Goal: Task Accomplishment & Management: Complete application form

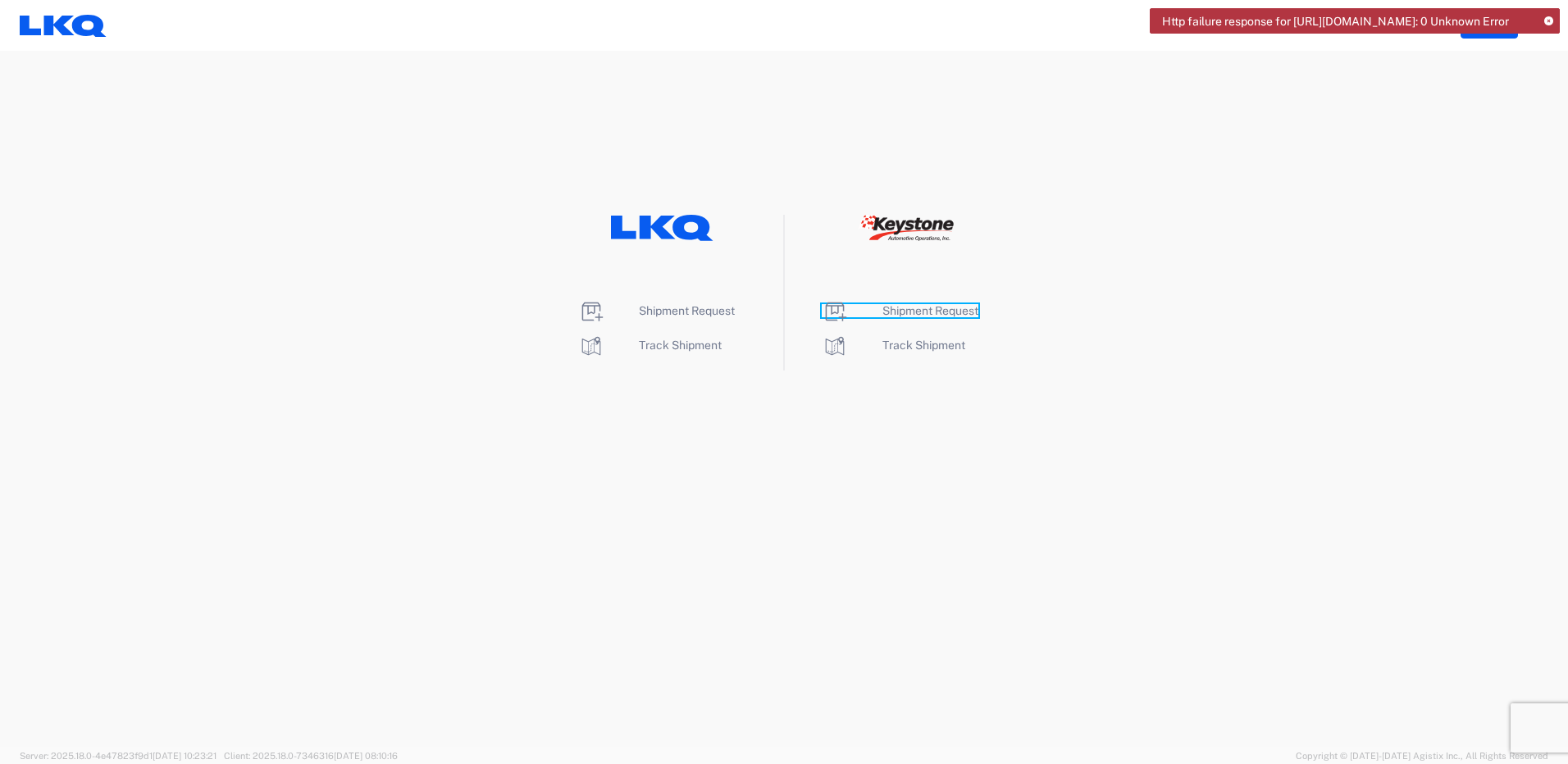
click at [954, 308] on span "Shipment Request" at bounding box center [931, 310] width 96 height 13
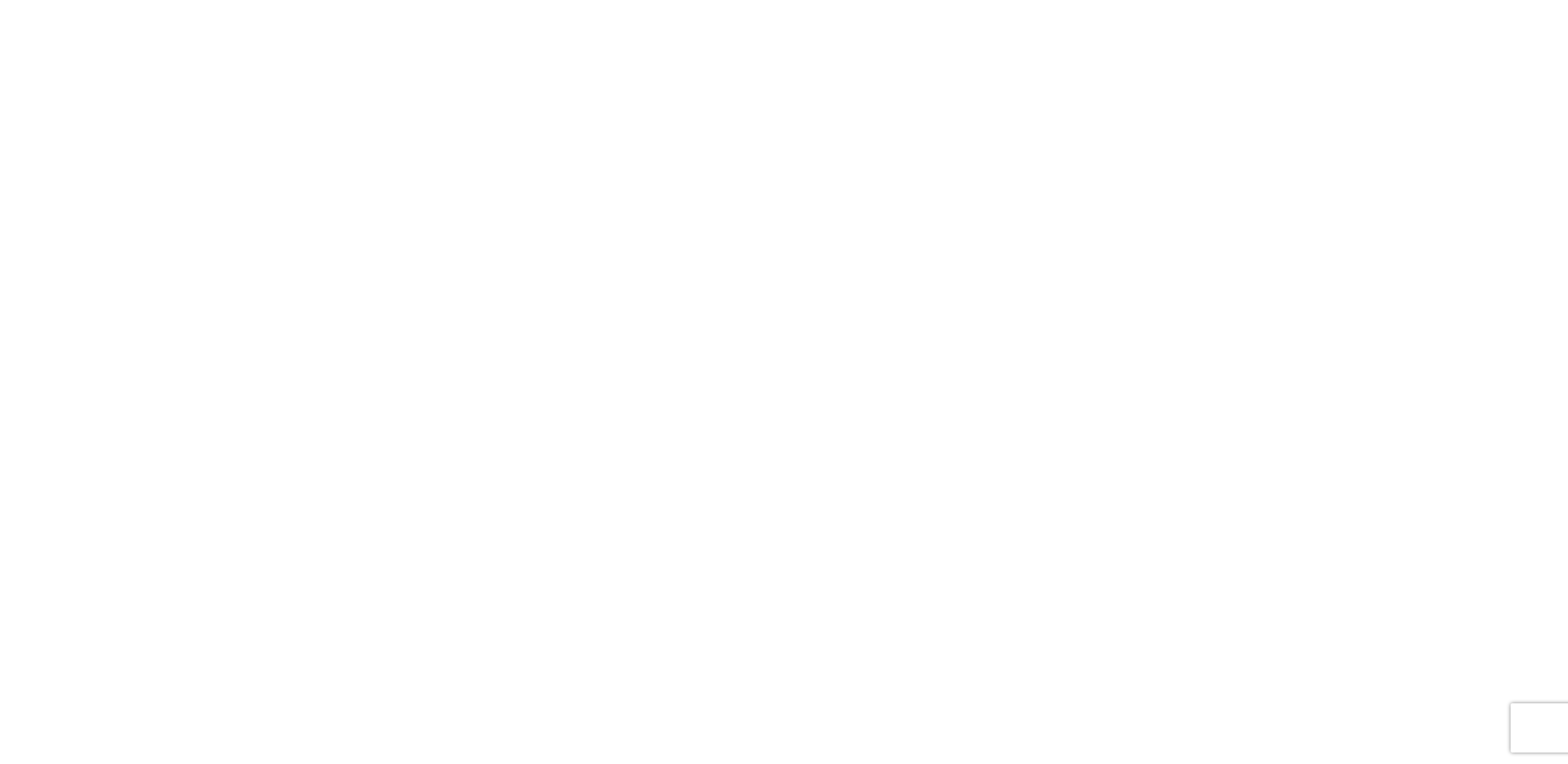
click at [422, 205] on agx-forms-root at bounding box center [784, 382] width 1568 height 764
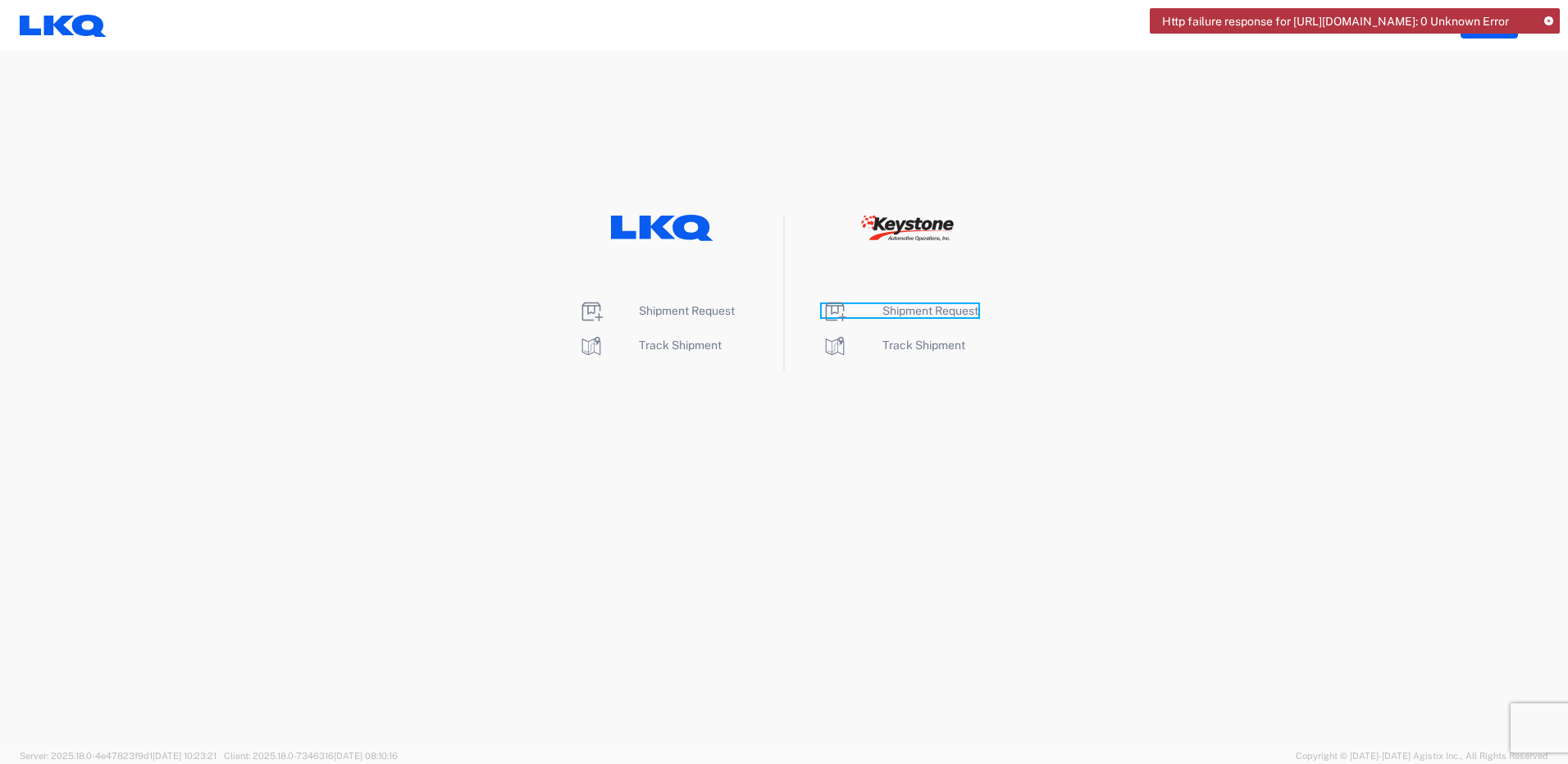
click at [967, 311] on span "Shipment Request" at bounding box center [931, 310] width 96 height 13
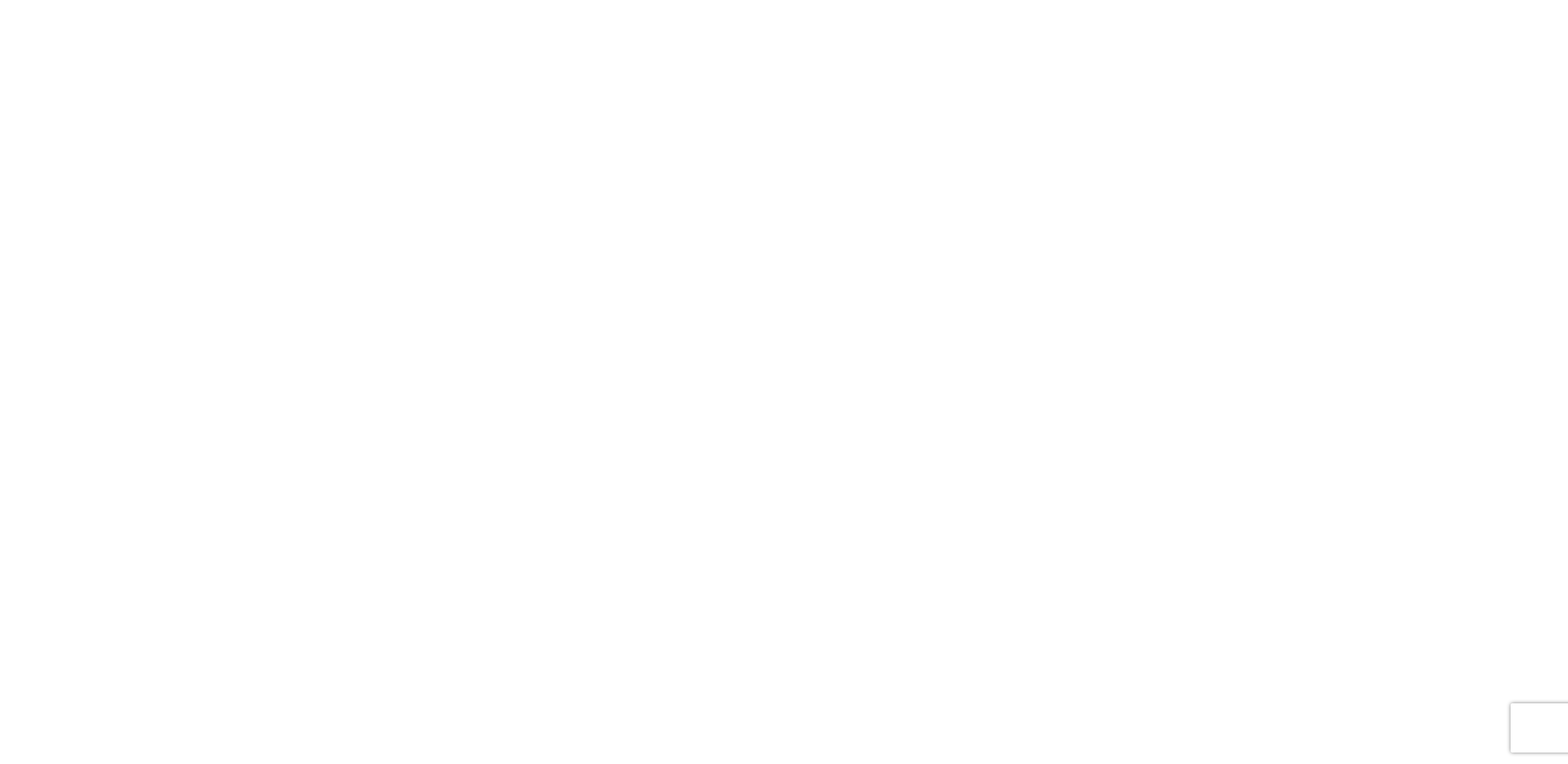
drag, startPoint x: 515, startPoint y: 209, endPoint x: 475, endPoint y: 197, distance: 41.8
click at [510, 205] on agx-forms-root at bounding box center [784, 382] width 1568 height 764
click at [363, 494] on agx-forms-root at bounding box center [784, 382] width 1568 height 764
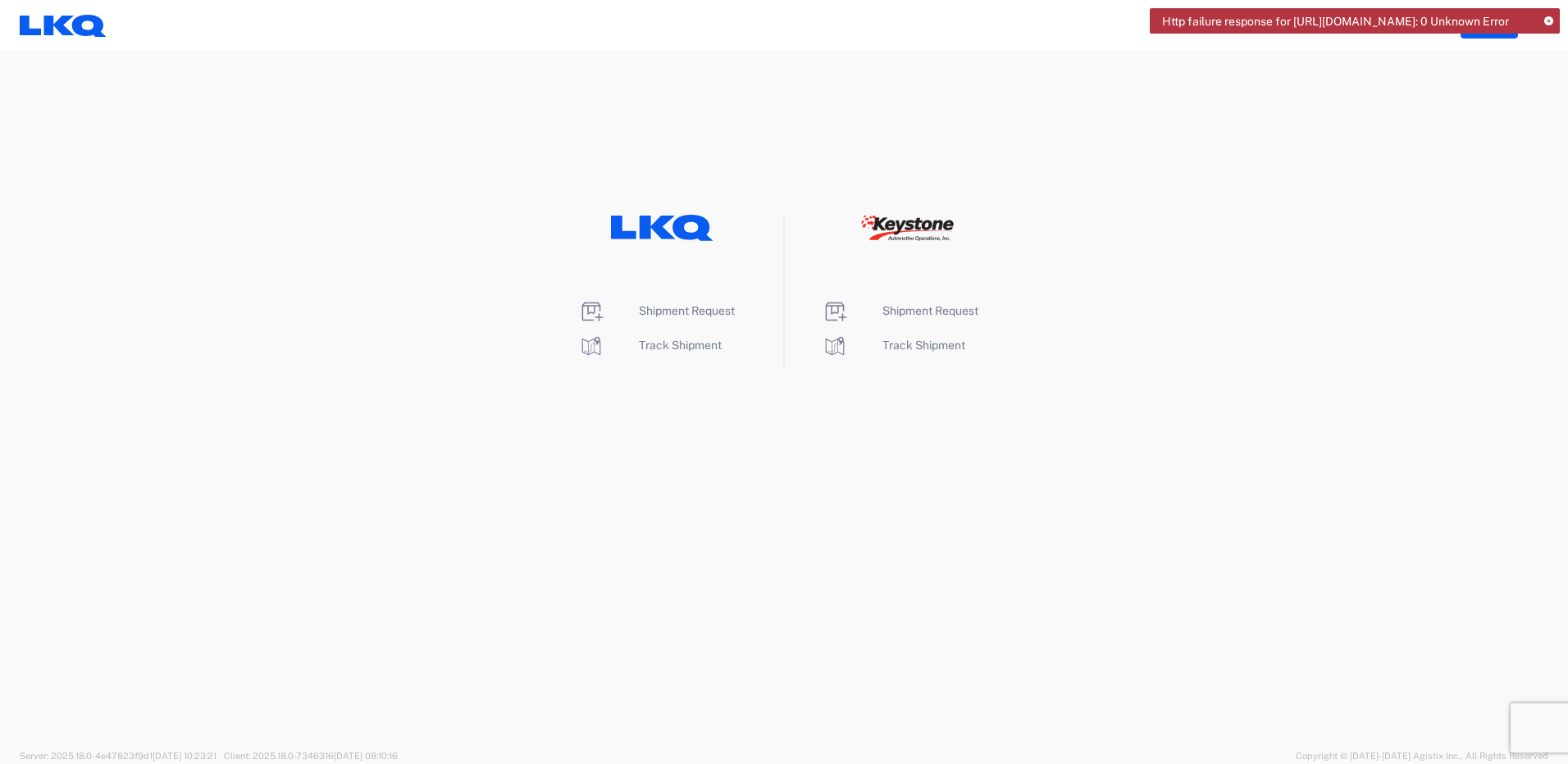
click at [1504, 20] on span "Http failure response for https://app.agistix.com/fs/api/users/-: 0 Unknown Err…" at bounding box center [1335, 21] width 347 height 14
click at [933, 306] on span "Shipment Request" at bounding box center [931, 310] width 96 height 13
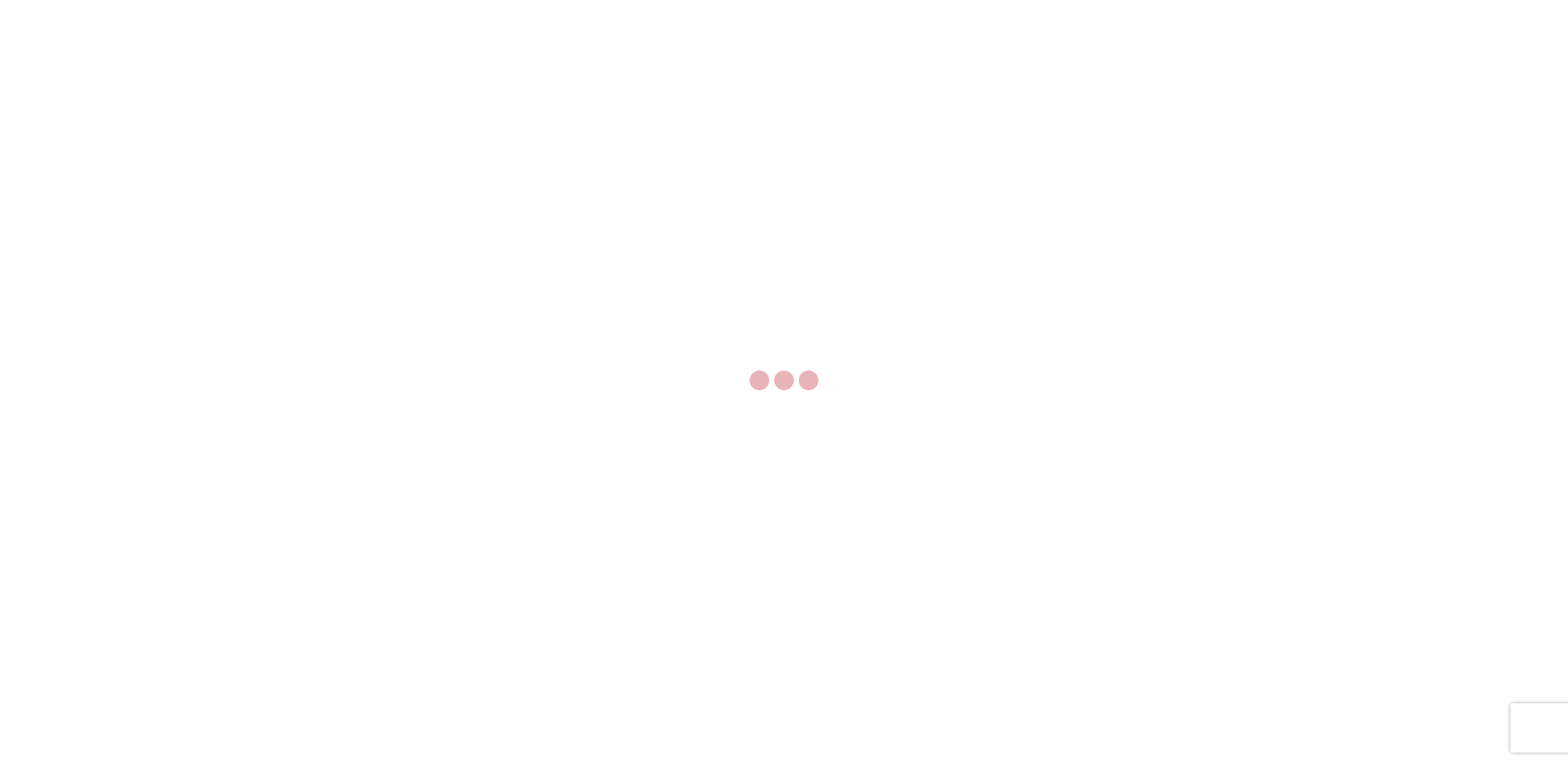
select select "FULL"
select select "LBS"
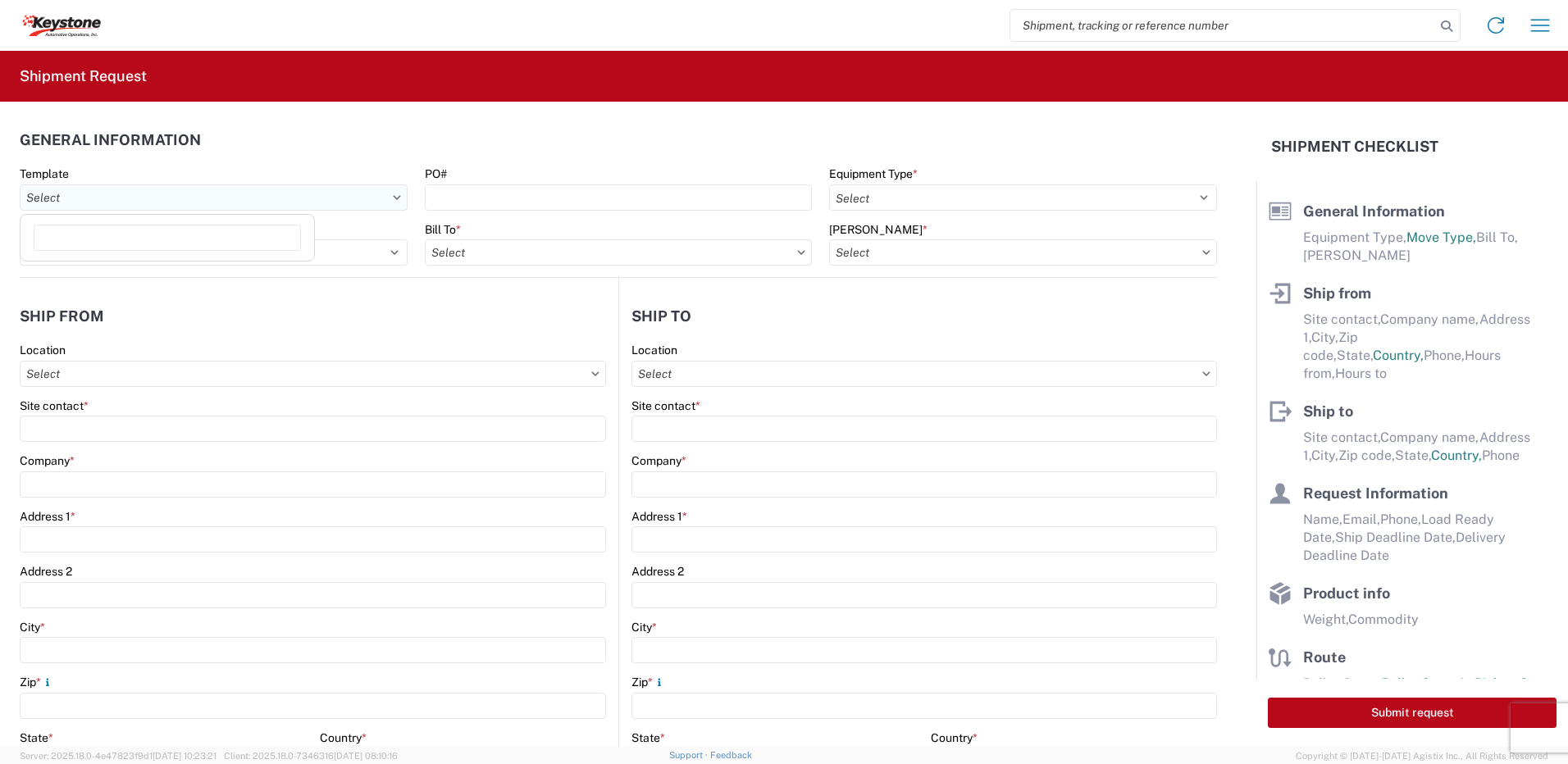
click at [387, 197] on input "Template" at bounding box center [212, 197] width 387 height 26
click at [394, 204] on input "Template" at bounding box center [212, 197] width 387 height 26
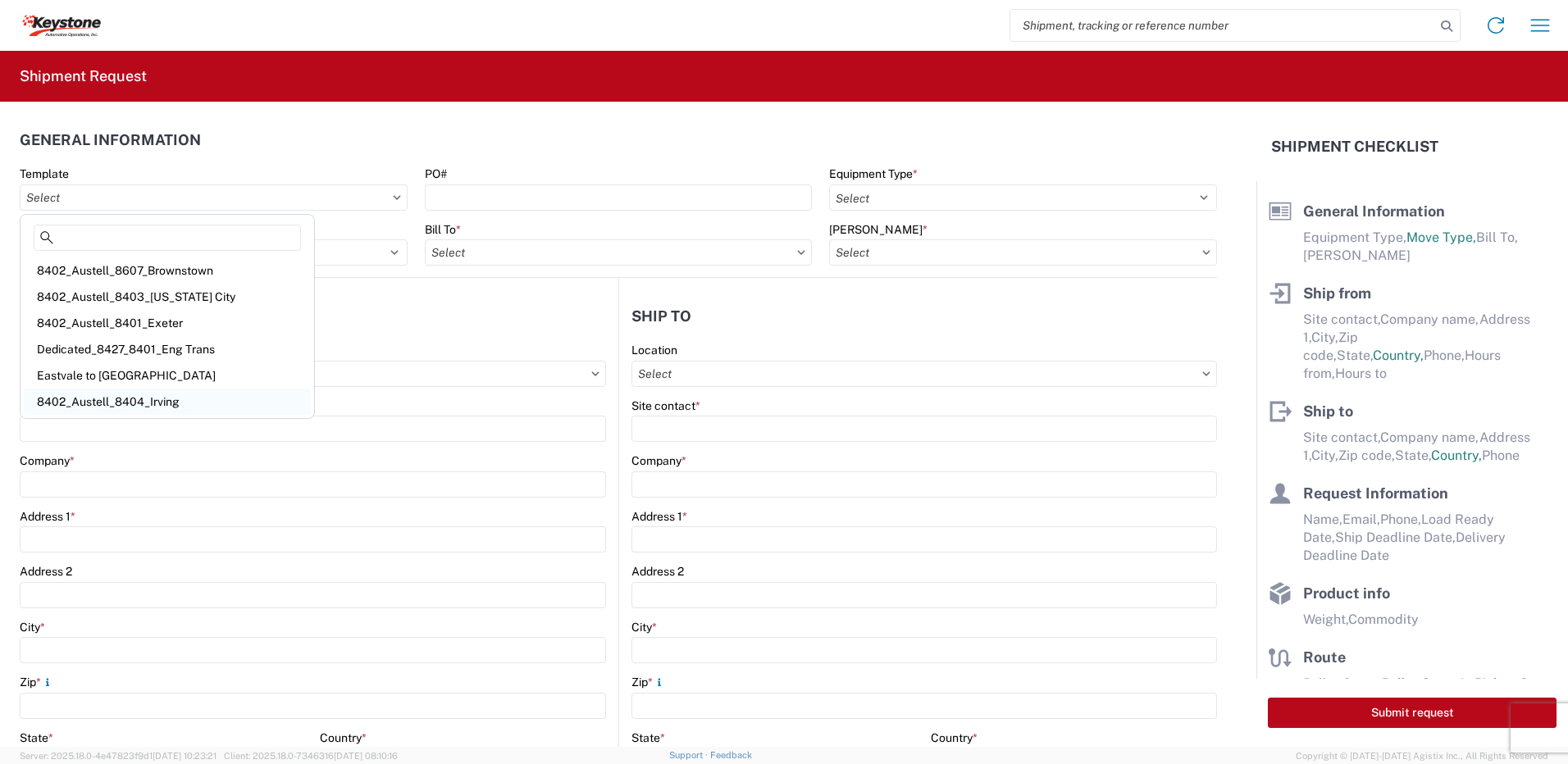
click at [150, 405] on div "8402_Austell_8404_Irving" at bounding box center [167, 401] width 287 height 26
type input "8402_Austell_8404_Irving"
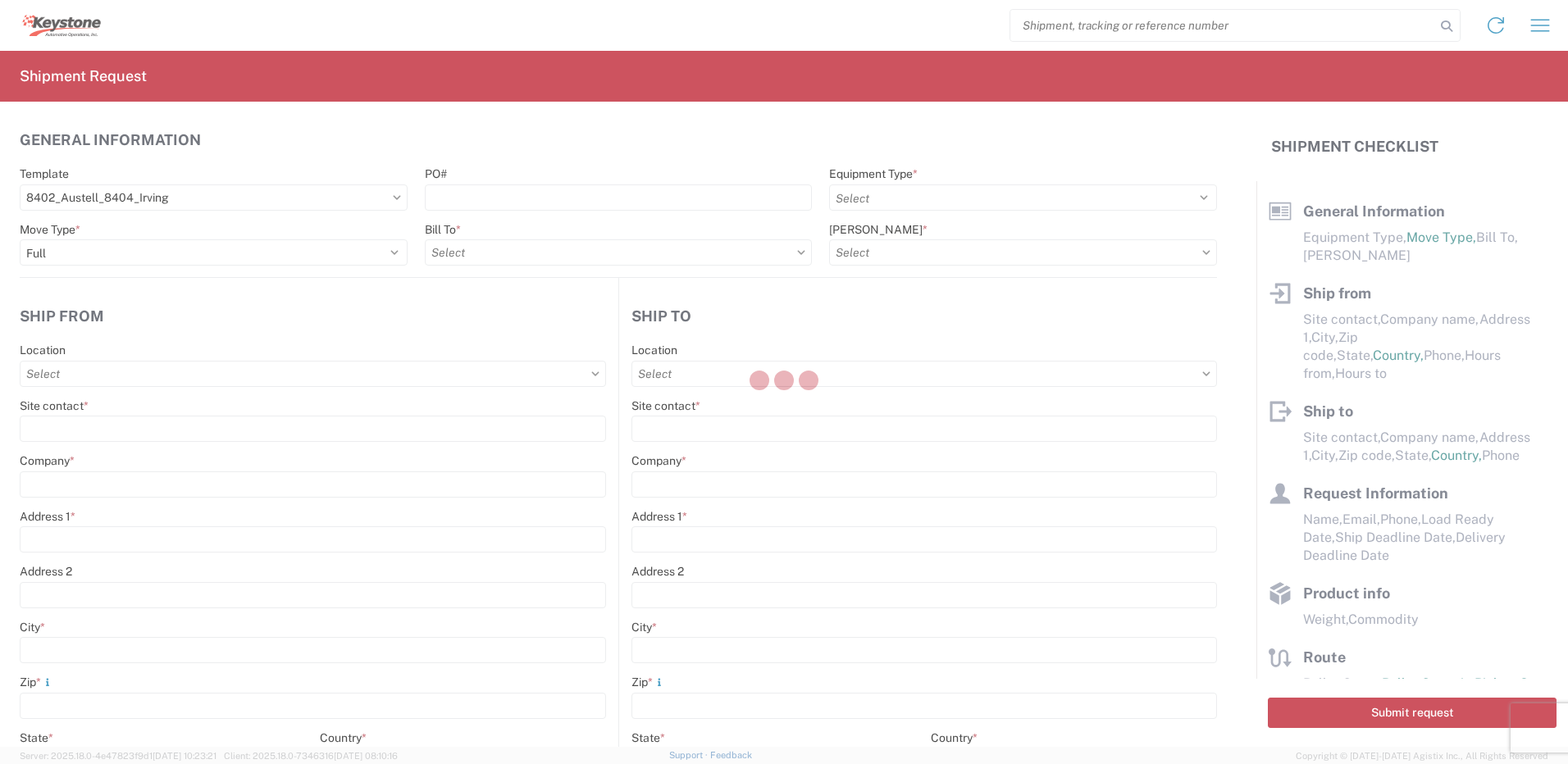
select select
type input "[PERSON_NAME]"
type input "KAO"
type input "[STREET_ADDRESS][PERSON_NAME]"
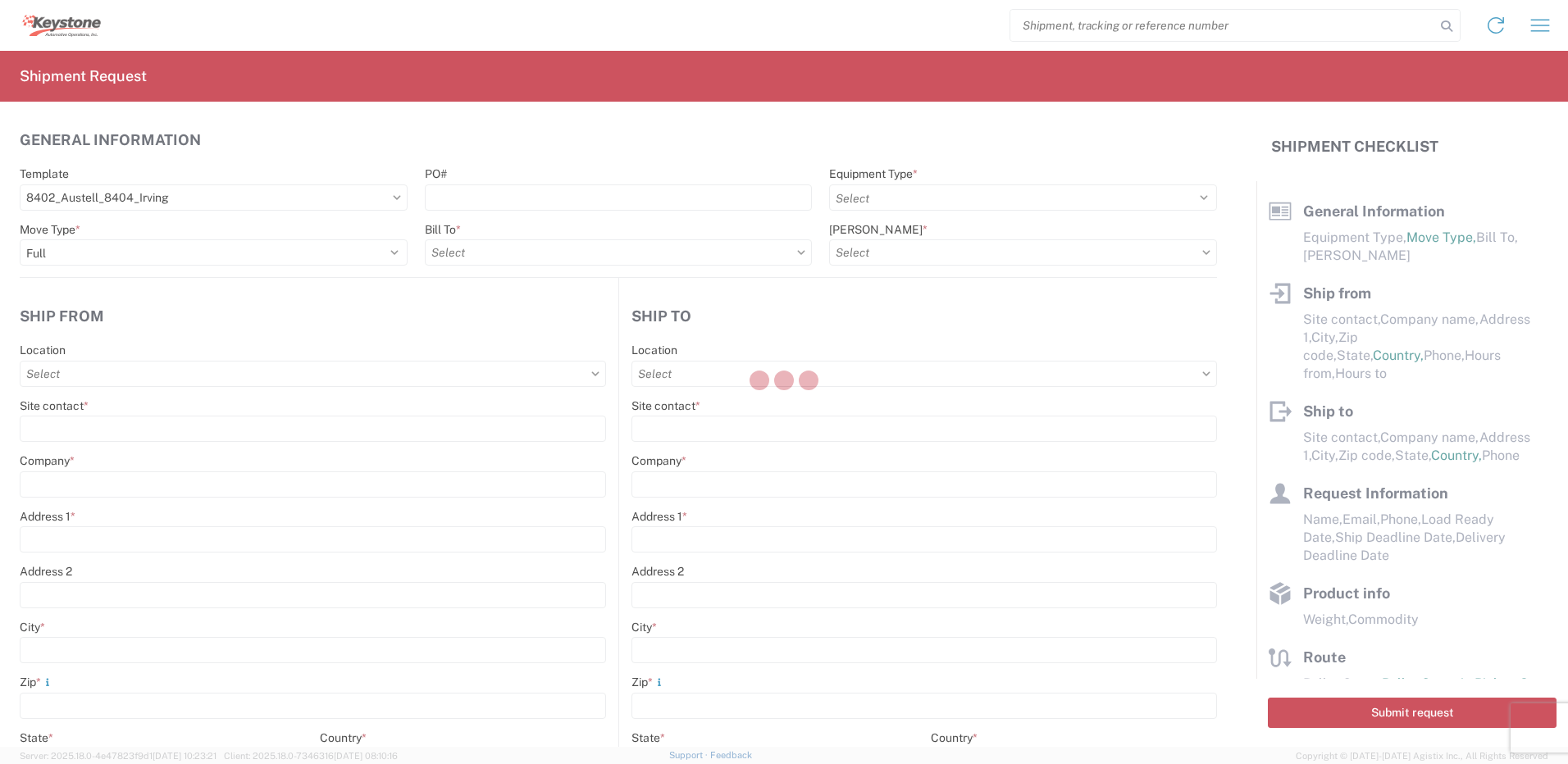
type input "Austell"
type input "30168"
type input "[EMAIL_ADDRESS][DOMAIN_NAME]"
type input "[PERSON_NAME]"
type input "KAO"
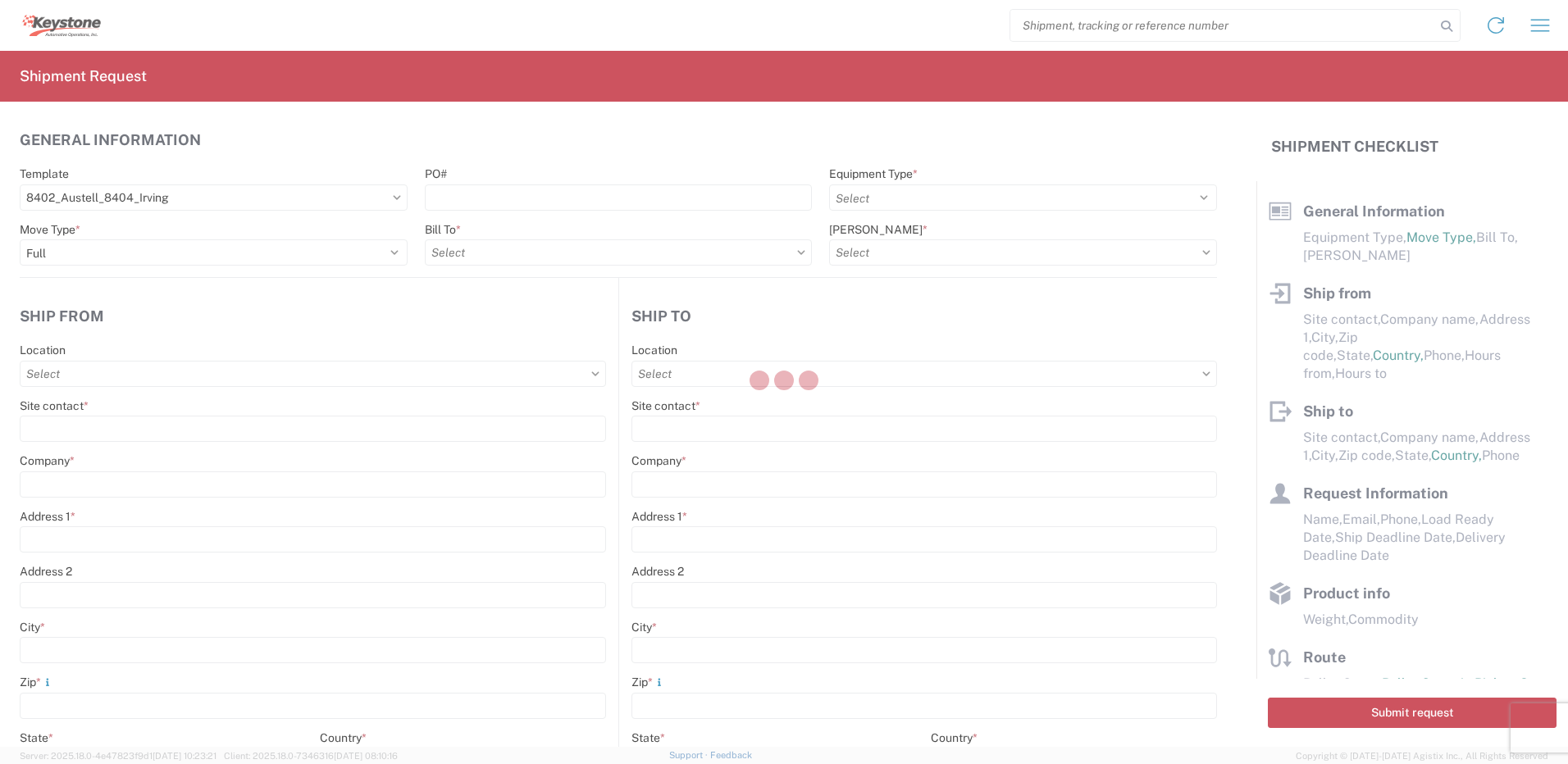
type input "[STREET_ADDRESS]"
type input "Suite 100"
type input "[PERSON_NAME]"
type input "75038-1202"
type input "[EMAIL_ADDRESS][DOMAIN_NAME]"
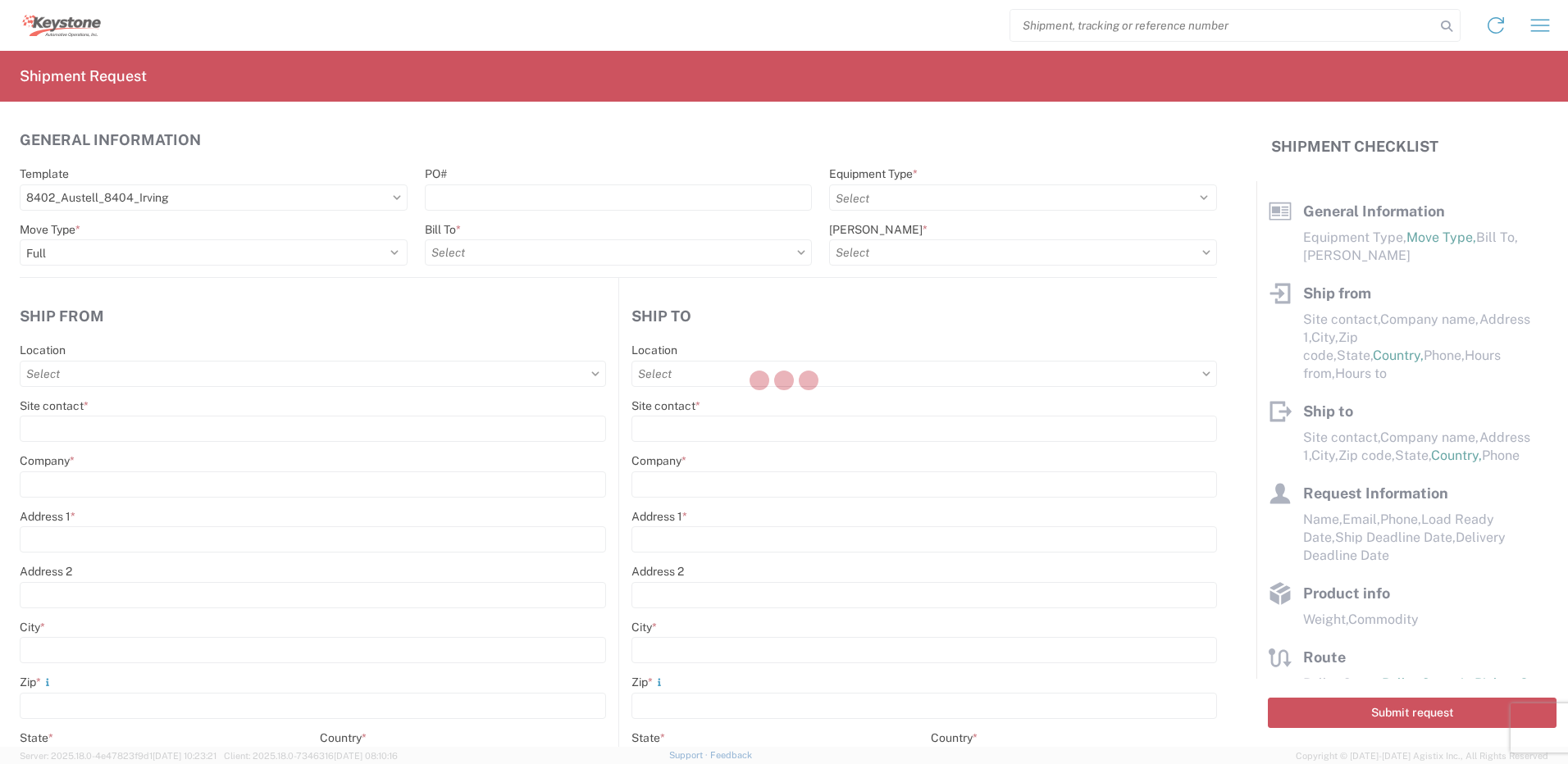
type input "[PERSON_NAME]"
type input "[PHONE_NUMBER]"
type input "[DATE]"
type input "40000"
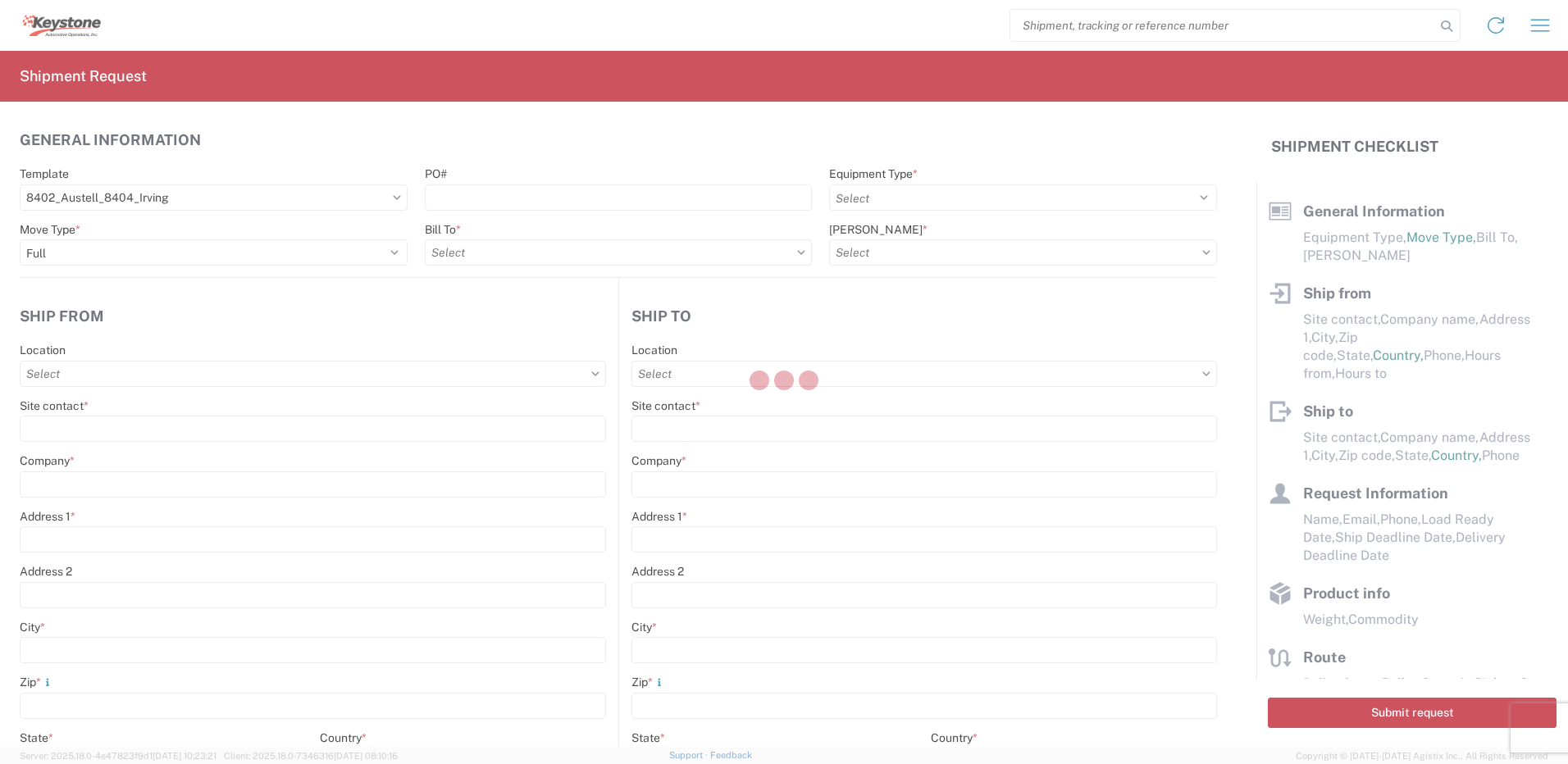
type input "General Auto Parts (dry)"
type input "1"
type input "576"
type input "96"
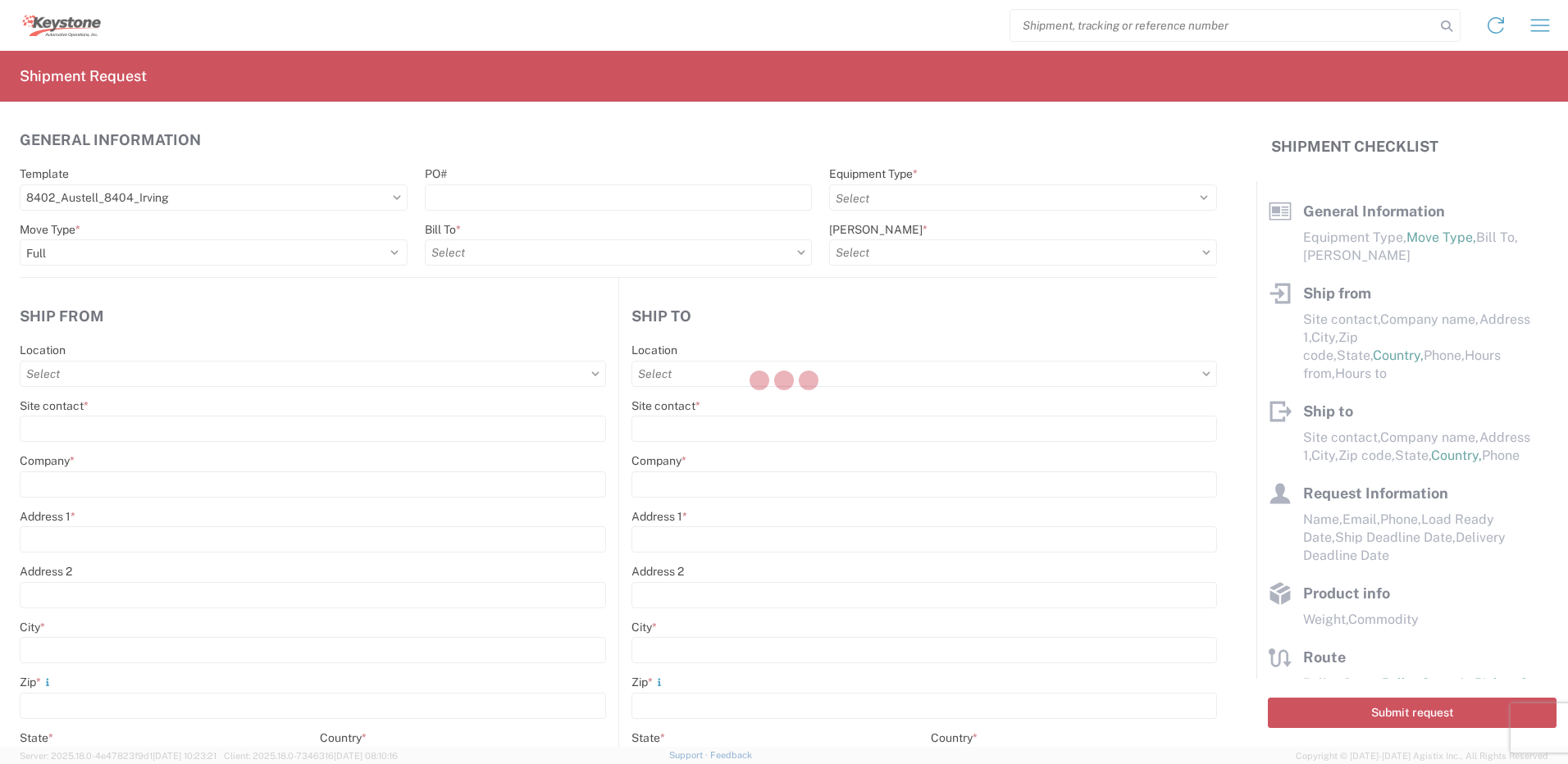
select select "IN"
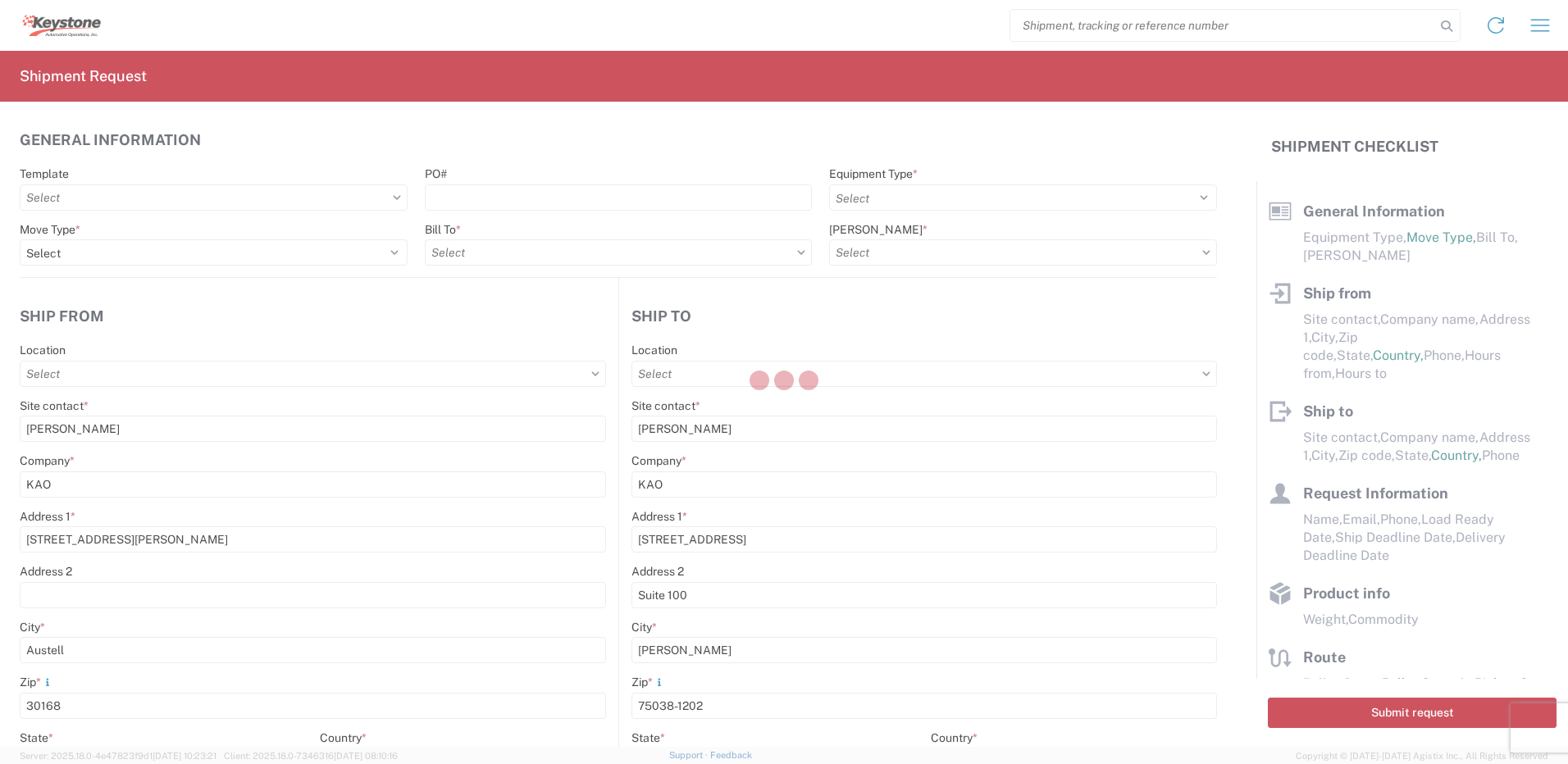
type input "8402 - Austell - KAO Warehouse [GEOGRAPHIC_DATA]"
select select "GA"
select select "US"
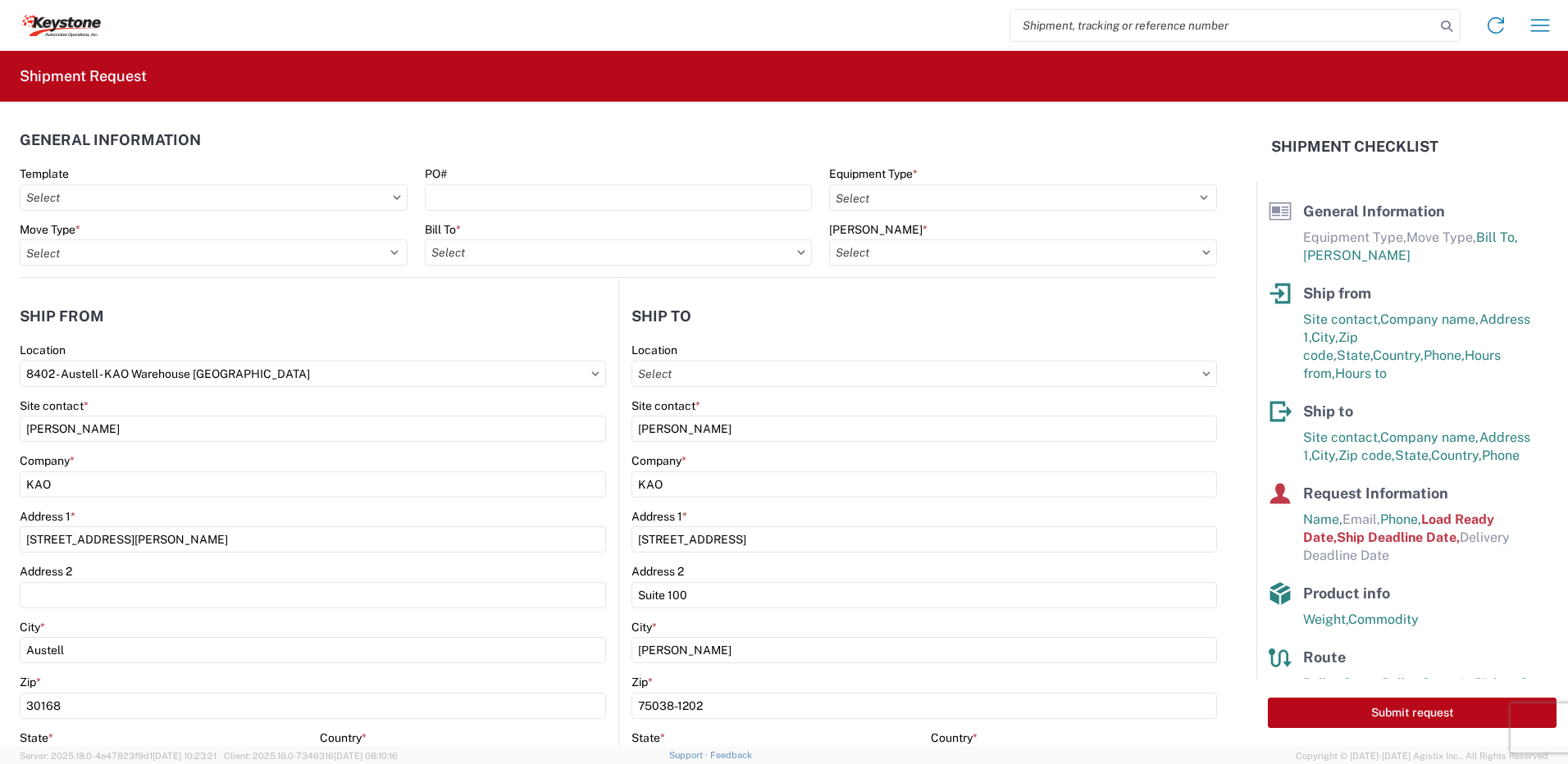
type input "8404 - [PERSON_NAME] Warehouse"
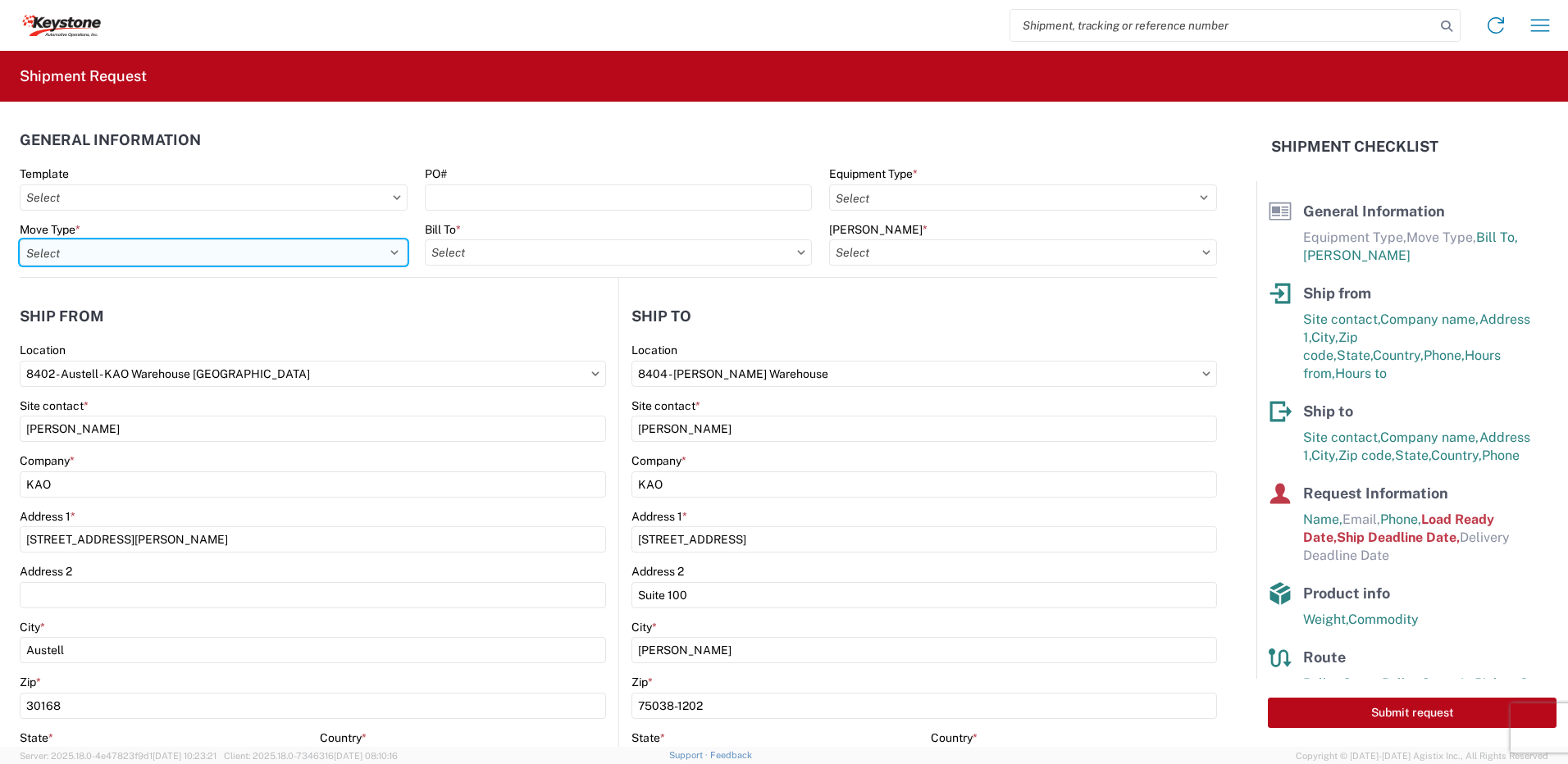
click at [336, 248] on select "Select Full Partial TL" at bounding box center [212, 252] width 387 height 26
select select "FULL"
click at [19, 239] on select "Select Full Partial TL" at bounding box center [212, 252] width 387 height 26
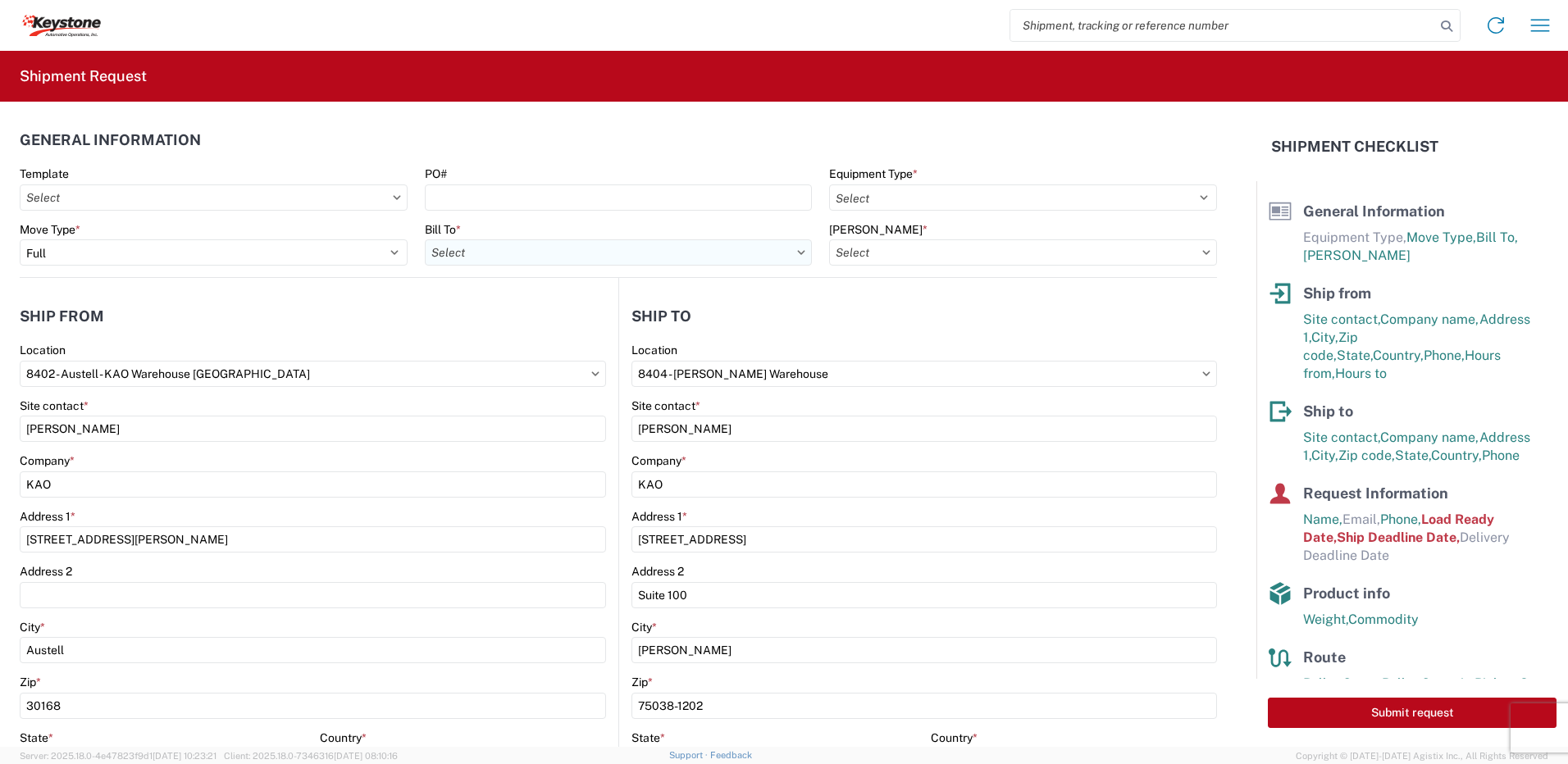
click at [606, 253] on input "Bill To *" at bounding box center [618, 252] width 387 height 26
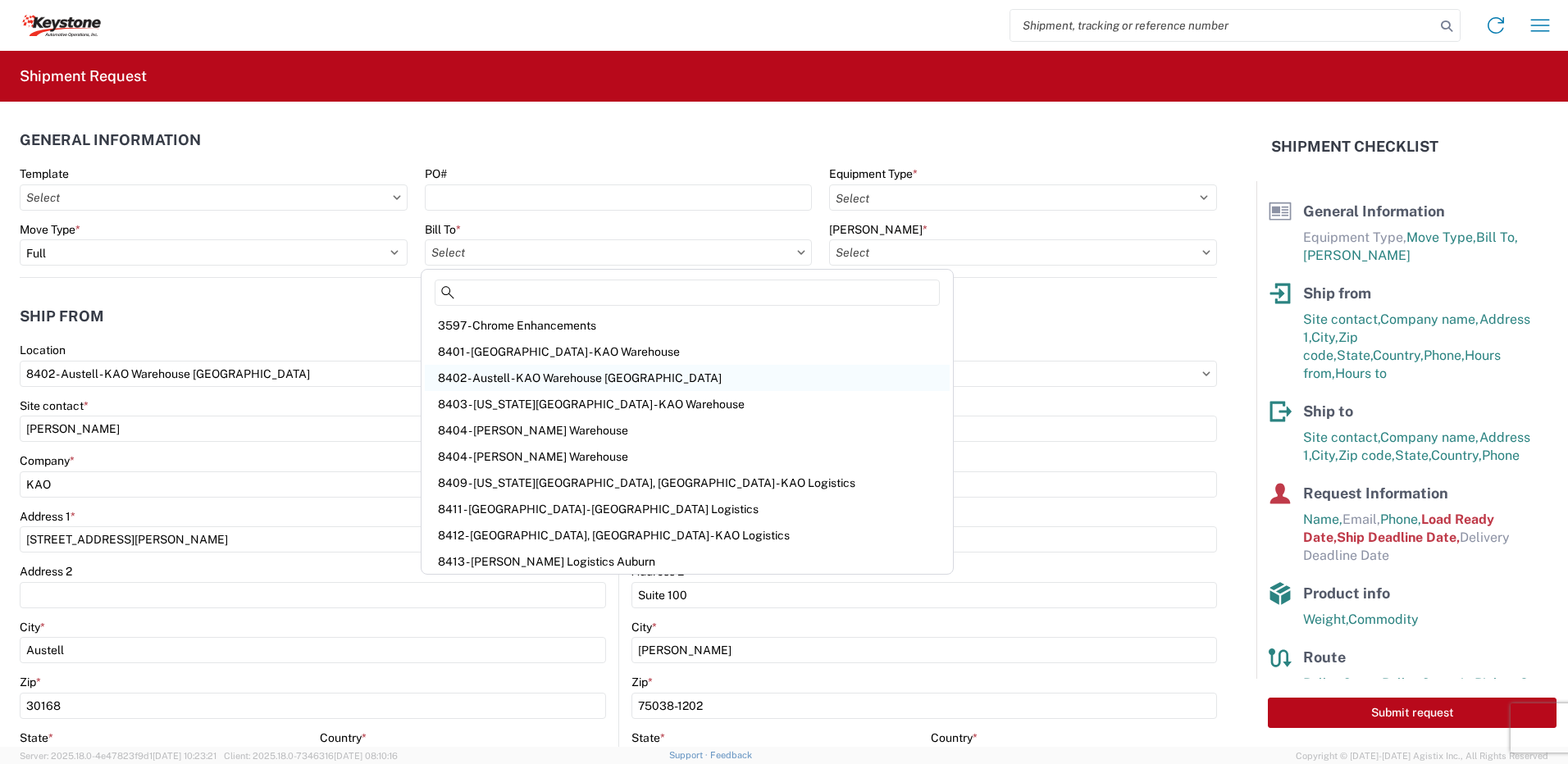
click at [509, 375] on div "8402 - Austell - KAO Warehouse [GEOGRAPHIC_DATA]" at bounding box center [687, 378] width 525 height 26
type input "8402 - Austell - KAO Warehouse [GEOGRAPHIC_DATA]"
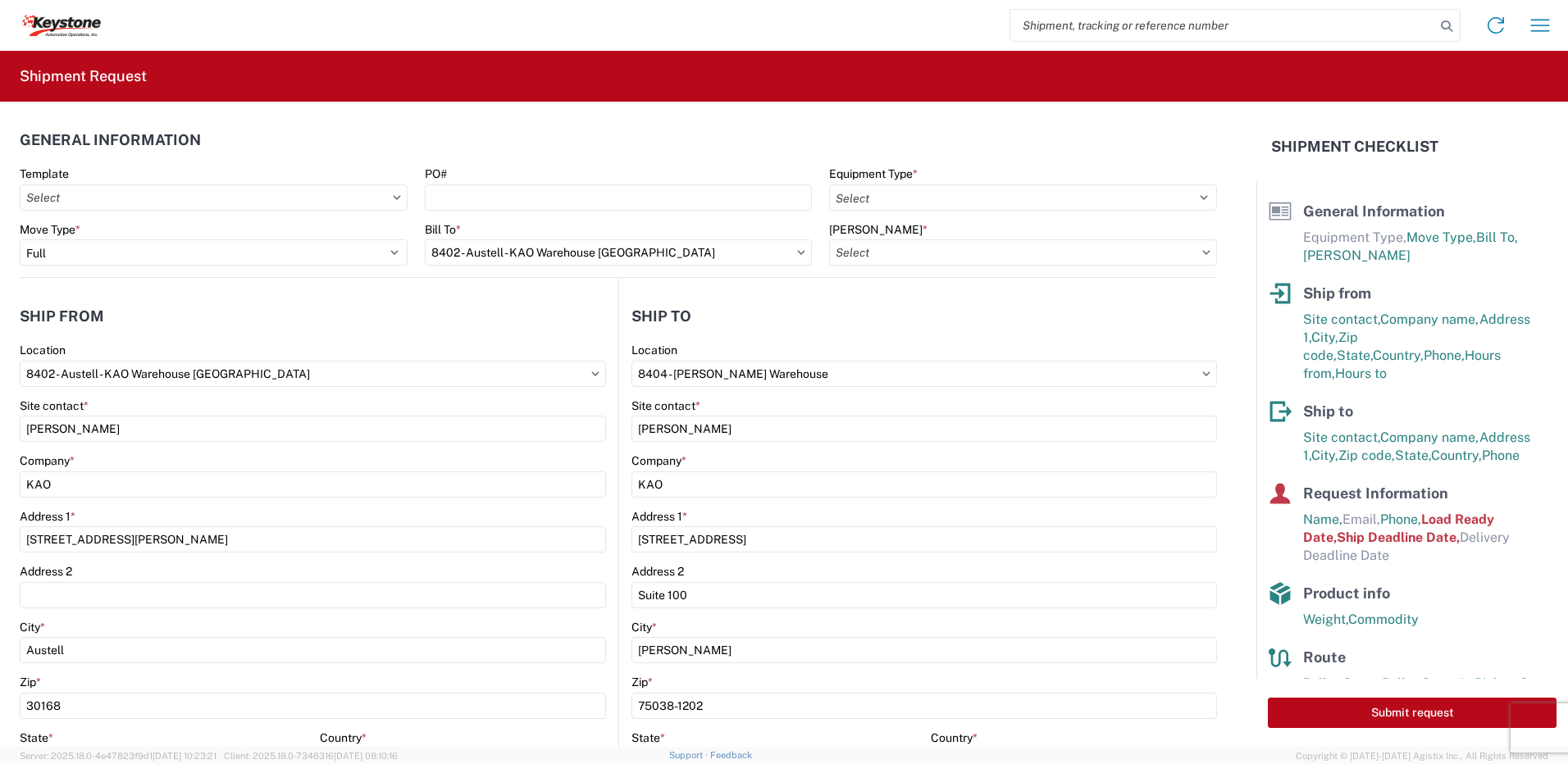
click at [1203, 253] on icon at bounding box center [1207, 252] width 8 height 4
click at [1186, 253] on agx-dropdown-control at bounding box center [1022, 253] width 387 height 13
click at [1178, 257] on input "[PERSON_NAME] *" at bounding box center [1022, 252] width 387 height 26
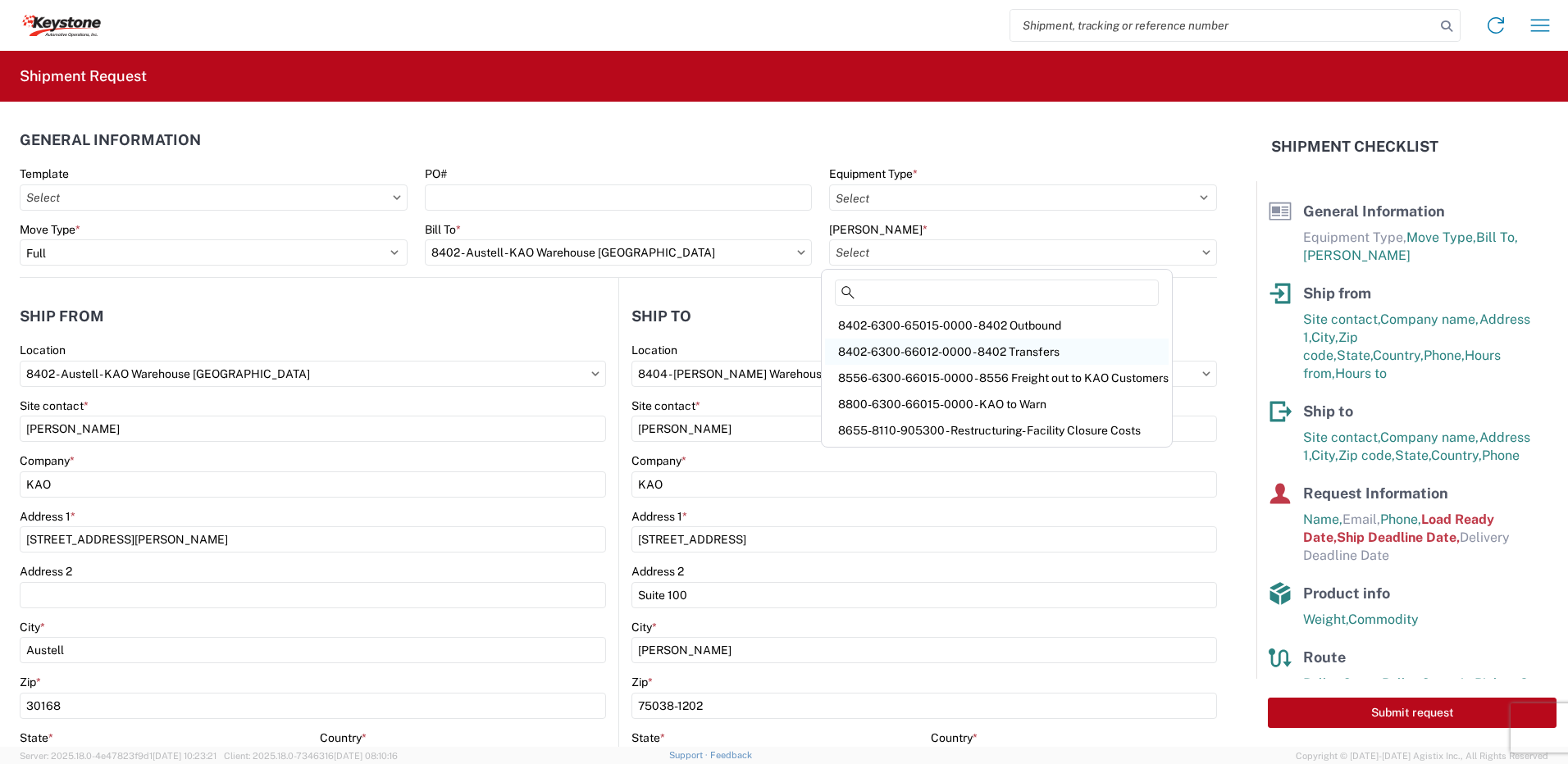
click at [1003, 351] on div "8402-6300-66012-0000 - 8402 Transfers" at bounding box center [996, 351] width 343 height 26
type input "8402-6300-66012-0000 - 8402 Transfers, 8402-6300-66012-0000 - 8402 Transfers"
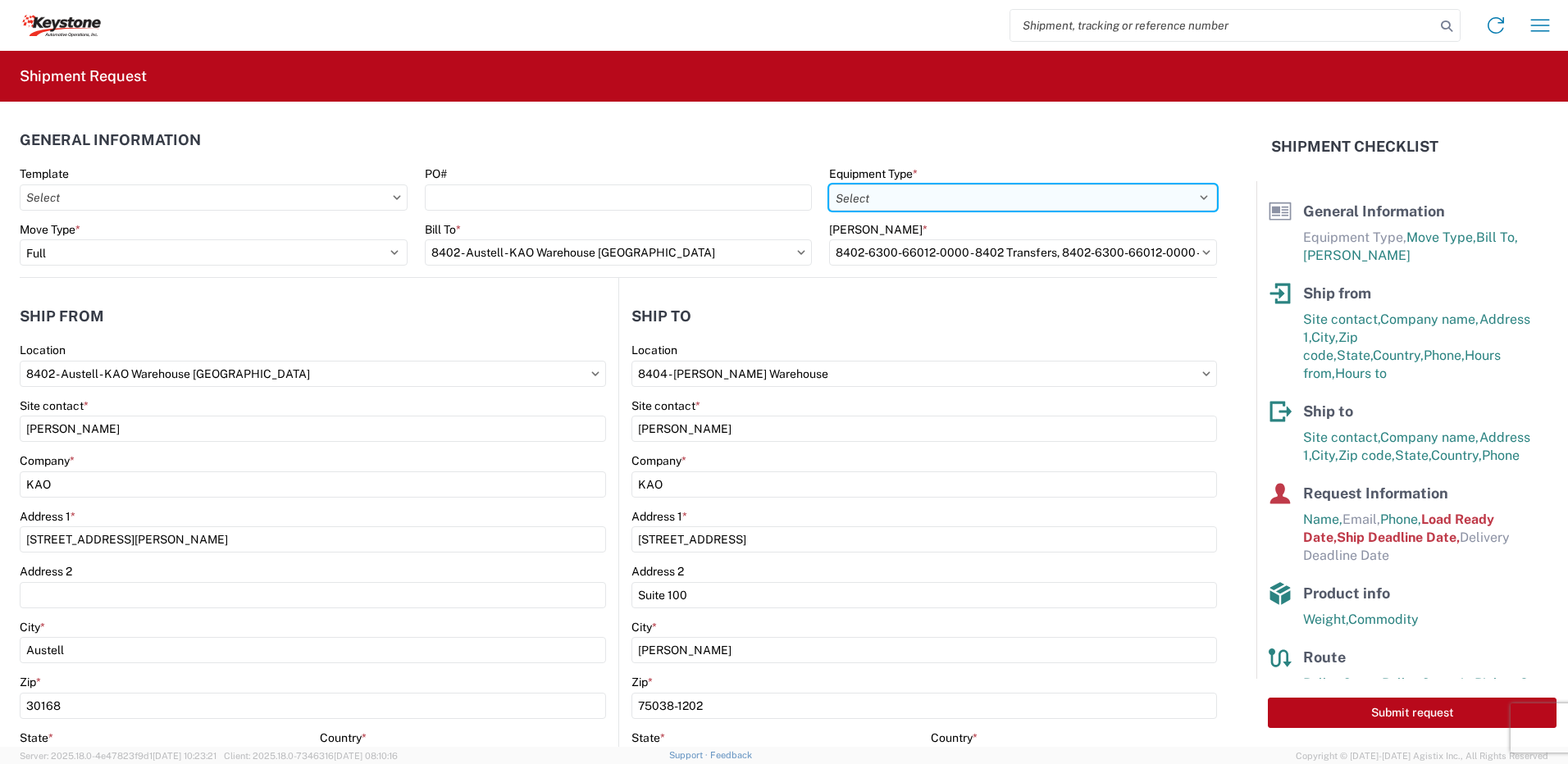
click at [887, 207] on select "Select 53’ Dry Van Flatbed Dropdeck (van) Lowboy (flatbed) Rail" at bounding box center [1022, 197] width 387 height 26
select select "STDV"
click at [829, 185] on select "Select 53’ Dry Van Flatbed Dropdeck (van) Lowboy (flatbed) Rail" at bounding box center [1022, 197] width 387 height 26
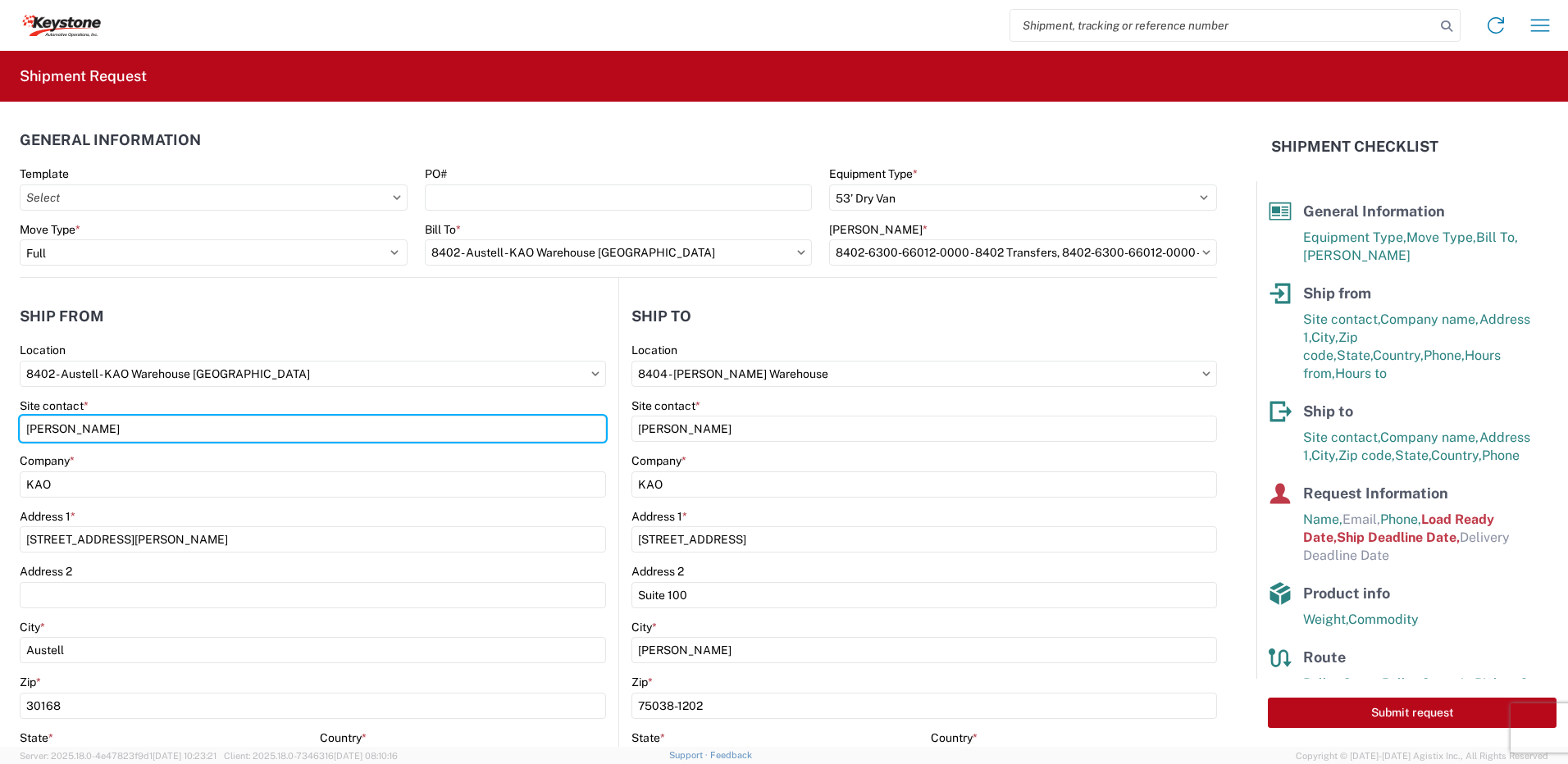
drag, startPoint x: 118, startPoint y: 440, endPoint x: -214, endPoint y: 392, distance: 335.5
click at [0, 392] on html "Home Shipment request Shipment tracking Shipment Request General Information Te…" at bounding box center [784, 382] width 1568 height 764
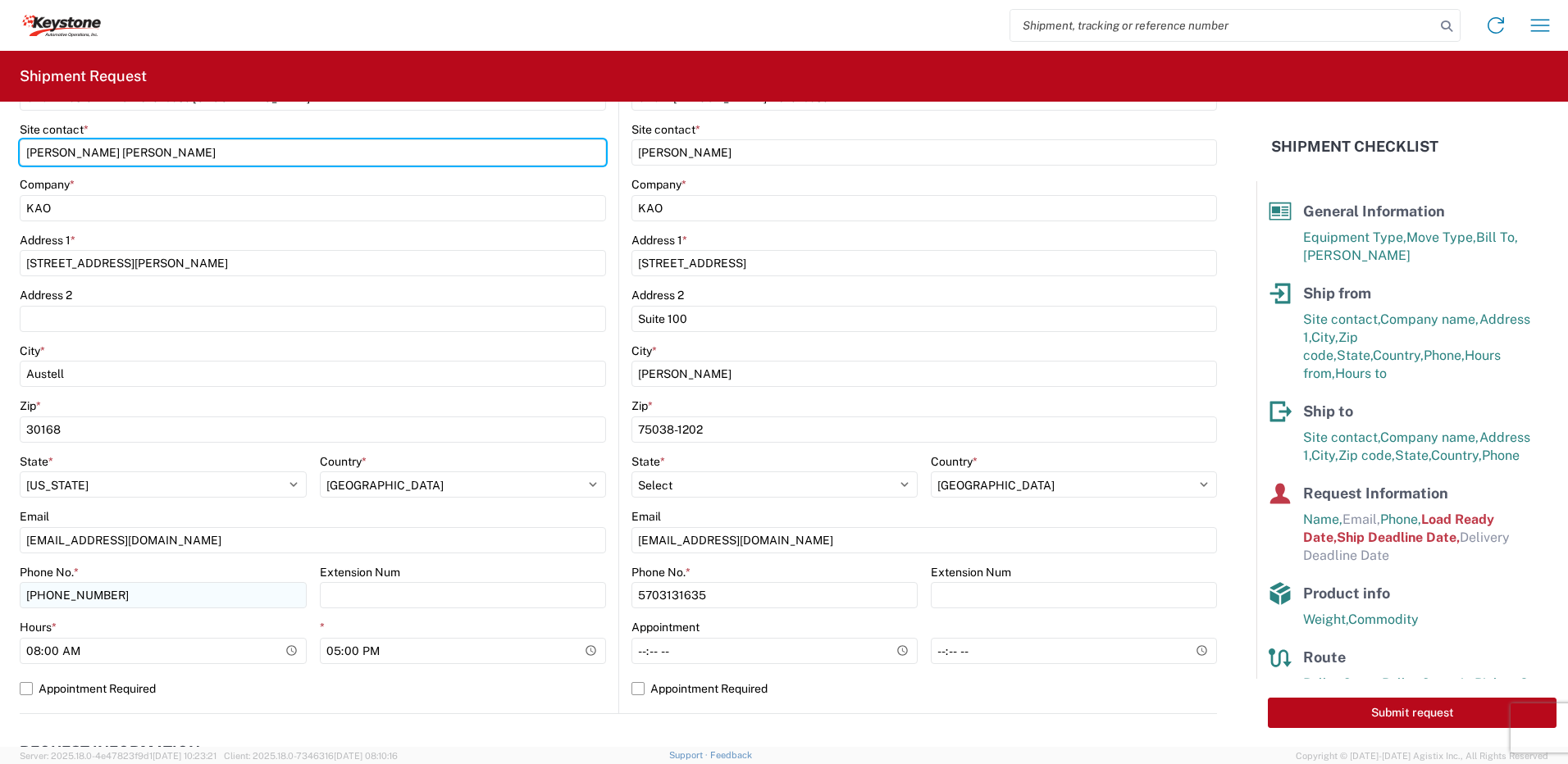
scroll to position [328, 0]
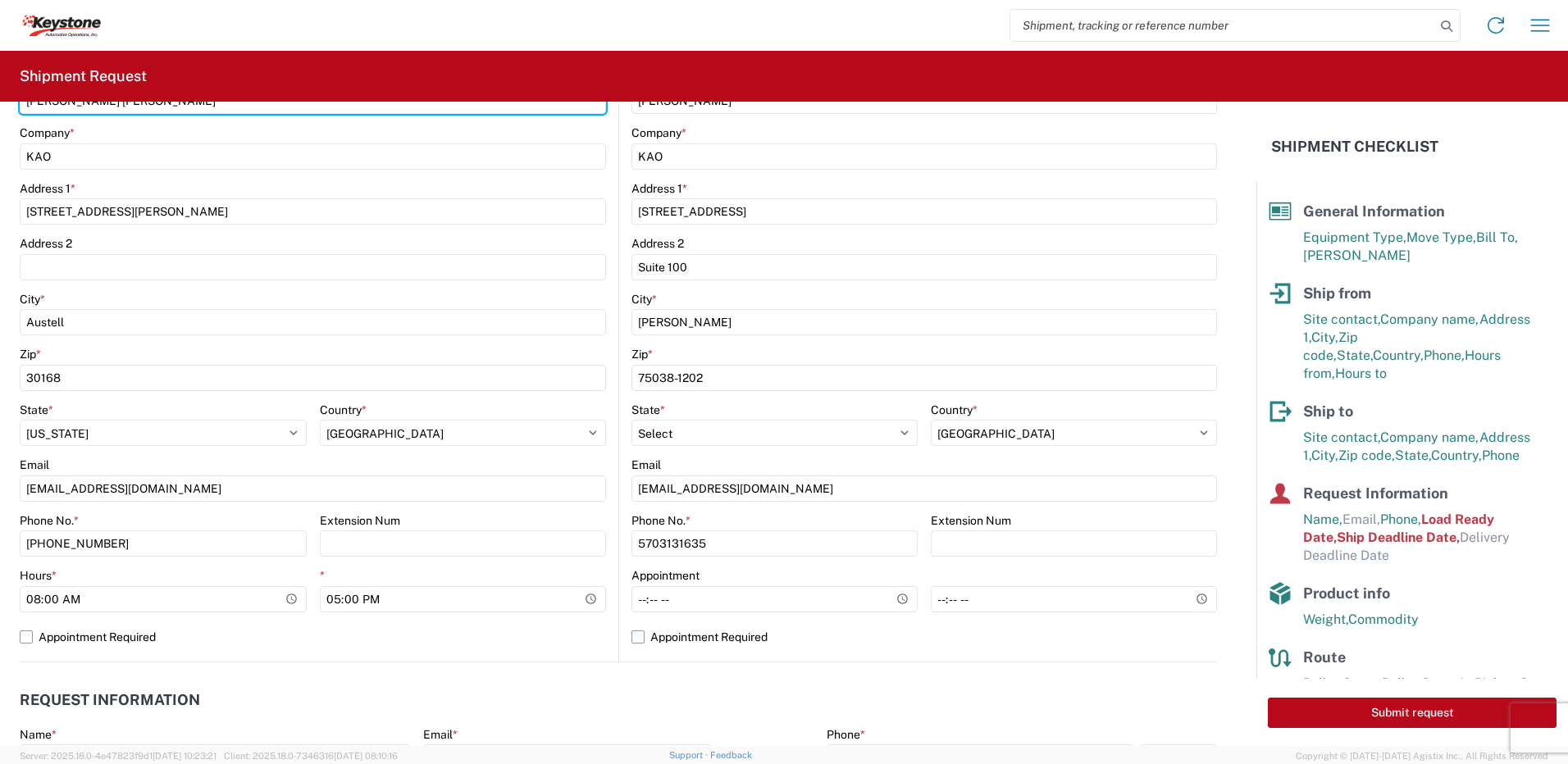
type input "[PERSON_NAME] [PERSON_NAME]"
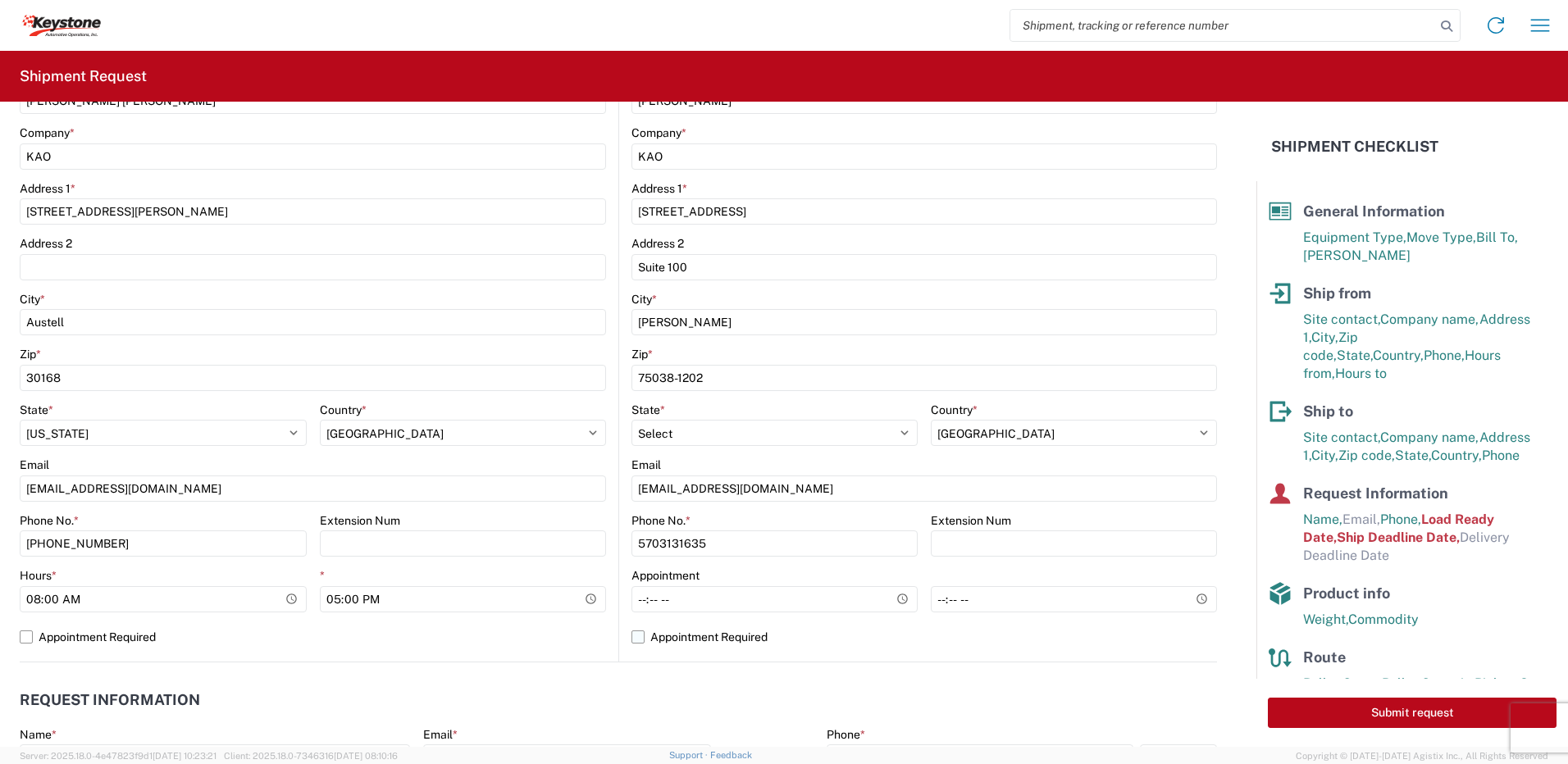
click at [633, 641] on label "Appointment Required" at bounding box center [924, 636] width 585 height 26
click at [0, 0] on input "Appointment Required" at bounding box center [0, 0] width 0 height 0
select select "[GEOGRAPHIC_DATA]"
select select "US"
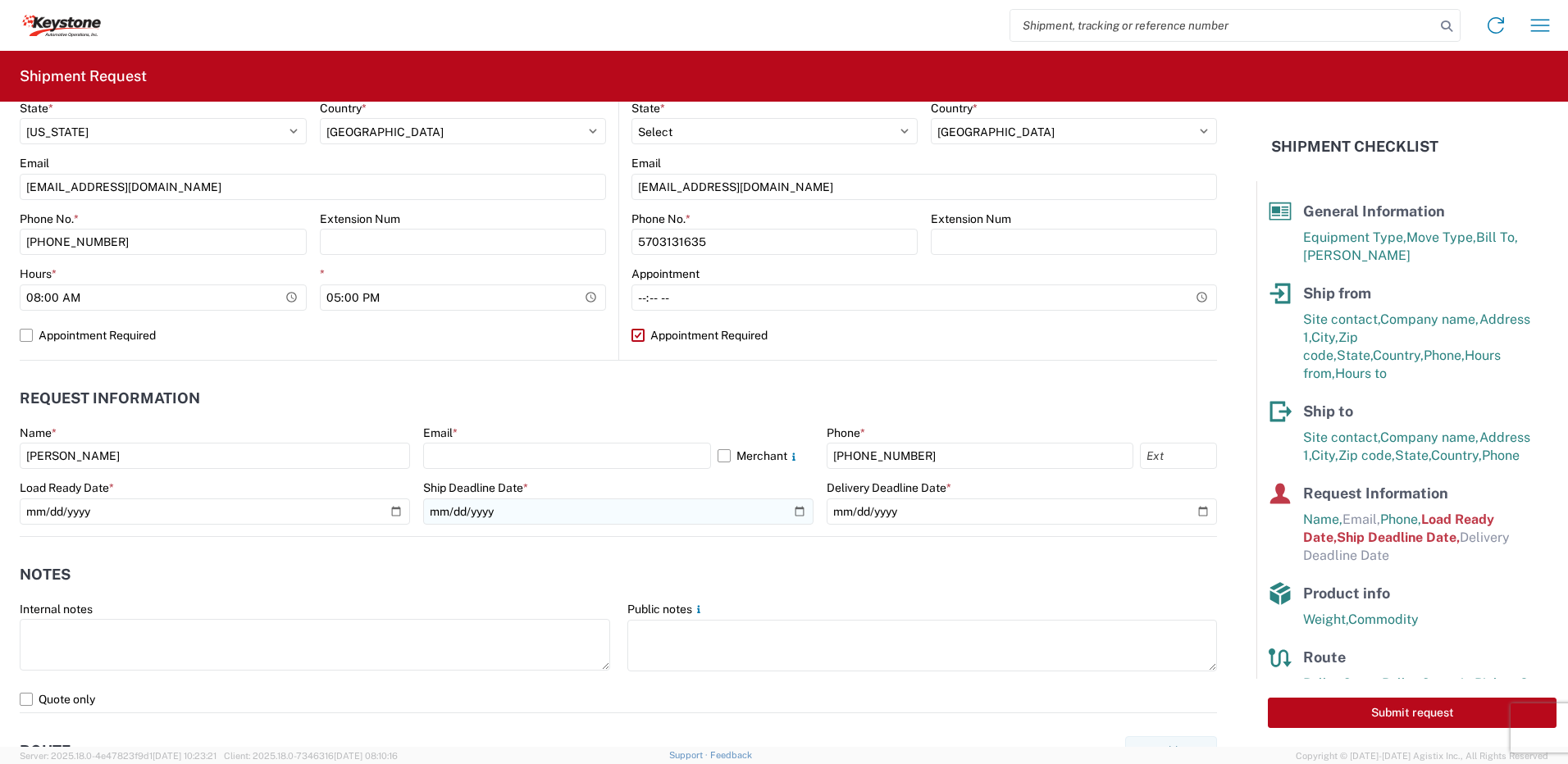
scroll to position [655, 0]
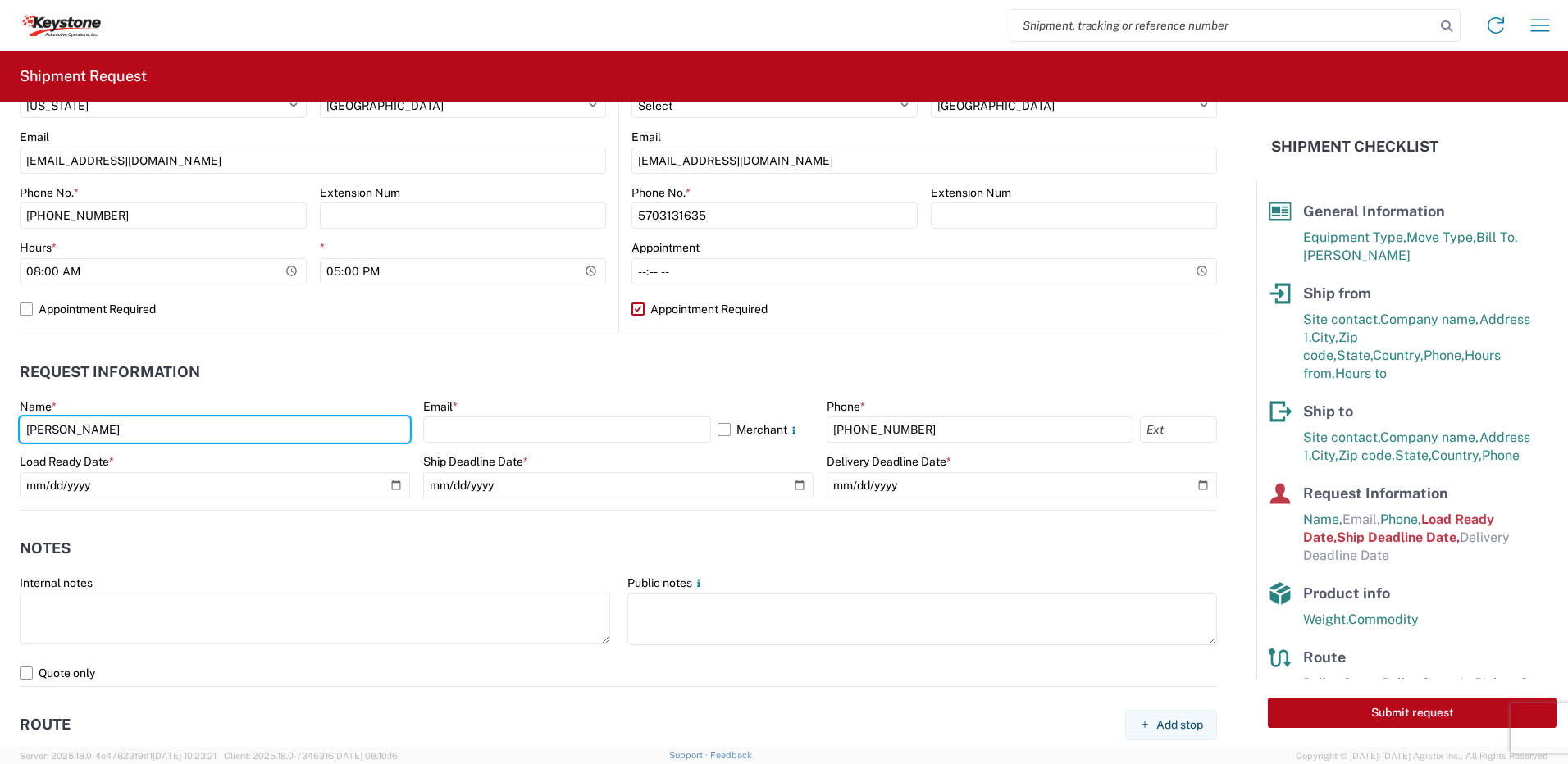
drag, startPoint x: 224, startPoint y: 422, endPoint x: -304, endPoint y: 422, distance: 528.0
click at [0, 422] on html "Home Shipment request Shipment tracking Shipment Request General Information Te…" at bounding box center [784, 382] width 1568 height 764
type input "[PERSON_NAME] [PERSON_NAME]"
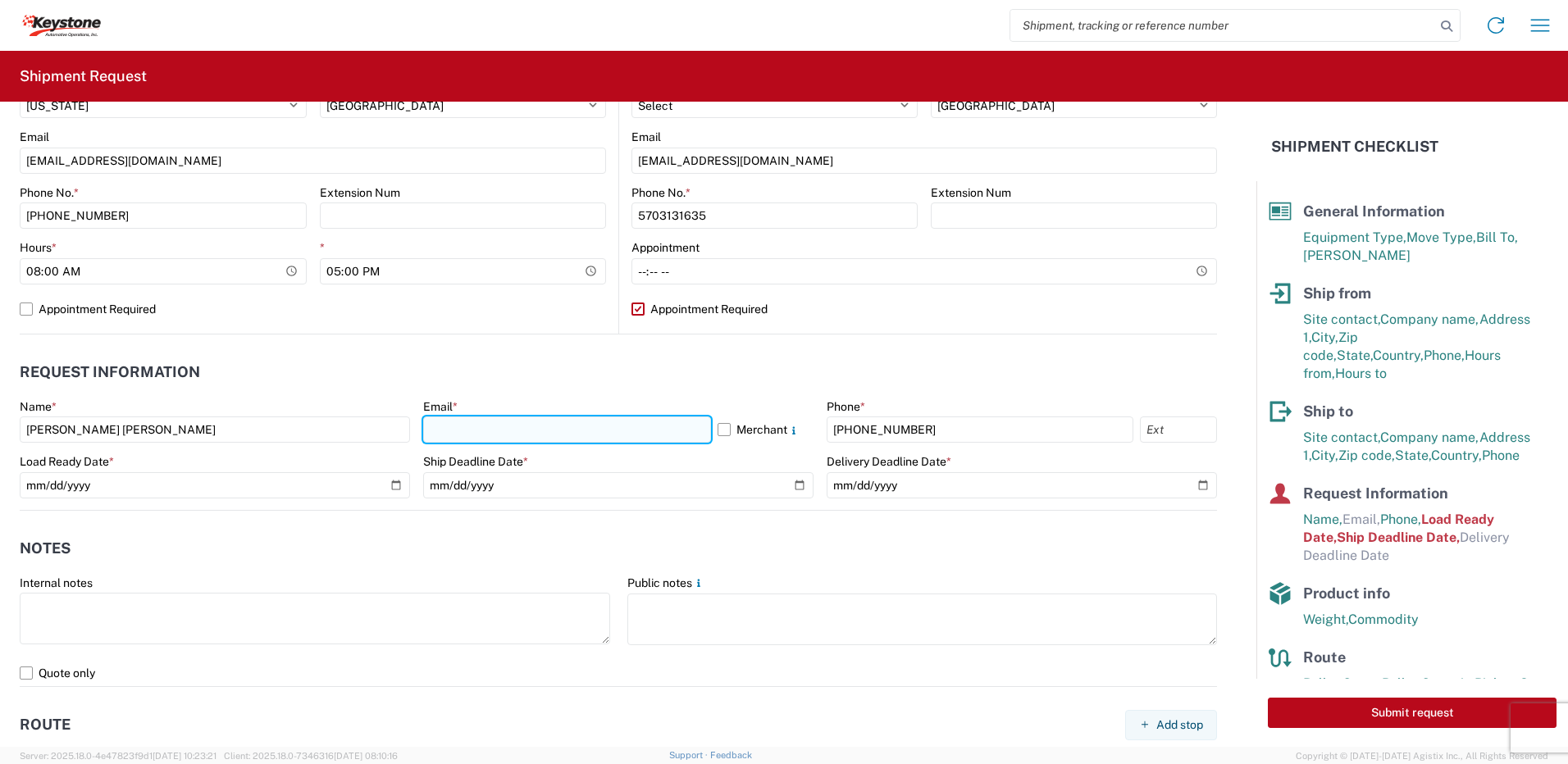
click at [454, 420] on input "text" at bounding box center [566, 429] width 287 height 26
type input "[EMAIL_ADDRESS][DOMAIN_NAME]"
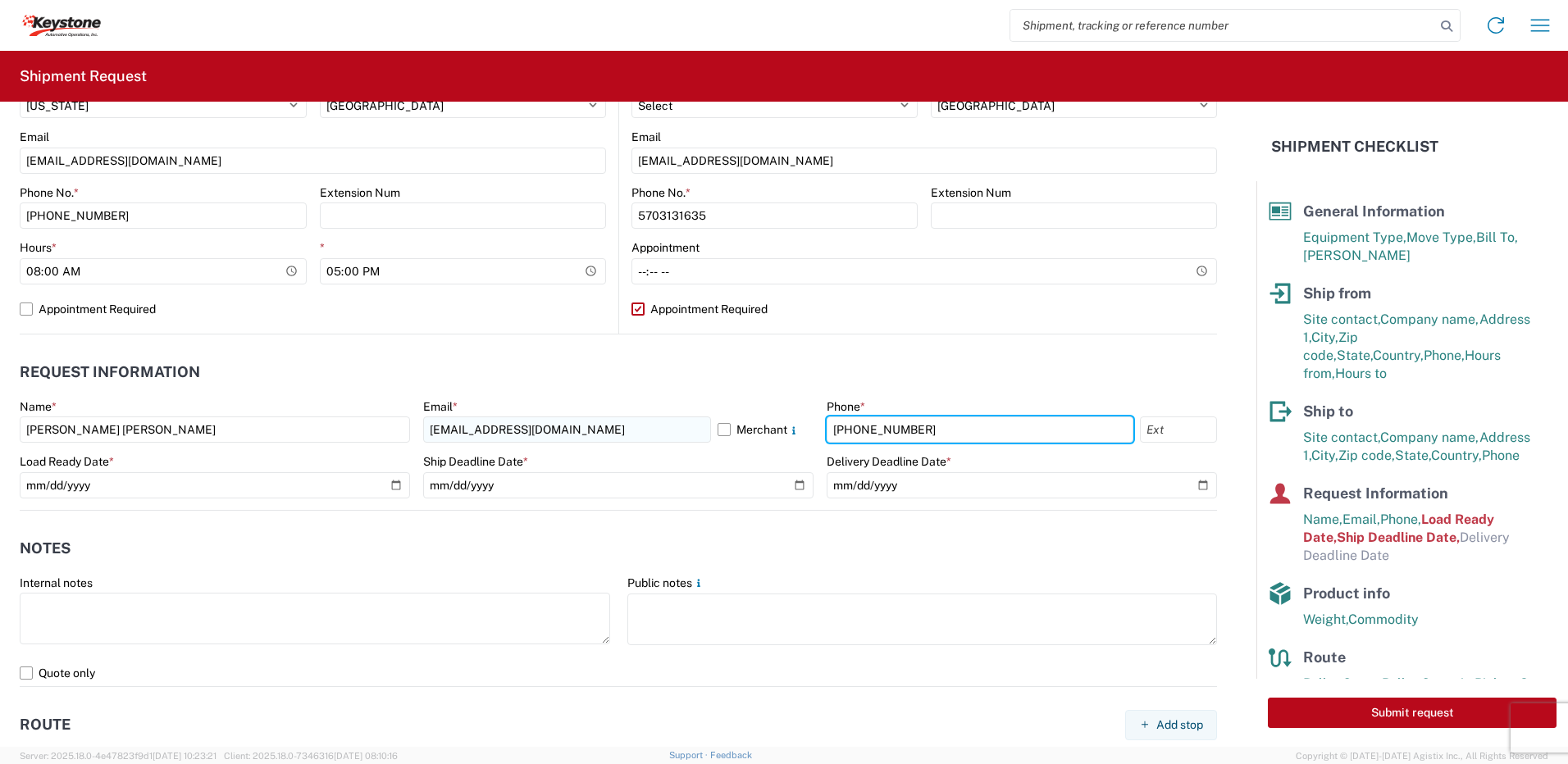
drag, startPoint x: 920, startPoint y: 432, endPoint x: 555, endPoint y: 425, distance: 365.1
click at [555, 425] on div "Name * [PERSON_NAME] [PERSON_NAME] Email * [EMAIL_ADDRESS][DOMAIN_NAME] Merchan…" at bounding box center [617, 454] width 1197 height 111
type input "7179516572"
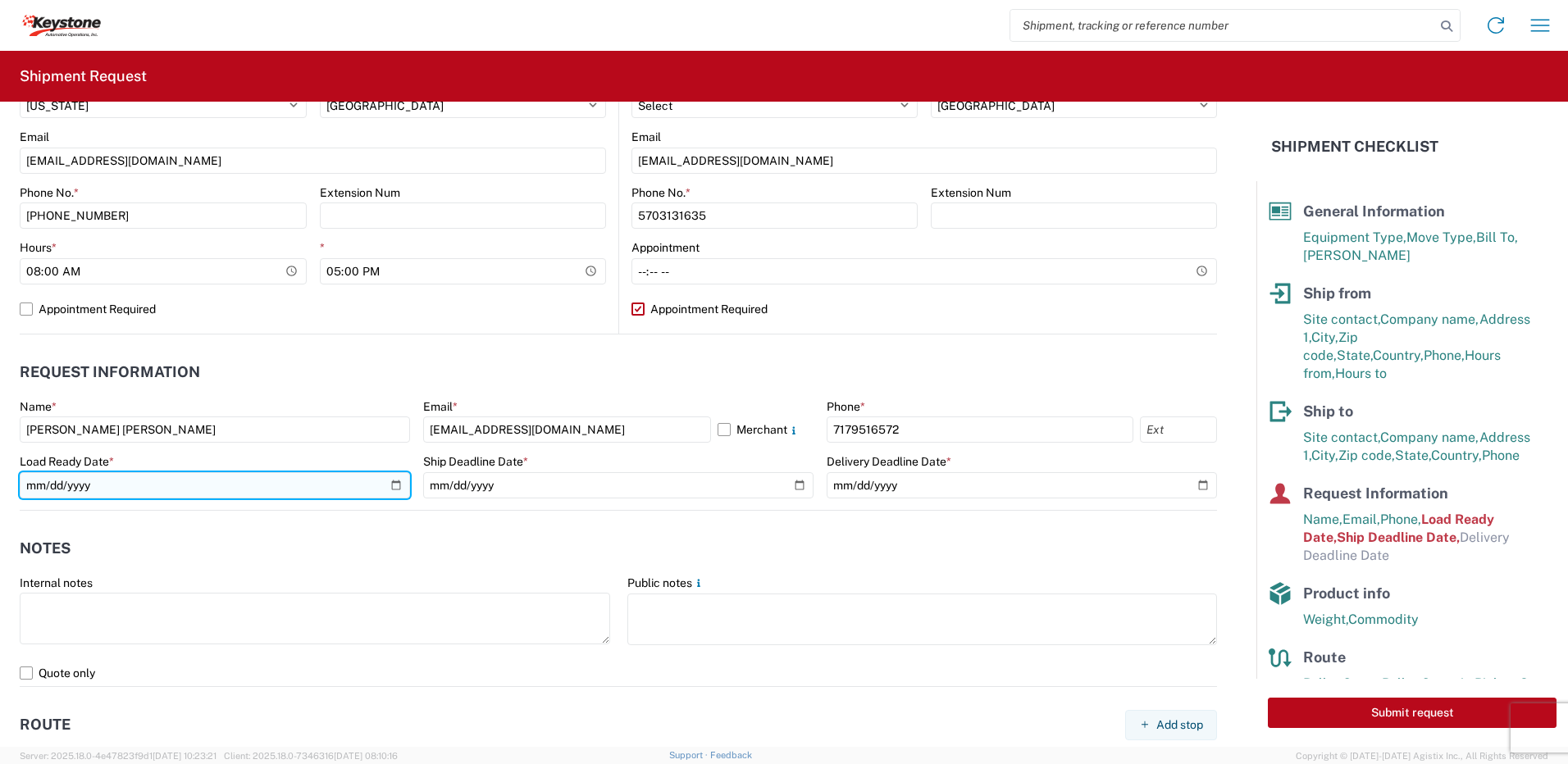
click at [388, 491] on input "[DATE]" at bounding box center [214, 484] width 390 height 26
type input "[DATE]"
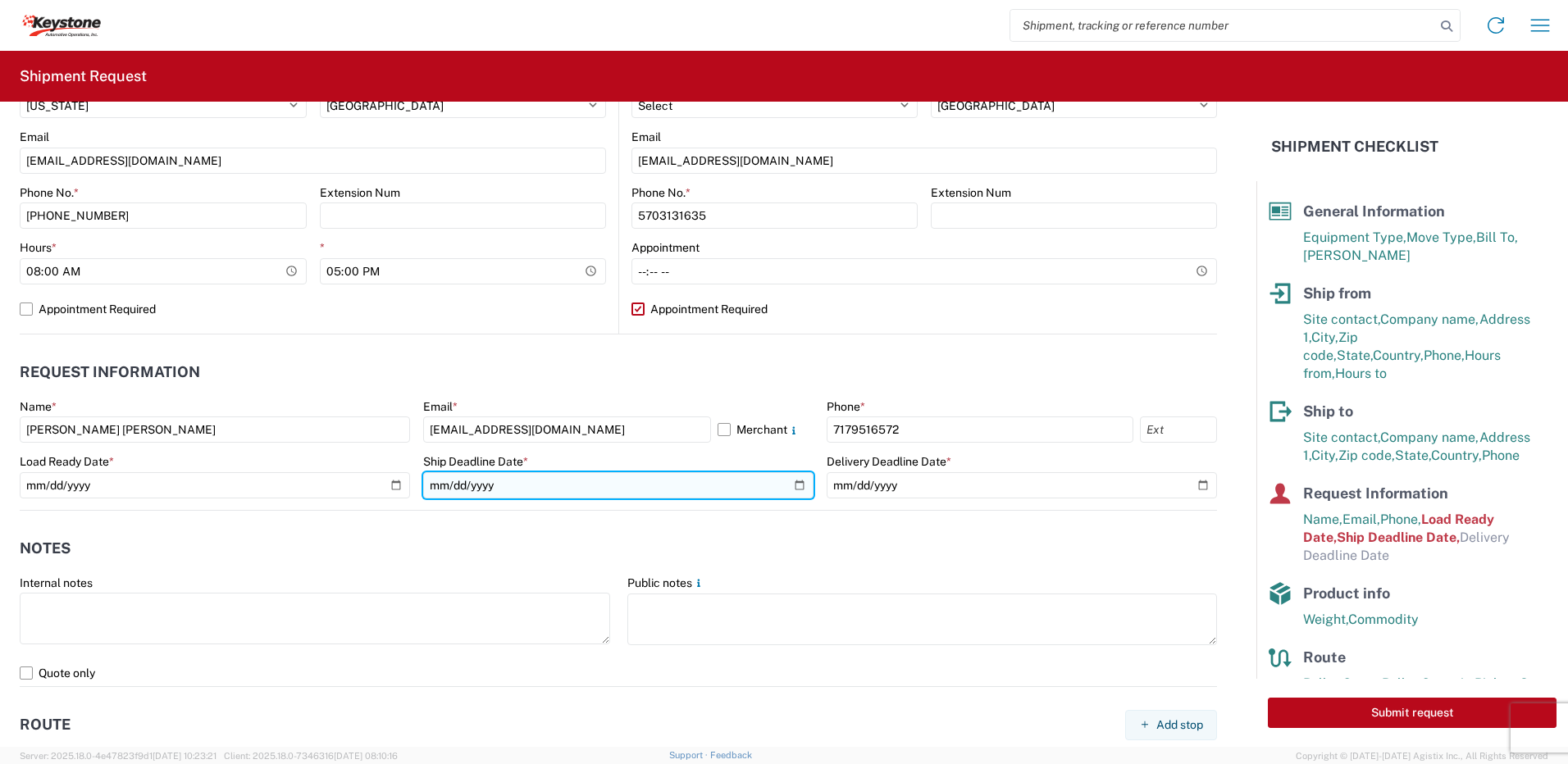
click at [796, 485] on input "[DATE]" at bounding box center [618, 484] width 390 height 26
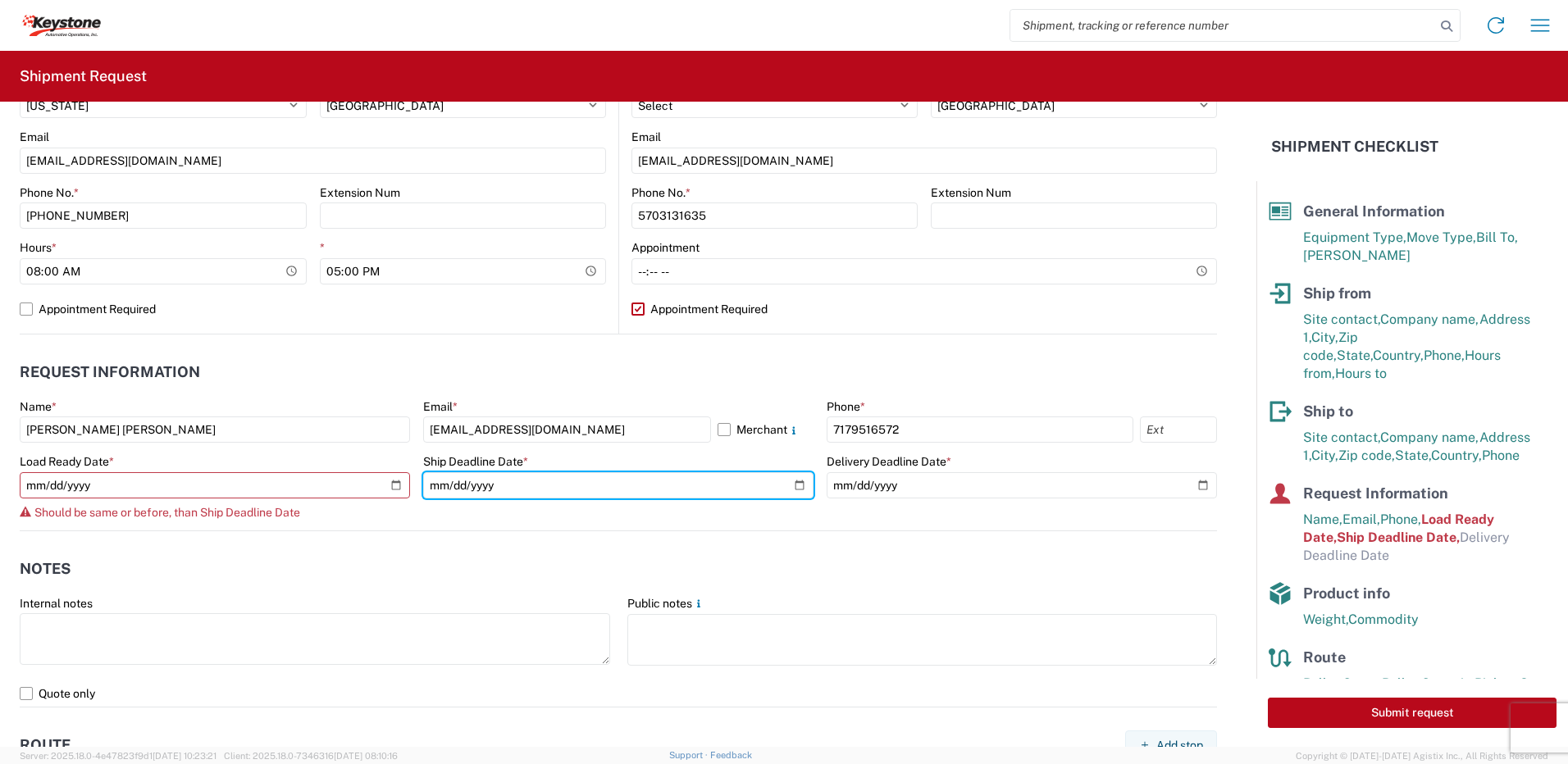
type input "[DATE]"
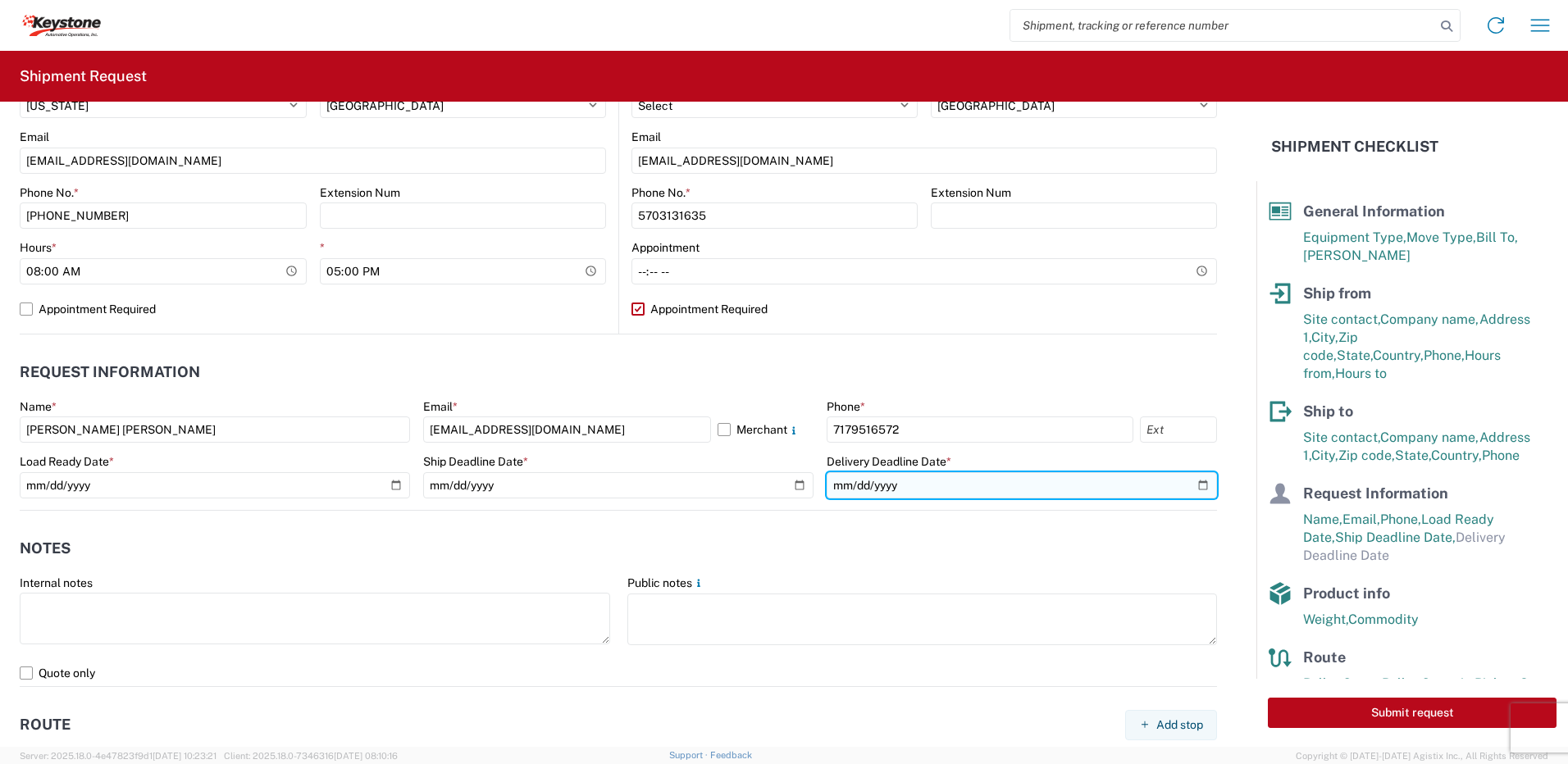
click at [1190, 489] on input "date" at bounding box center [1022, 484] width 390 height 26
type input "[DATE]"
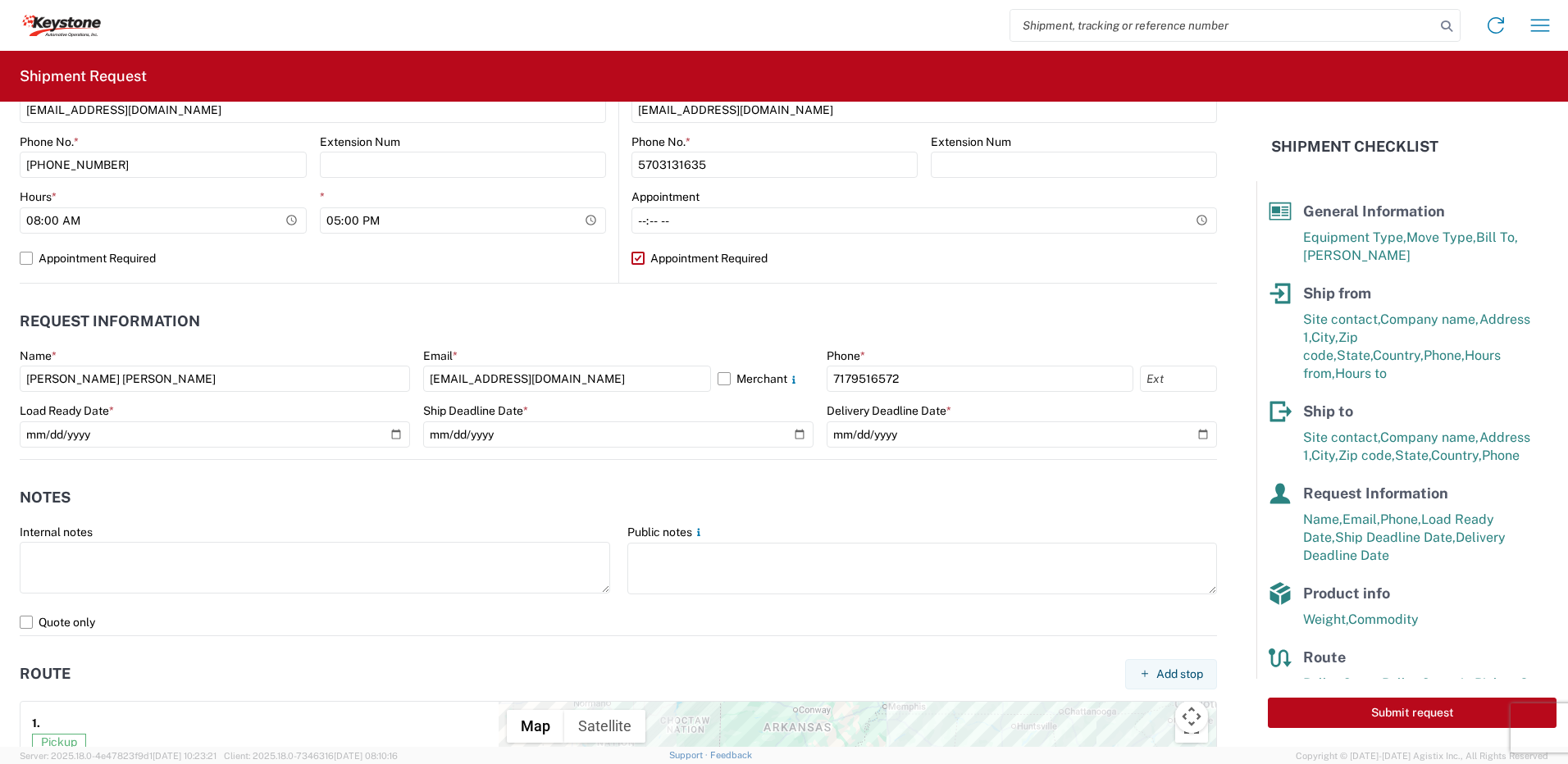
scroll to position [820, 0]
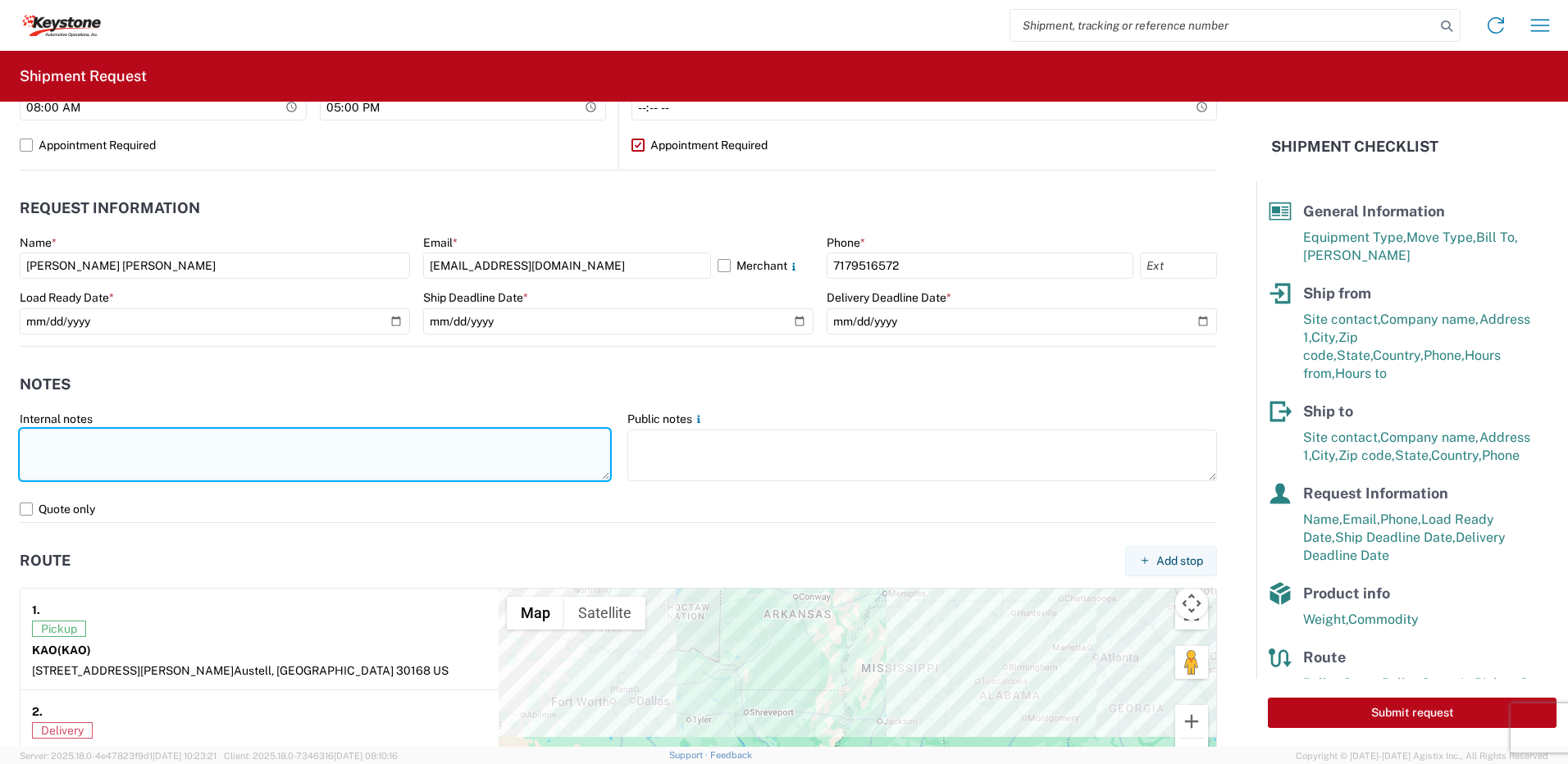
click at [105, 448] on textarea at bounding box center [314, 455] width 590 height 52
paste textarea "The load will be sold transfers and redistribution including grille guards."
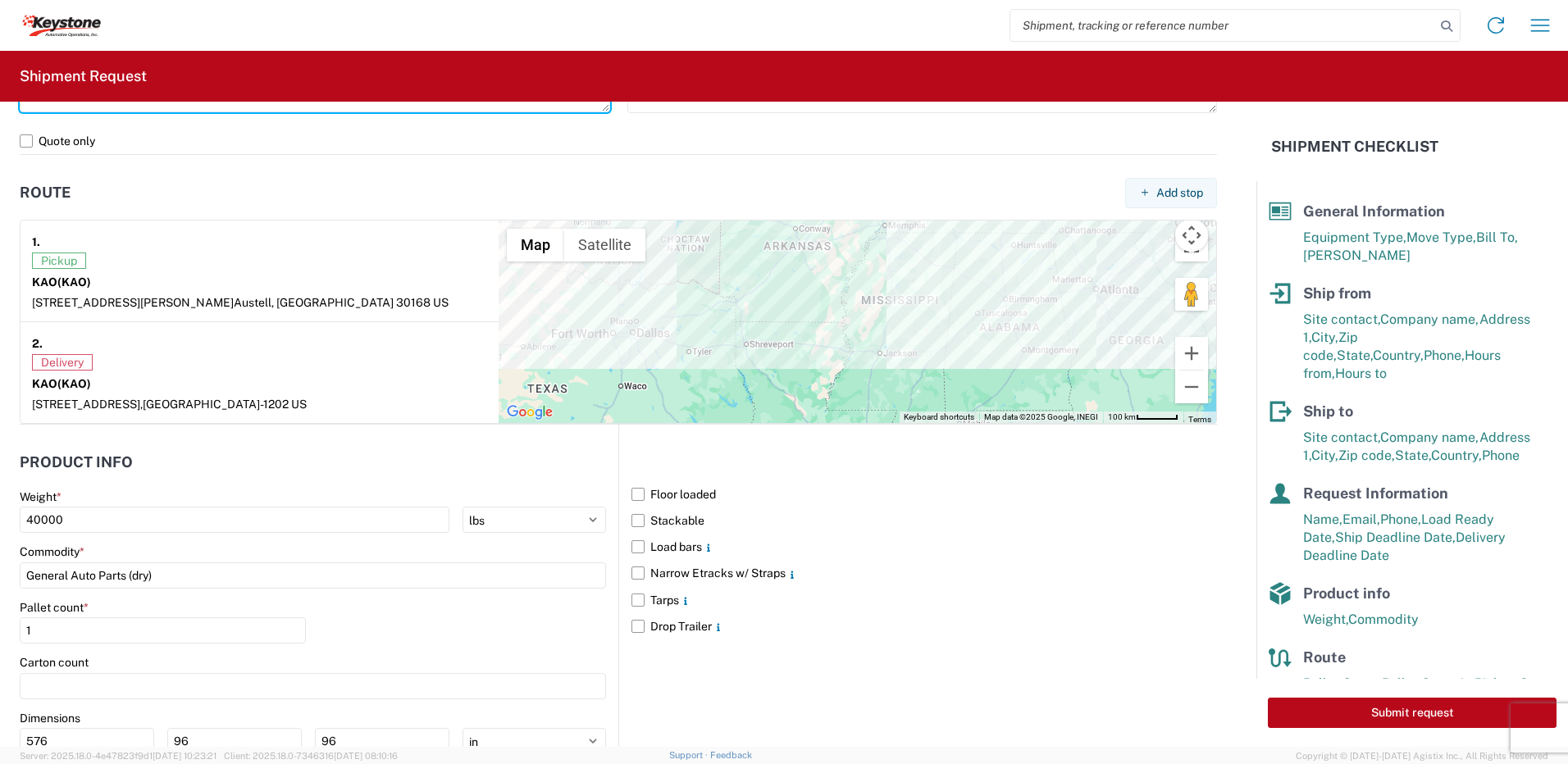
scroll to position [1230, 0]
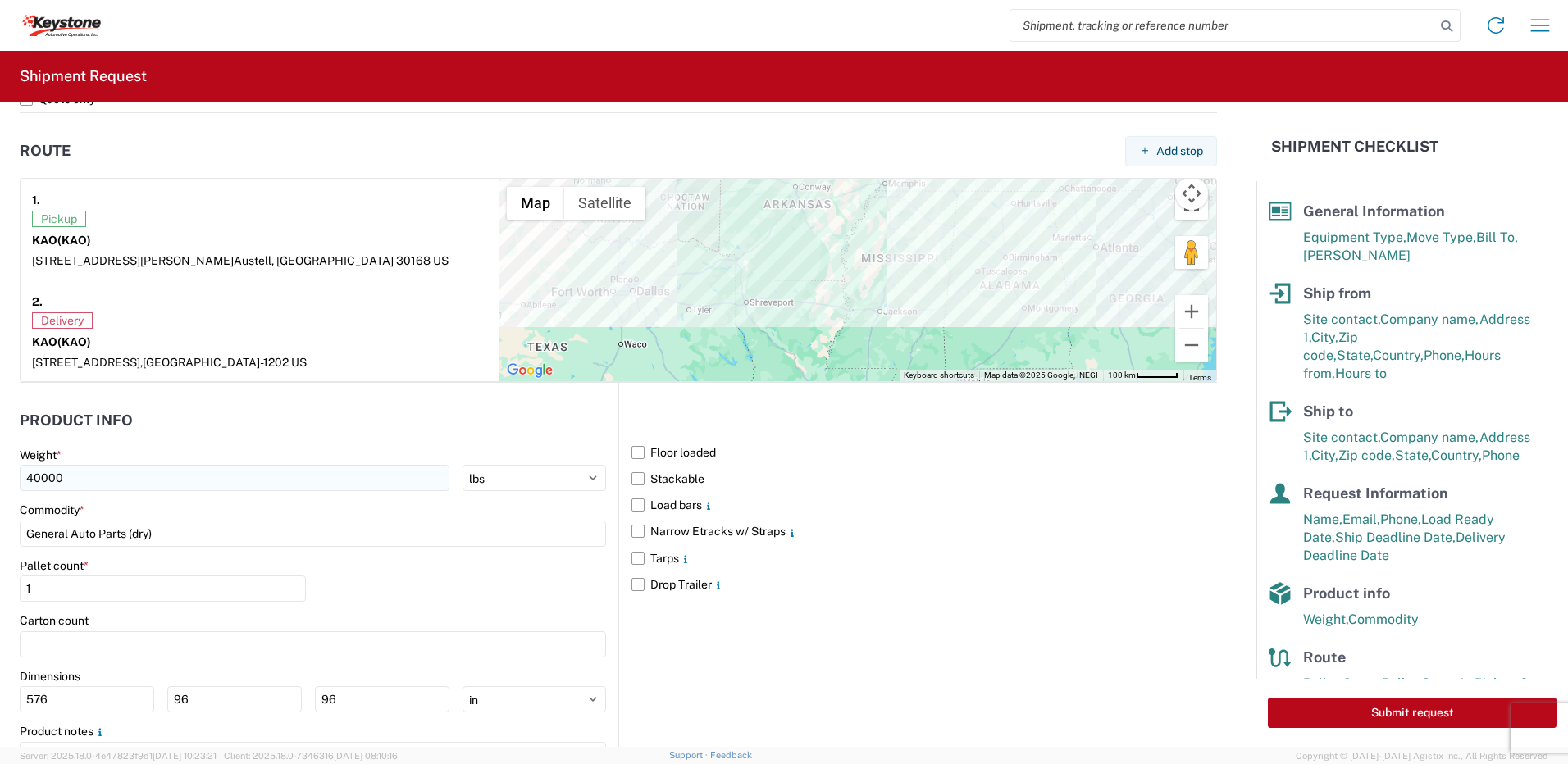
type textarea "The load will be sold transfers and redistribution including grille guards."
click at [36, 482] on input "40000" at bounding box center [234, 478] width 430 height 26
type input "20000"
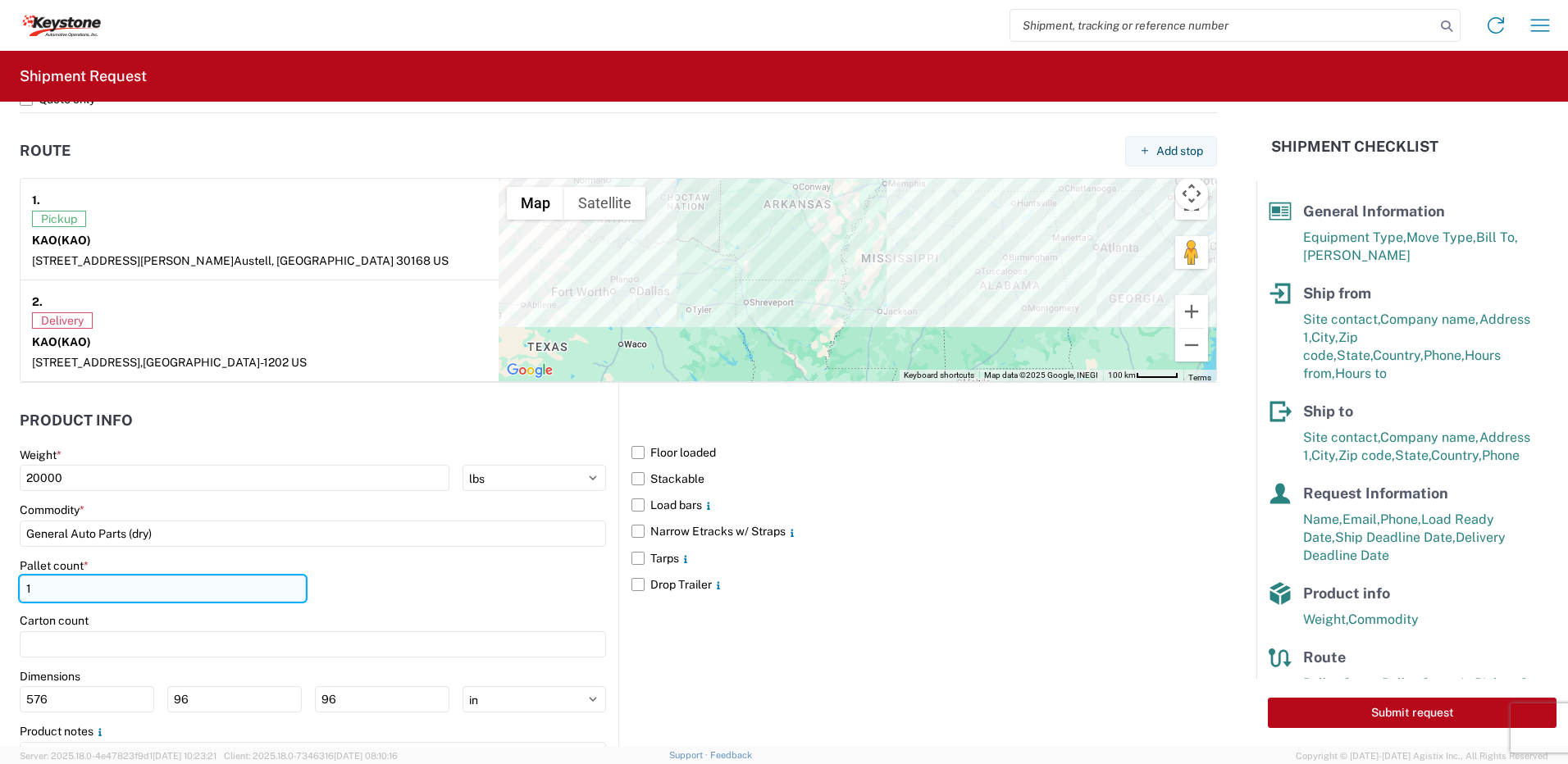
click at [73, 588] on input "1" at bounding box center [162, 588] width 286 height 26
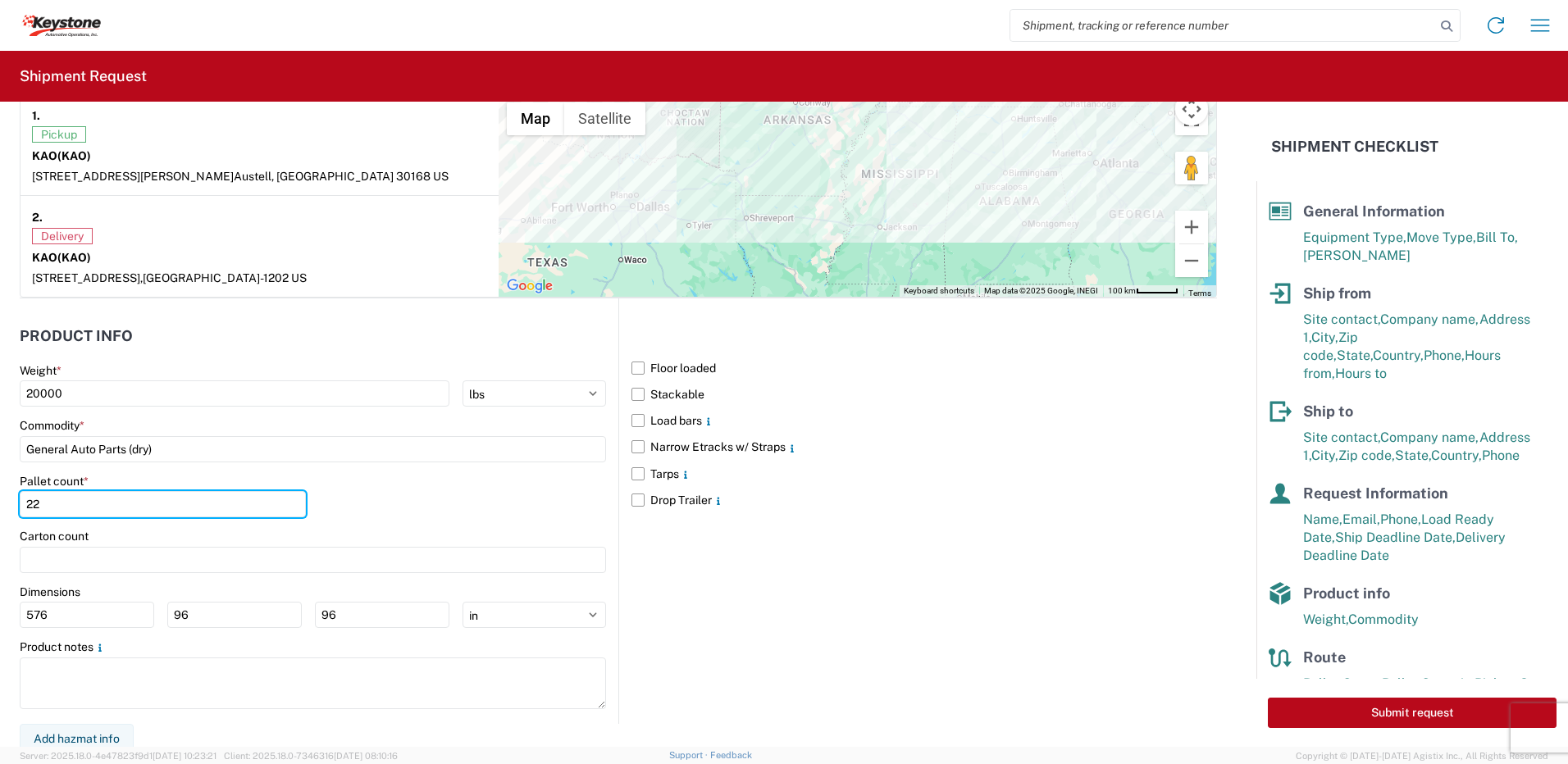
scroll to position [1321, 0]
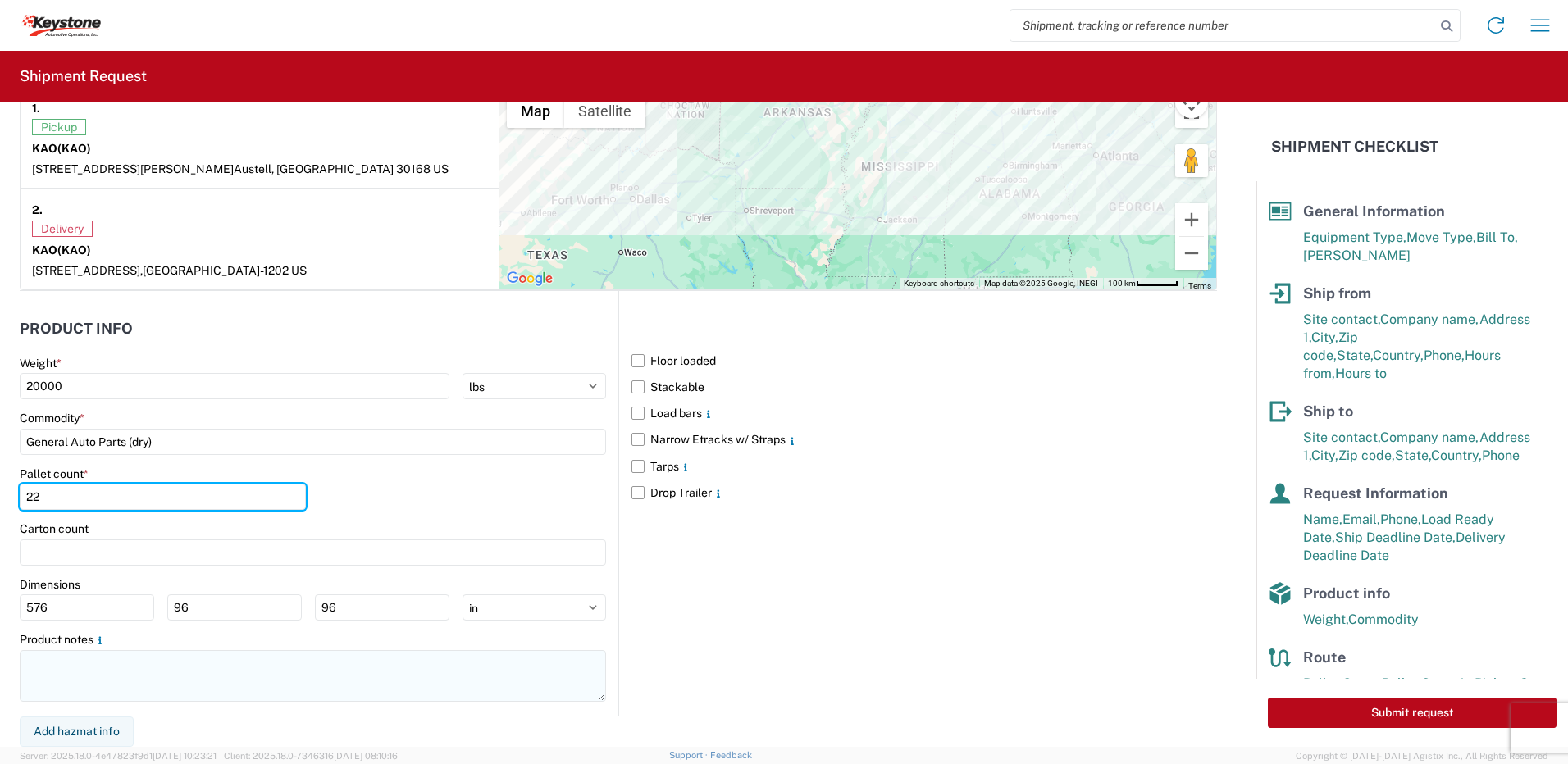
type input "22"
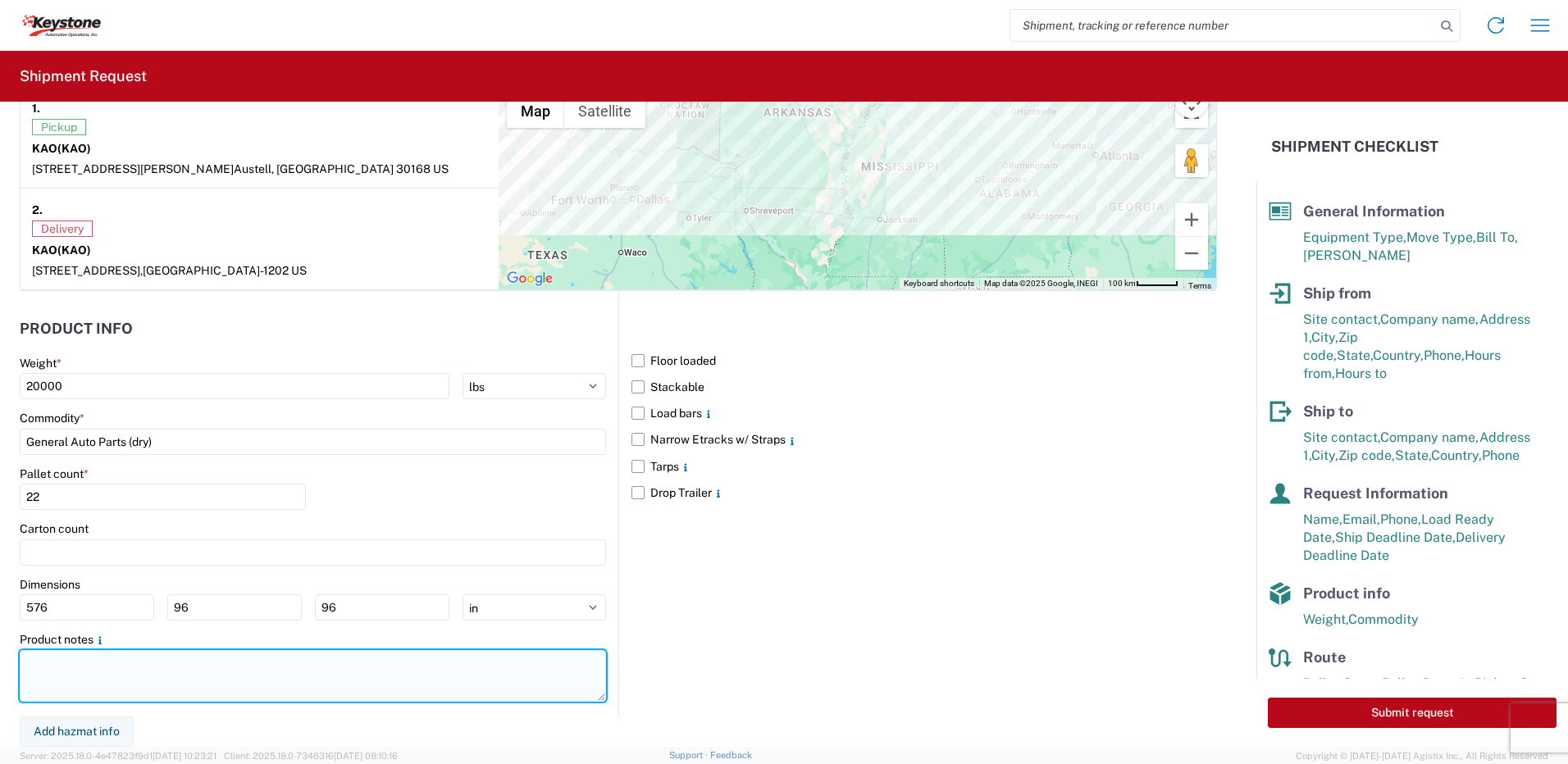
click at [96, 684] on textarea at bounding box center [312, 676] width 586 height 52
paste textarea "The load will be sold transfers and redistribution including grille guards."
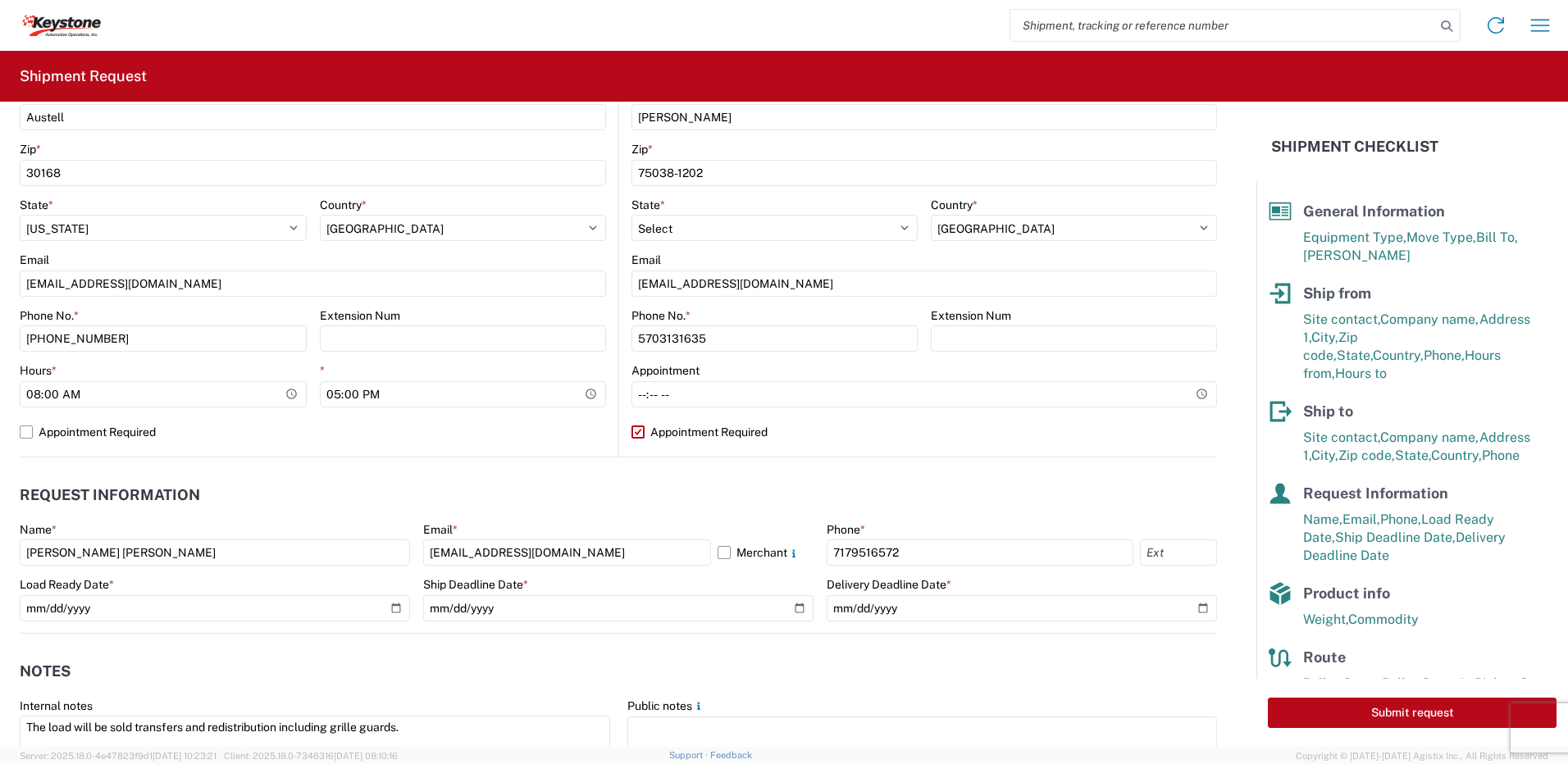
scroll to position [502, 0]
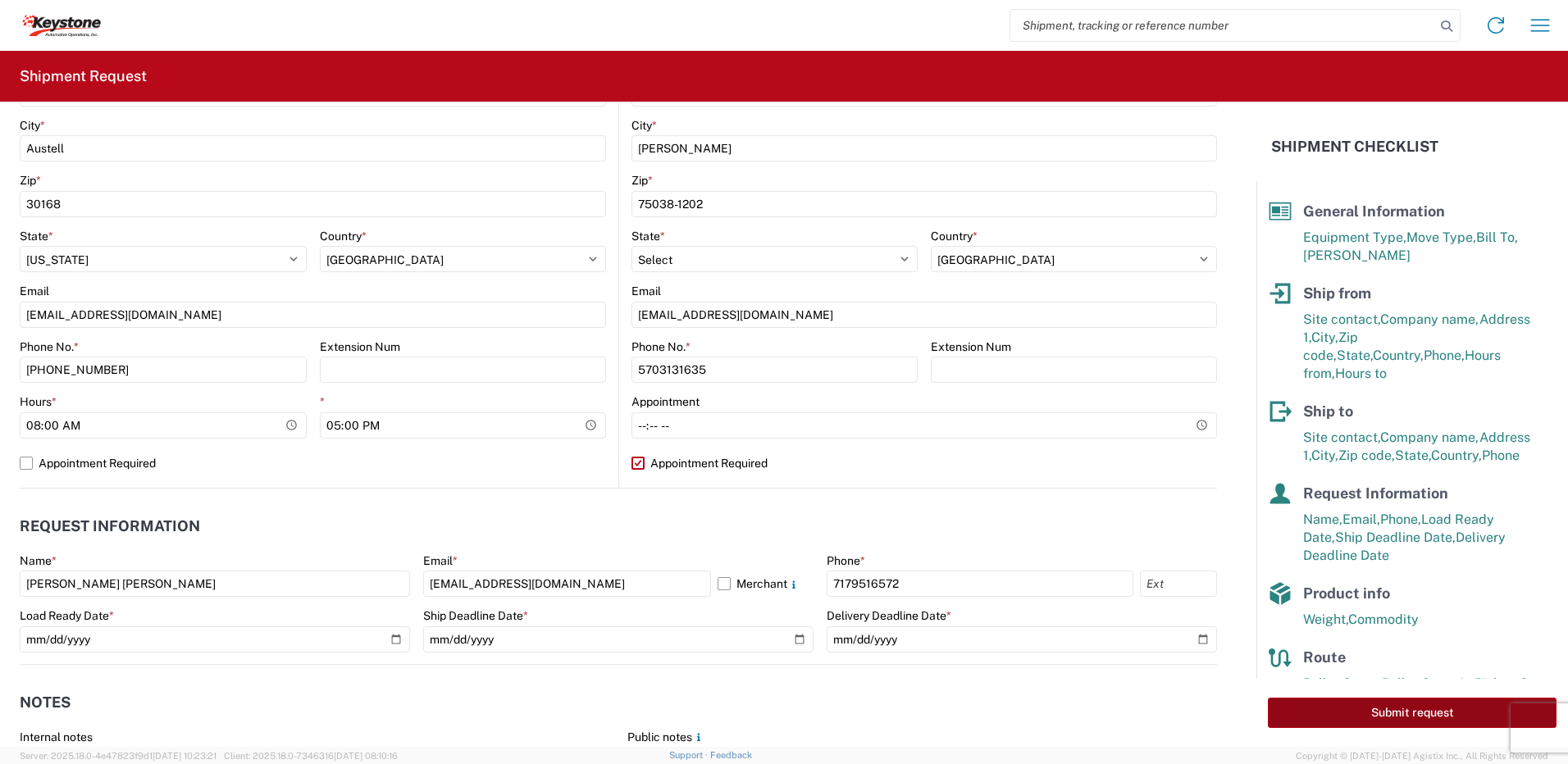
type textarea "The load will be sold transfers and redistribution including grille guards."
click at [1319, 708] on button "Submit request" at bounding box center [1412, 713] width 288 height 31
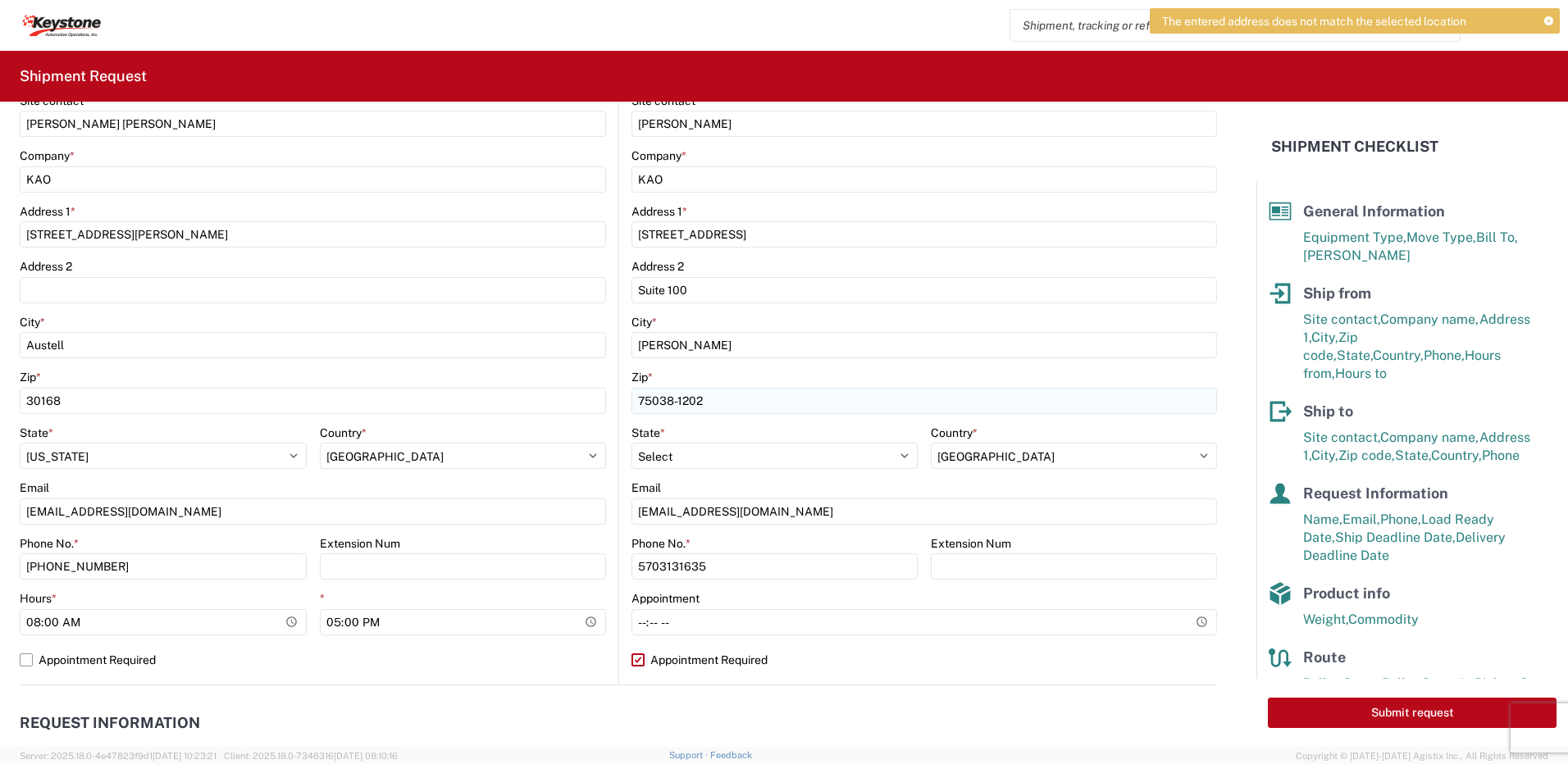
scroll to position [10, 0]
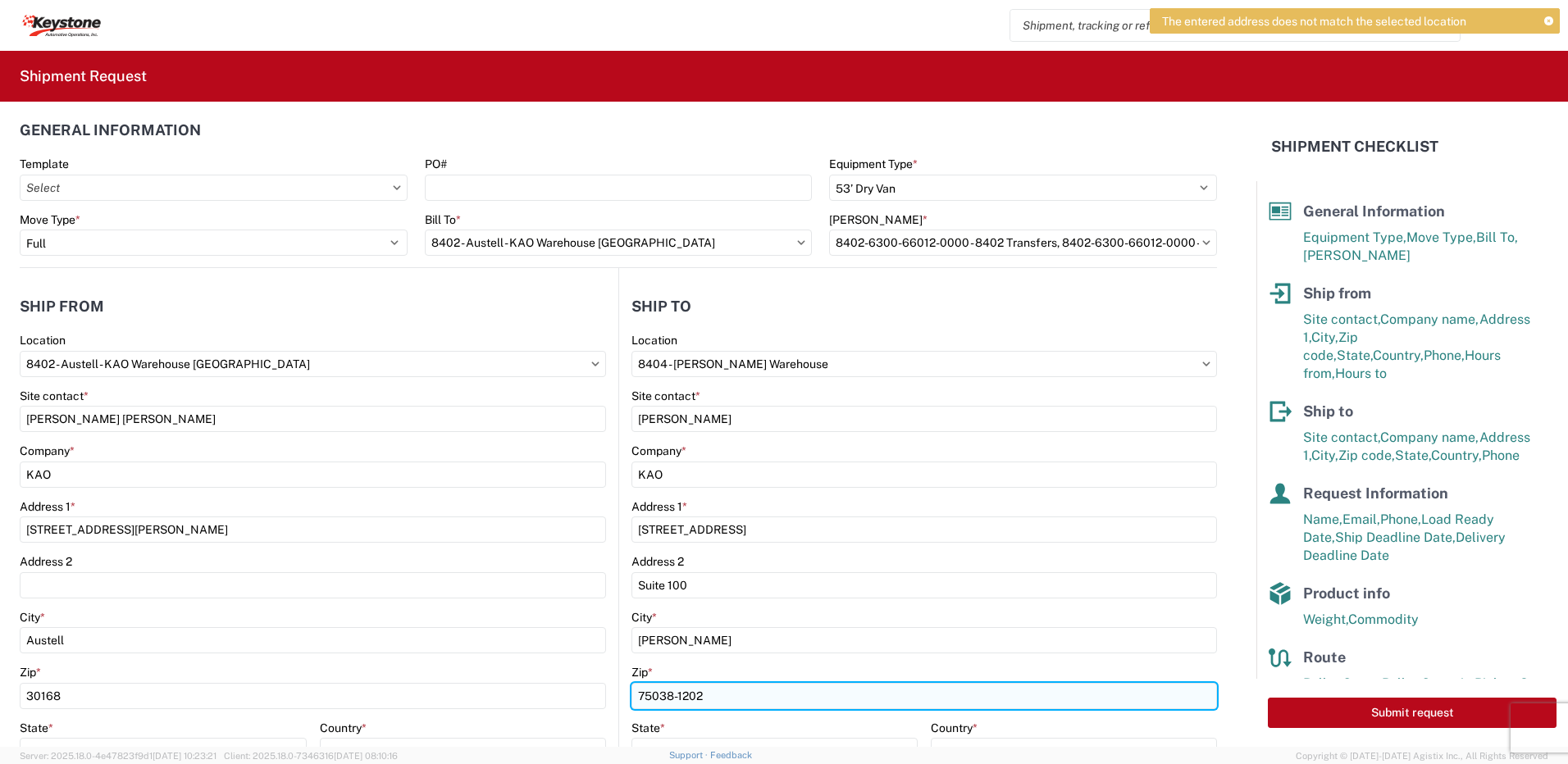
click at [606, 695] on input "75038-1202" at bounding box center [312, 696] width 586 height 26
type input "75038"
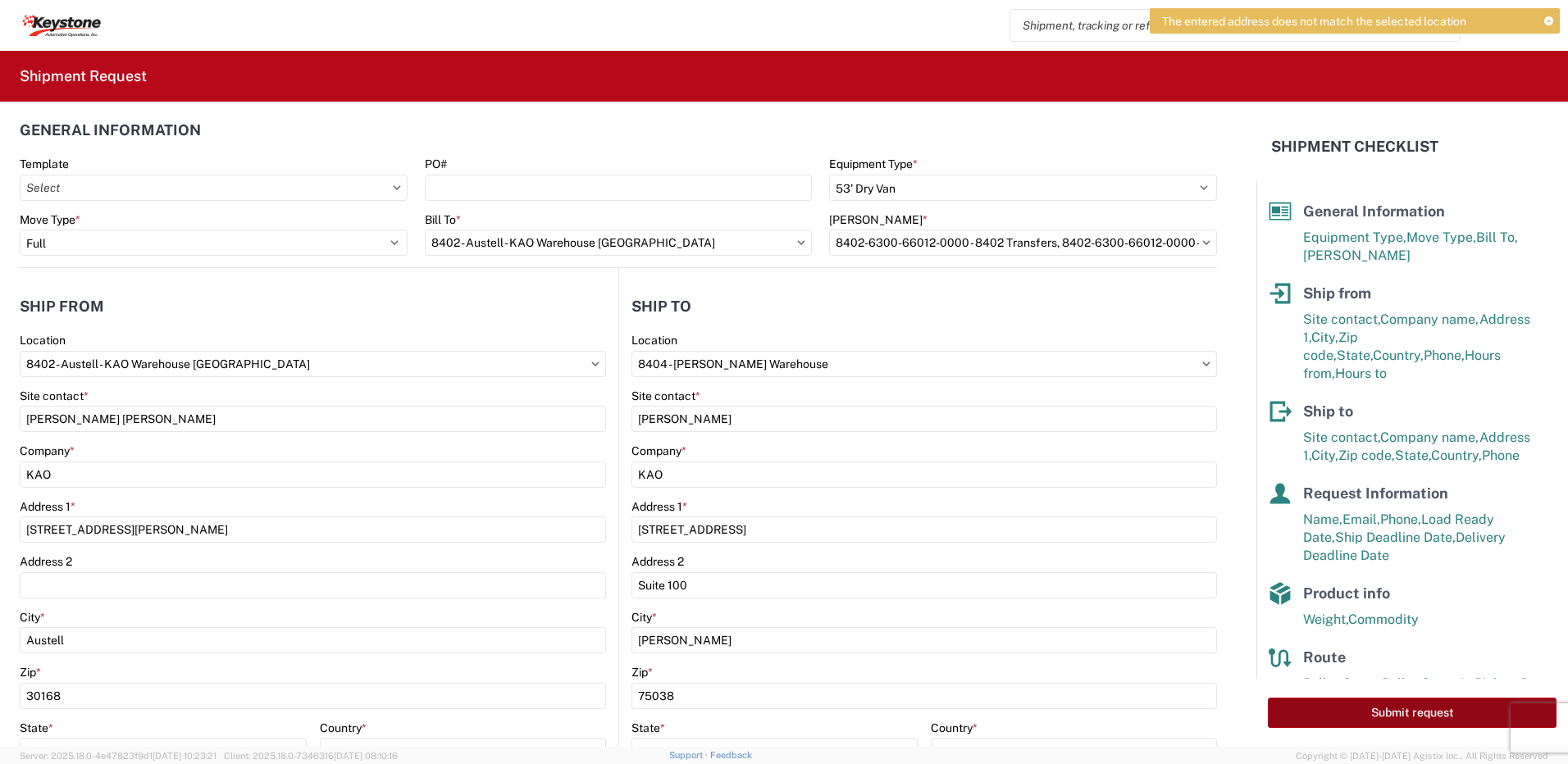
click at [1329, 719] on button "Submit request" at bounding box center [1412, 713] width 288 height 31
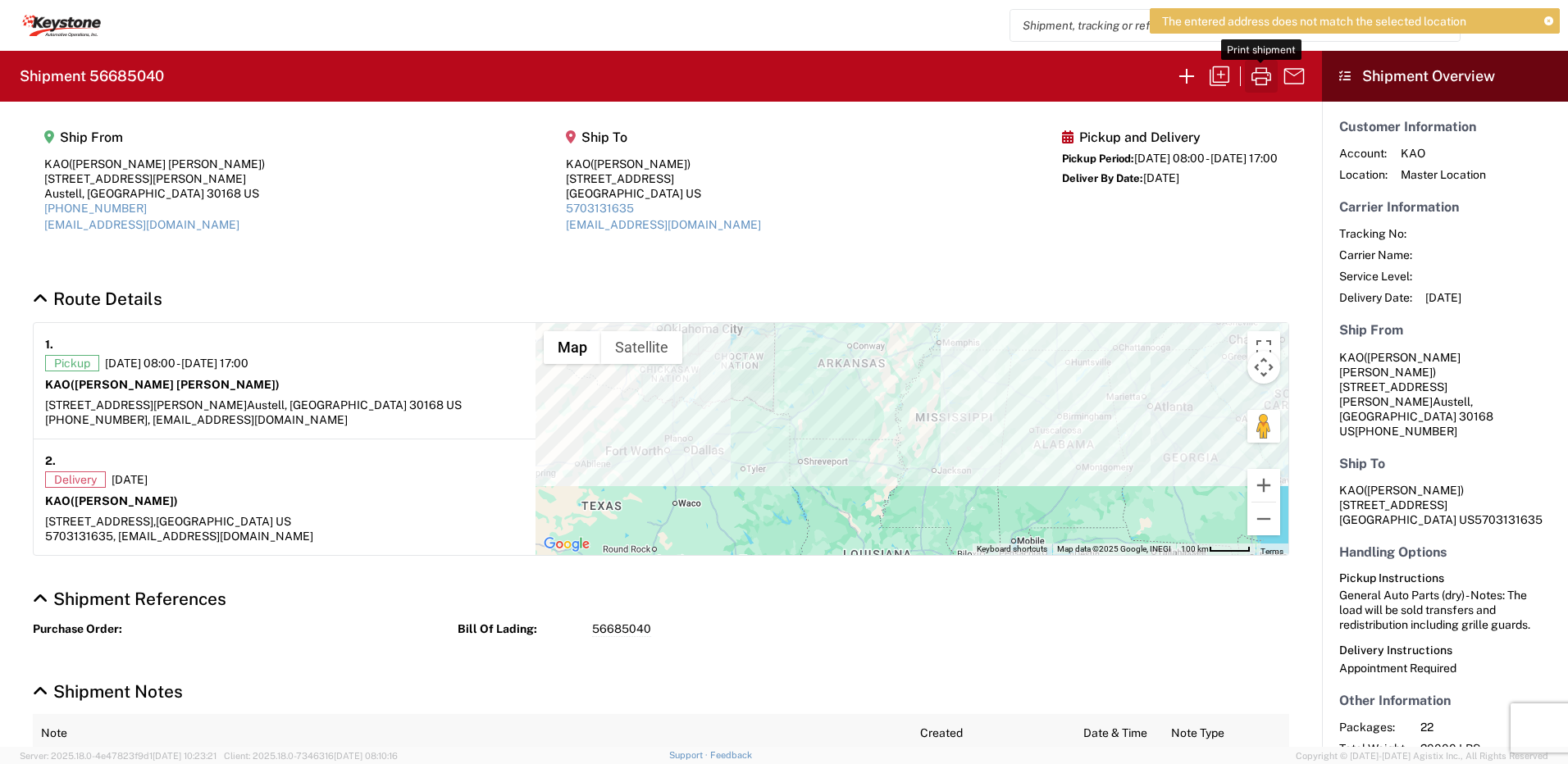
click at [1258, 81] on icon "button" at bounding box center [1260, 76] width 26 height 26
drag, startPoint x: 164, startPoint y: 75, endPoint x: 91, endPoint y: 80, distance: 73.2
click at [91, 80] on h2 "Shipment 56685040" at bounding box center [91, 76] width 144 height 19
copy h2 "56685040"
click at [1185, 78] on icon "button" at bounding box center [1186, 76] width 26 height 26
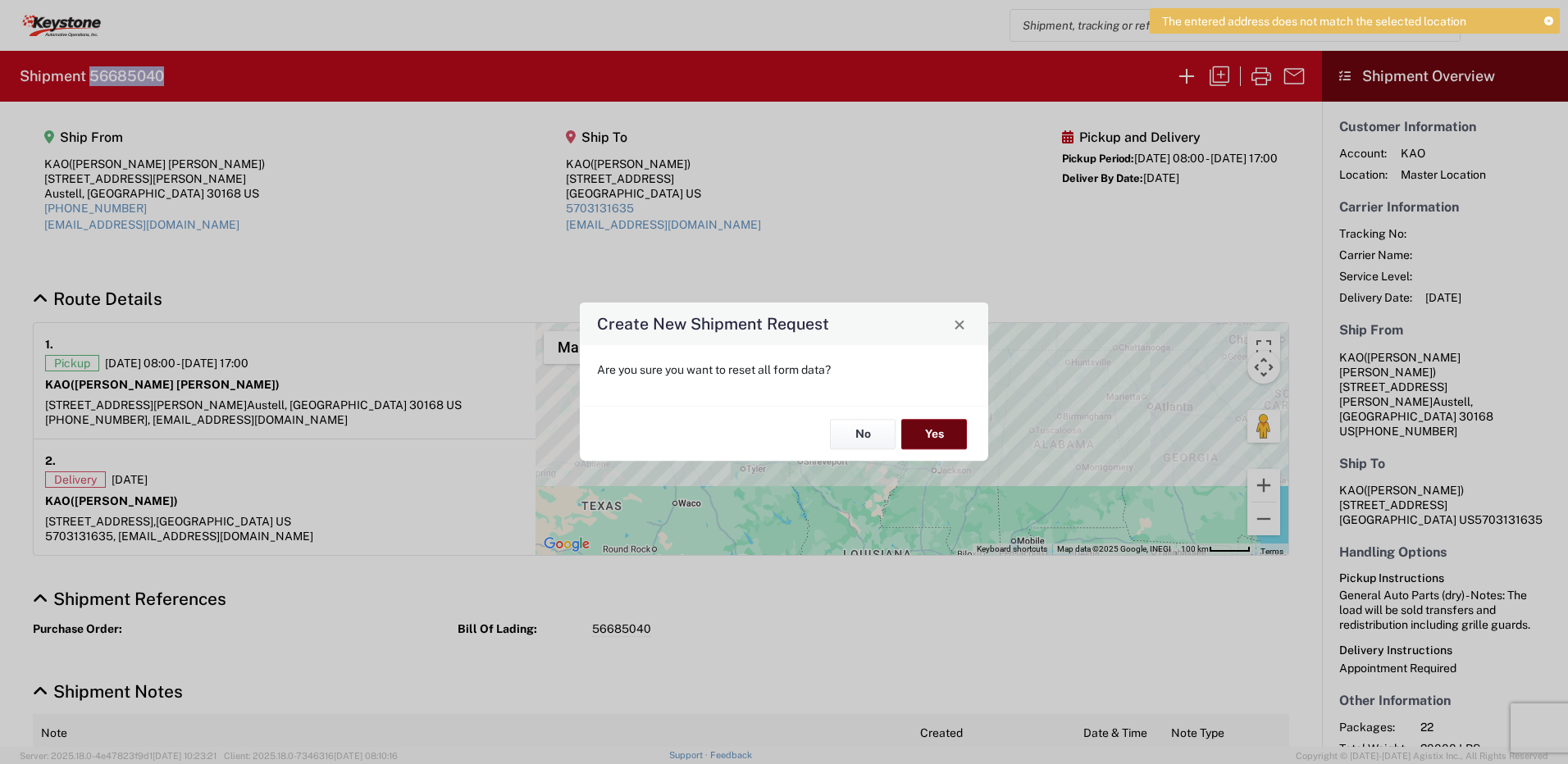
click at [929, 438] on button "Yes" at bounding box center [933, 434] width 65 height 31
select select "FULL"
select select "US"
select select "LBS"
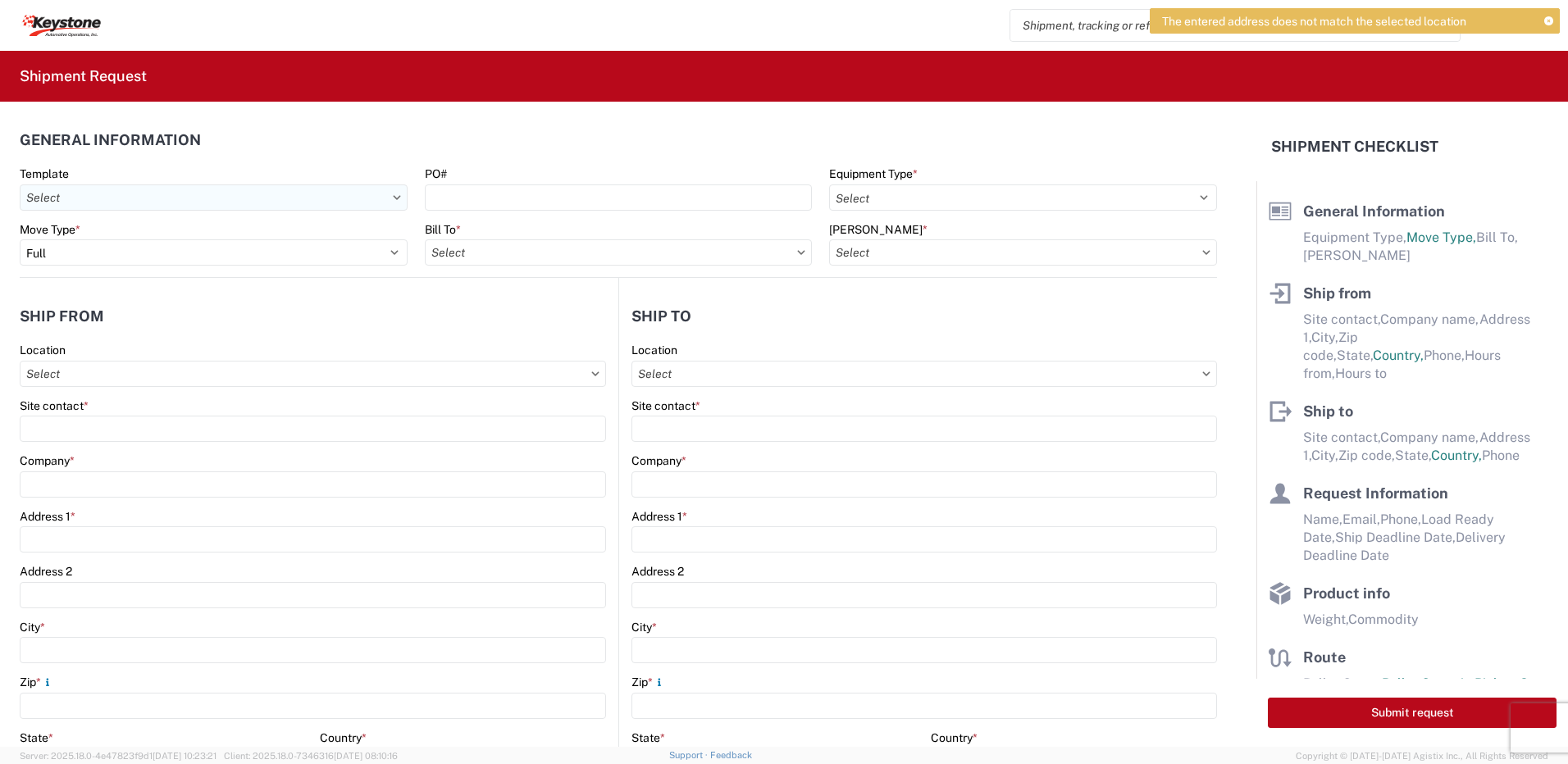
click at [349, 200] on input "Template" at bounding box center [212, 197] width 387 height 26
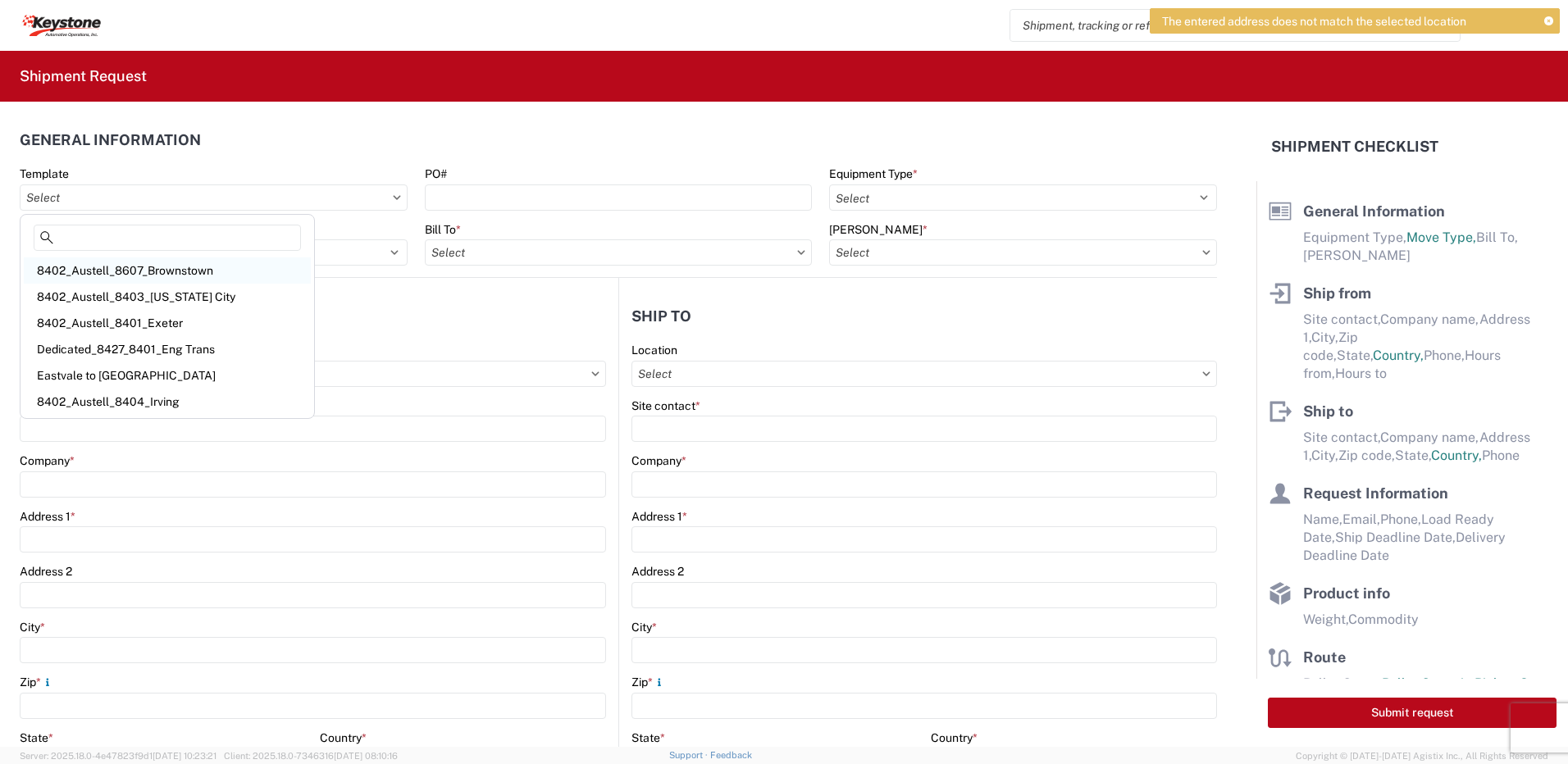
click at [207, 273] on div "8402_Austell_8607_Brownstown" at bounding box center [167, 270] width 287 height 26
type input "8402_Austell_8607_Brownstown"
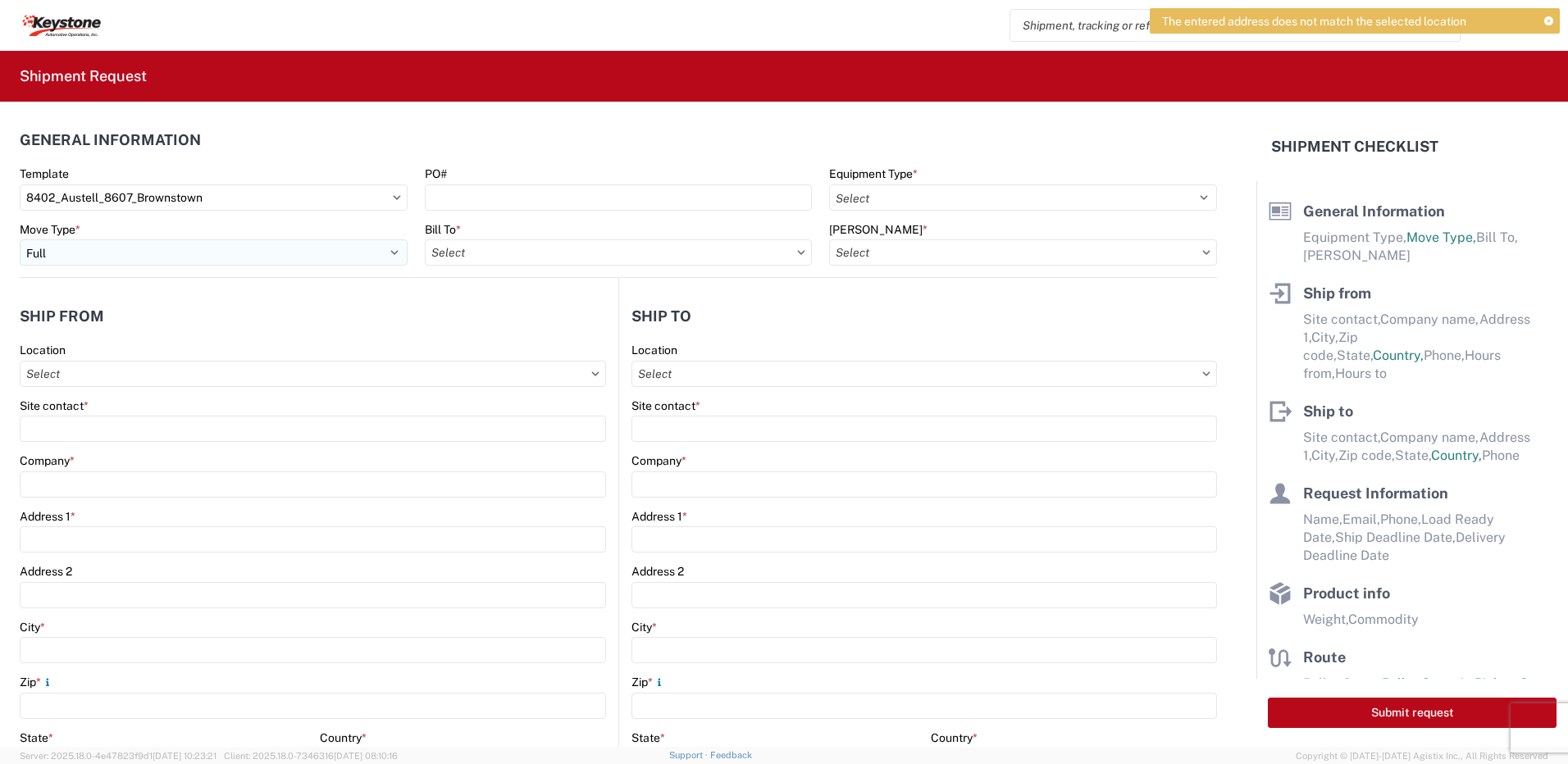
select select "STDV"
select select
type input "[PERSON_NAME]"
type input "KAO"
type input "[STREET_ADDRESS][PERSON_NAME]"
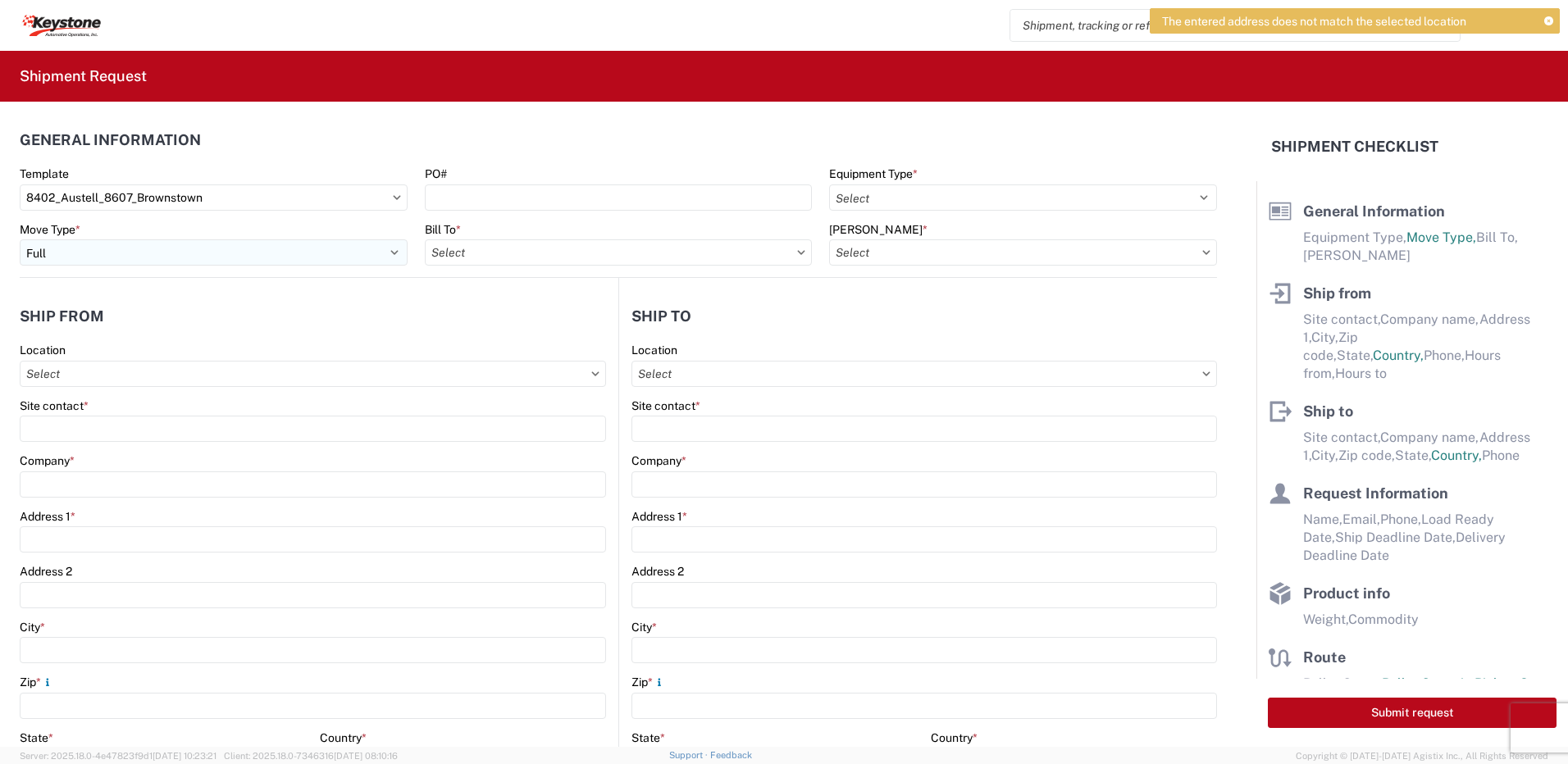
type input "Austell"
type input "30168"
type input "[EMAIL_ADDRESS][DOMAIN_NAME]"
type input "[PERSON_NAME]"
type input "KAO"
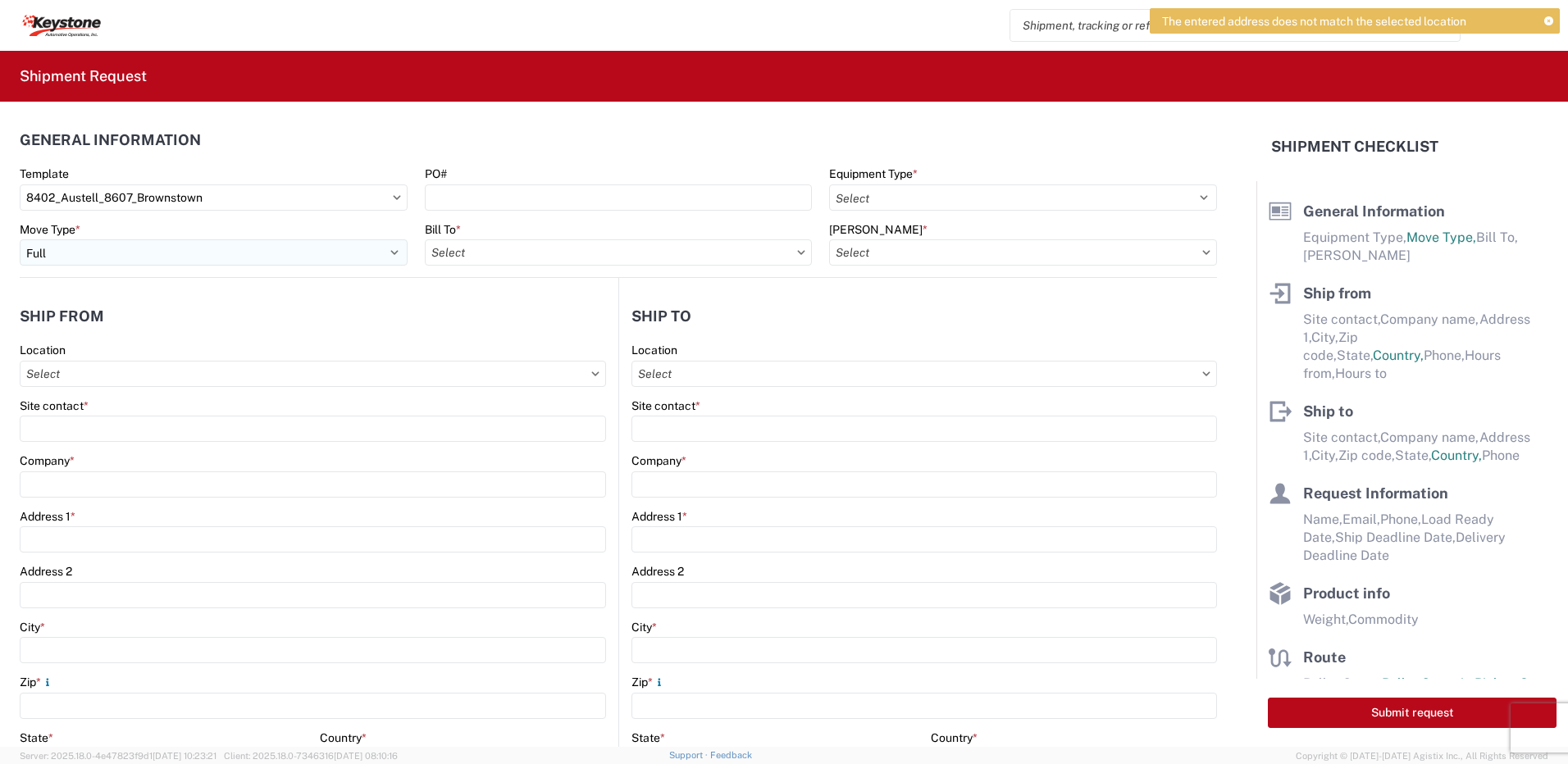
type input "[STREET_ADDRESS][PERSON_NAME]"
type input "[GEOGRAPHIC_DATA]"
type input "48193"
type input "[EMAIL_ADDRESS][DOMAIN_NAME]"
type input "[PERSON_NAME]"
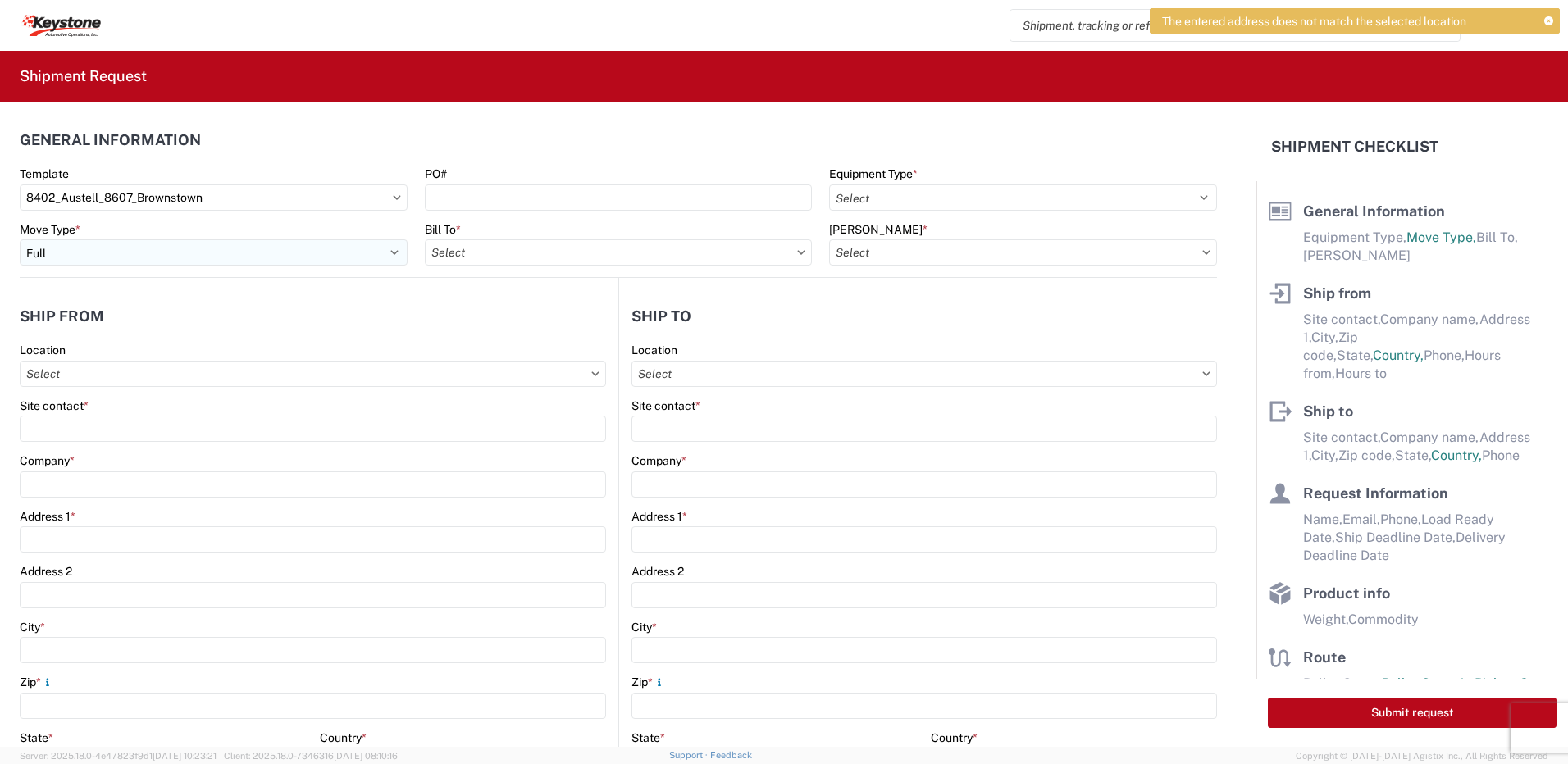
type input "[PHONE_NUMBER]"
type input "[DATE]"
type input "20000"
type input "General Auto Parts (dry)"
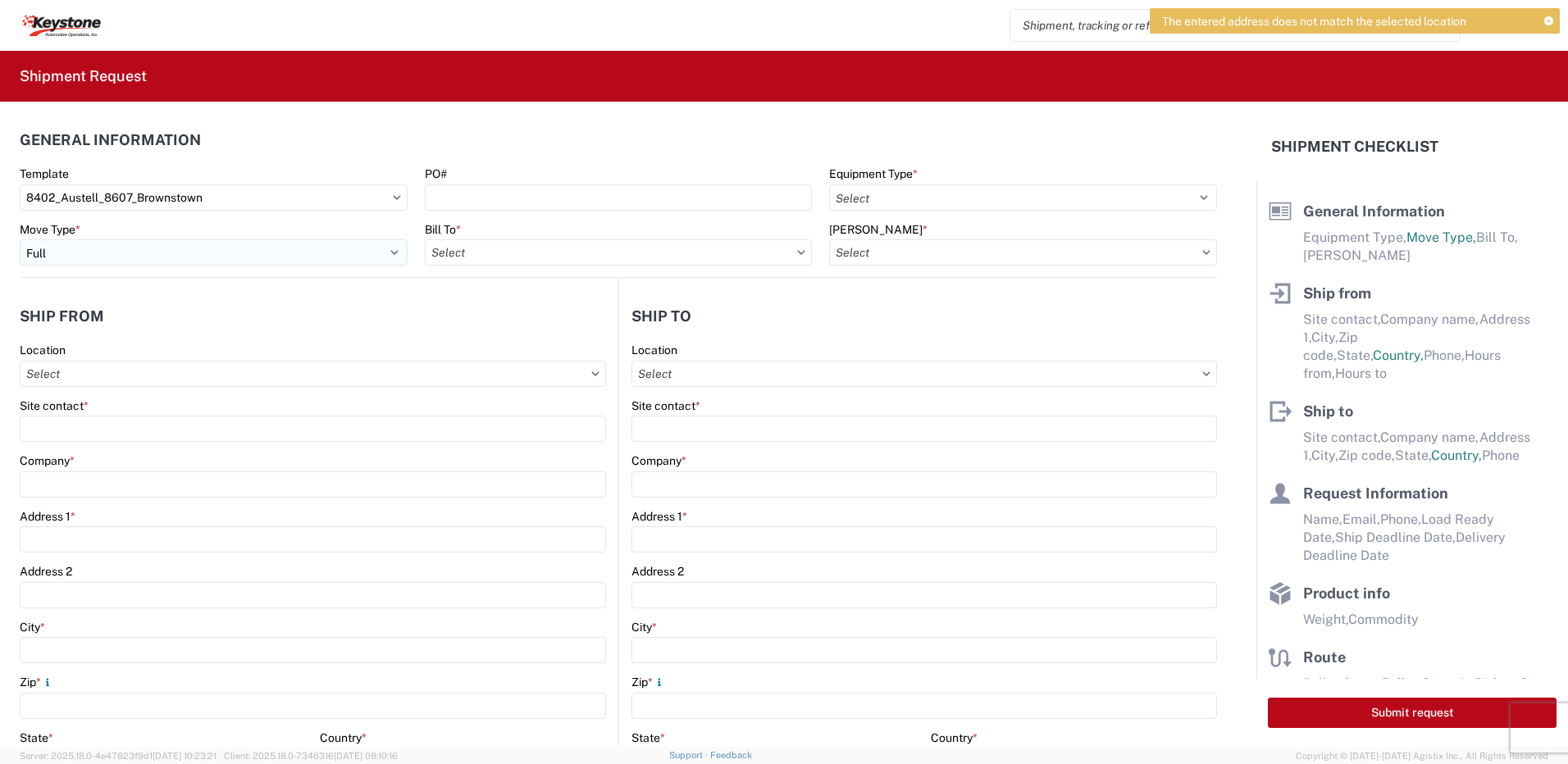
type input "20"
type input "1"
type textarea "Stock Transfers...chairs"
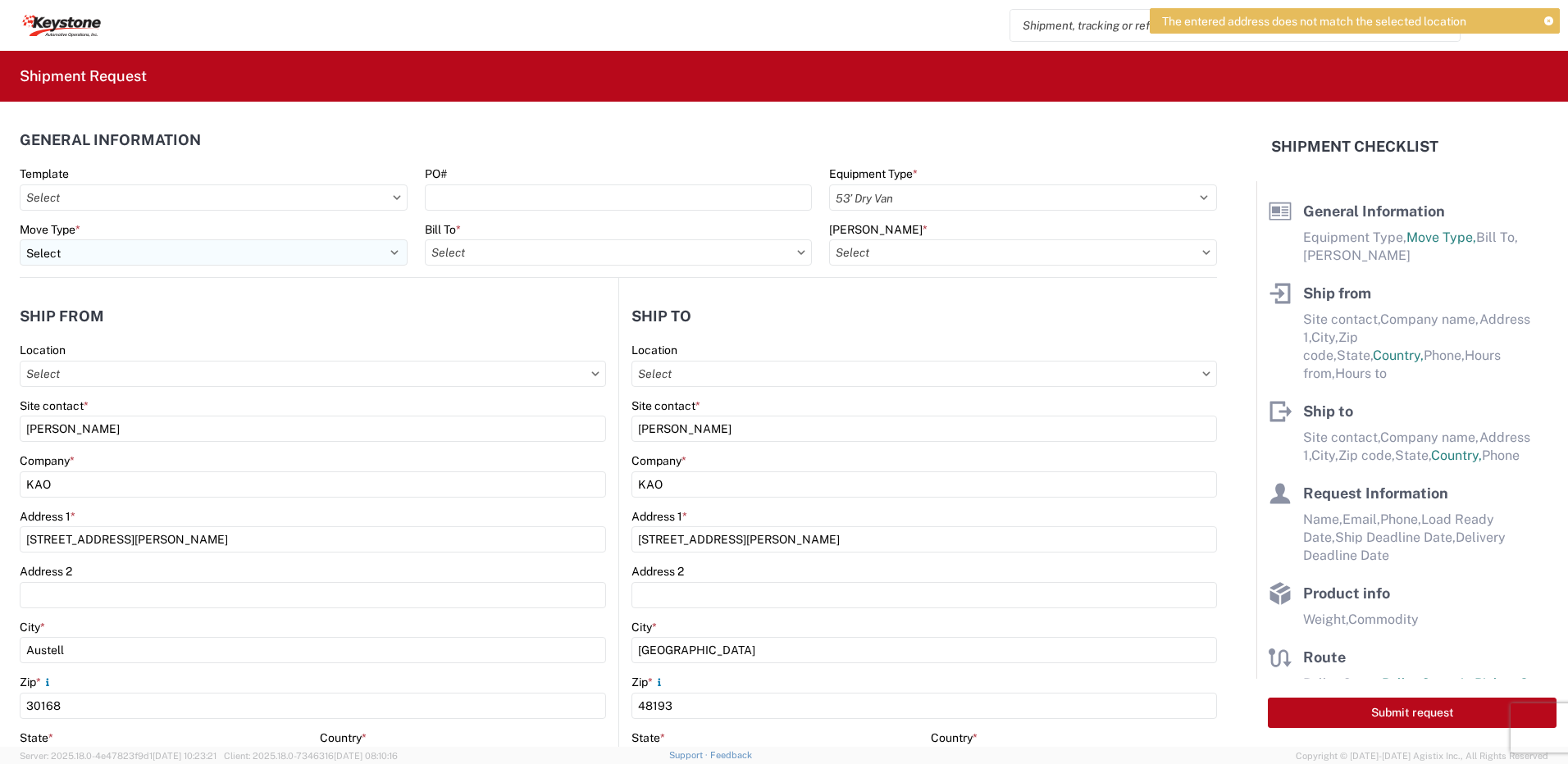
type input "8402 - Austell - KAO Warehouse [GEOGRAPHIC_DATA]"
select select "US"
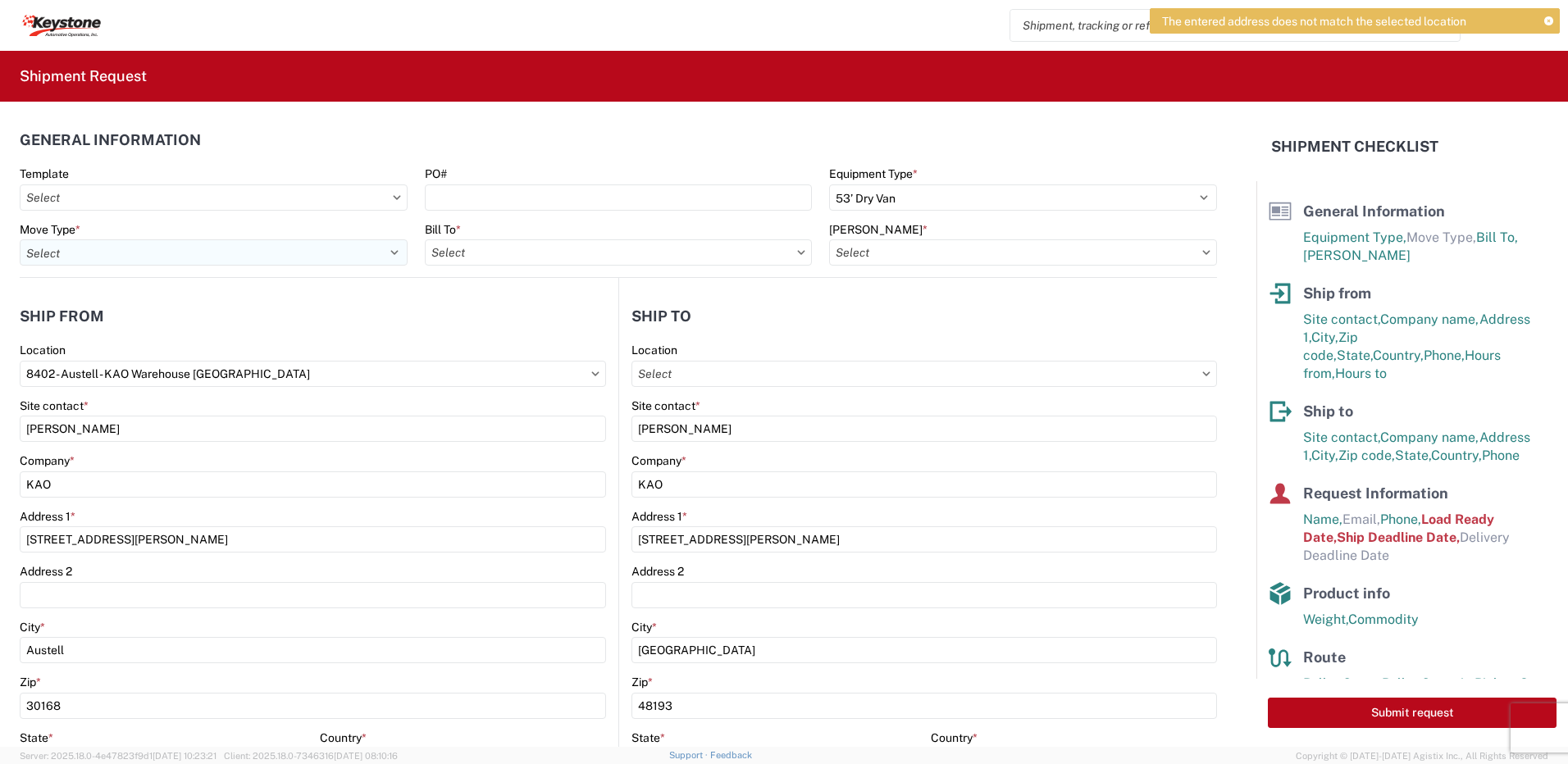
type input "8607 - [GEOGRAPHIC_DATA], [GEOGRAPHIC_DATA] – KAO Warehouse"
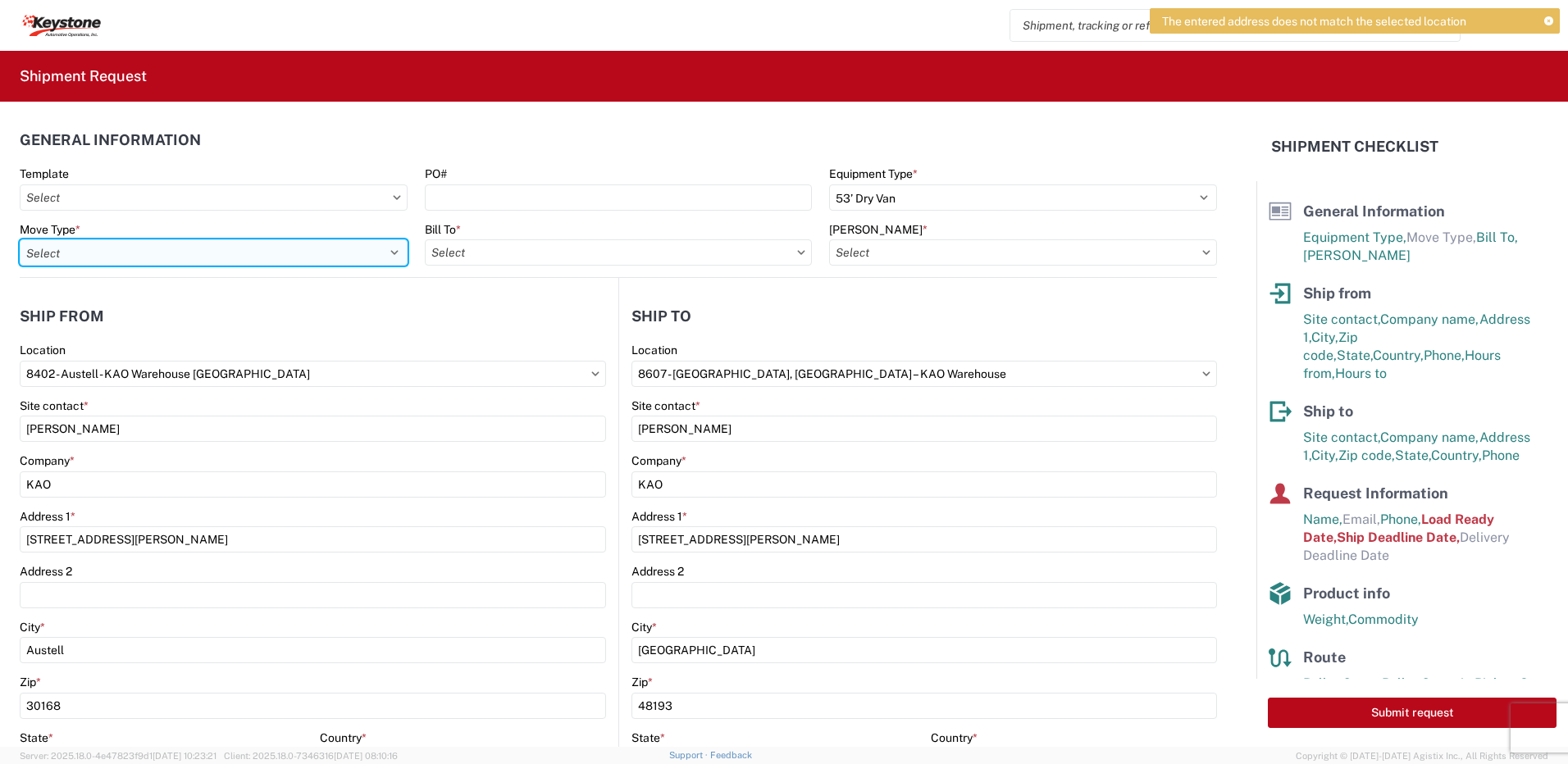
click at [176, 249] on select "Select Full Partial TL" at bounding box center [212, 252] width 387 height 26
select select "FULL"
click at [19, 239] on select "Select Full Partial TL" at bounding box center [212, 252] width 387 height 26
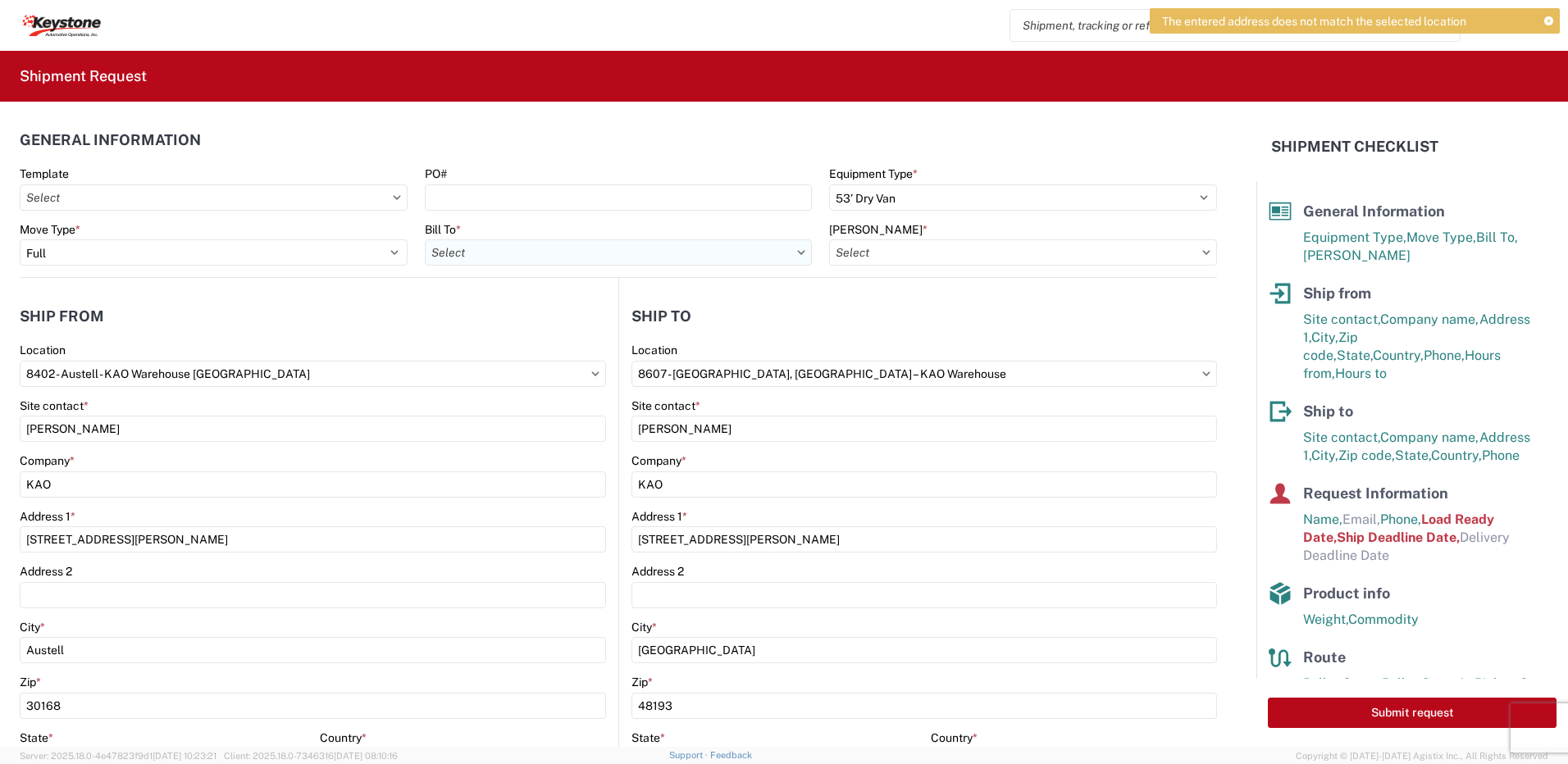
click at [560, 259] on input "Bill To *" at bounding box center [618, 252] width 387 height 26
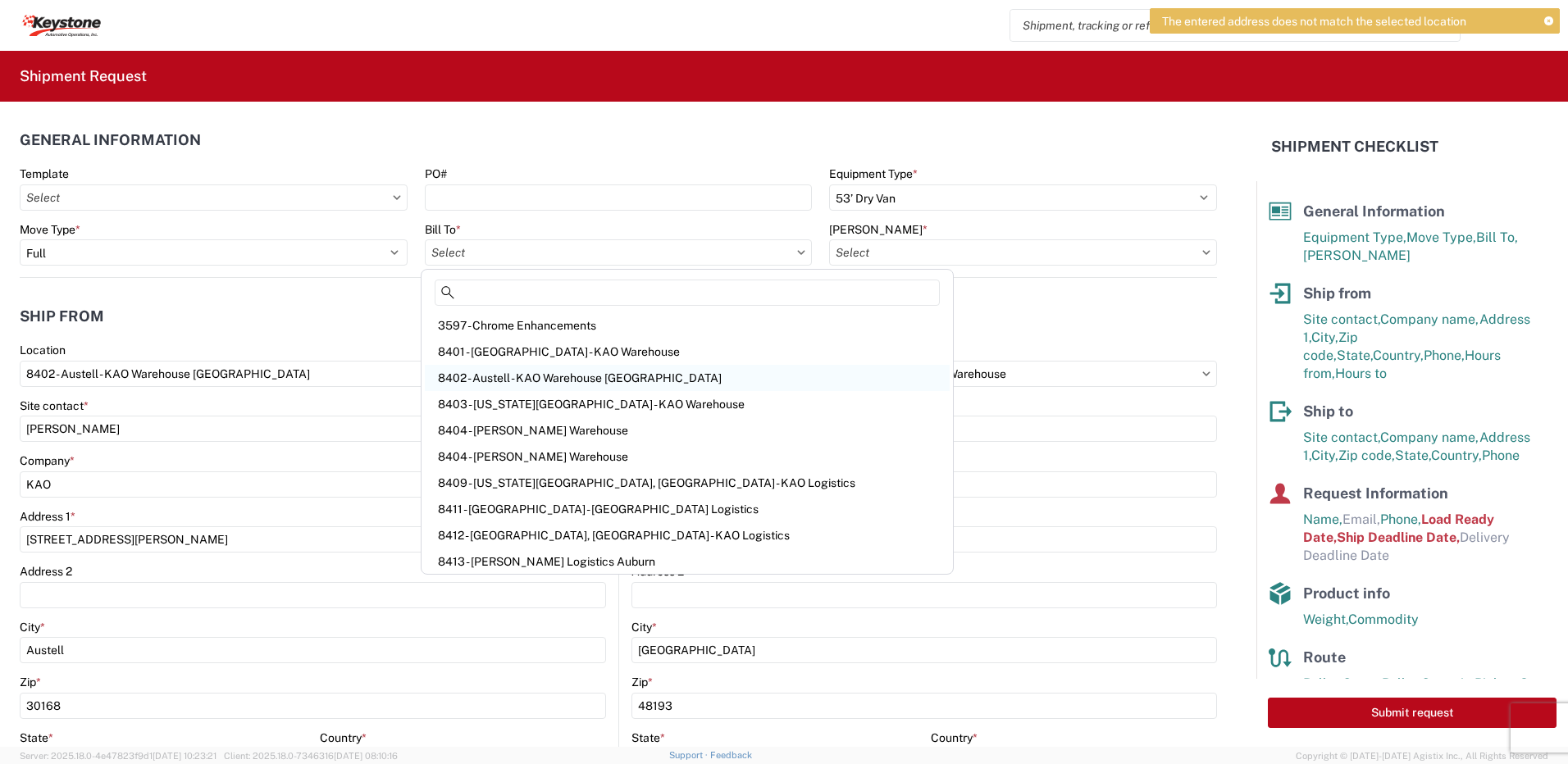
click at [474, 377] on div "8402 - Austell - KAO Warehouse [GEOGRAPHIC_DATA]" at bounding box center [687, 378] width 525 height 26
type input "8402 - Austell - KAO Warehouse [GEOGRAPHIC_DATA]"
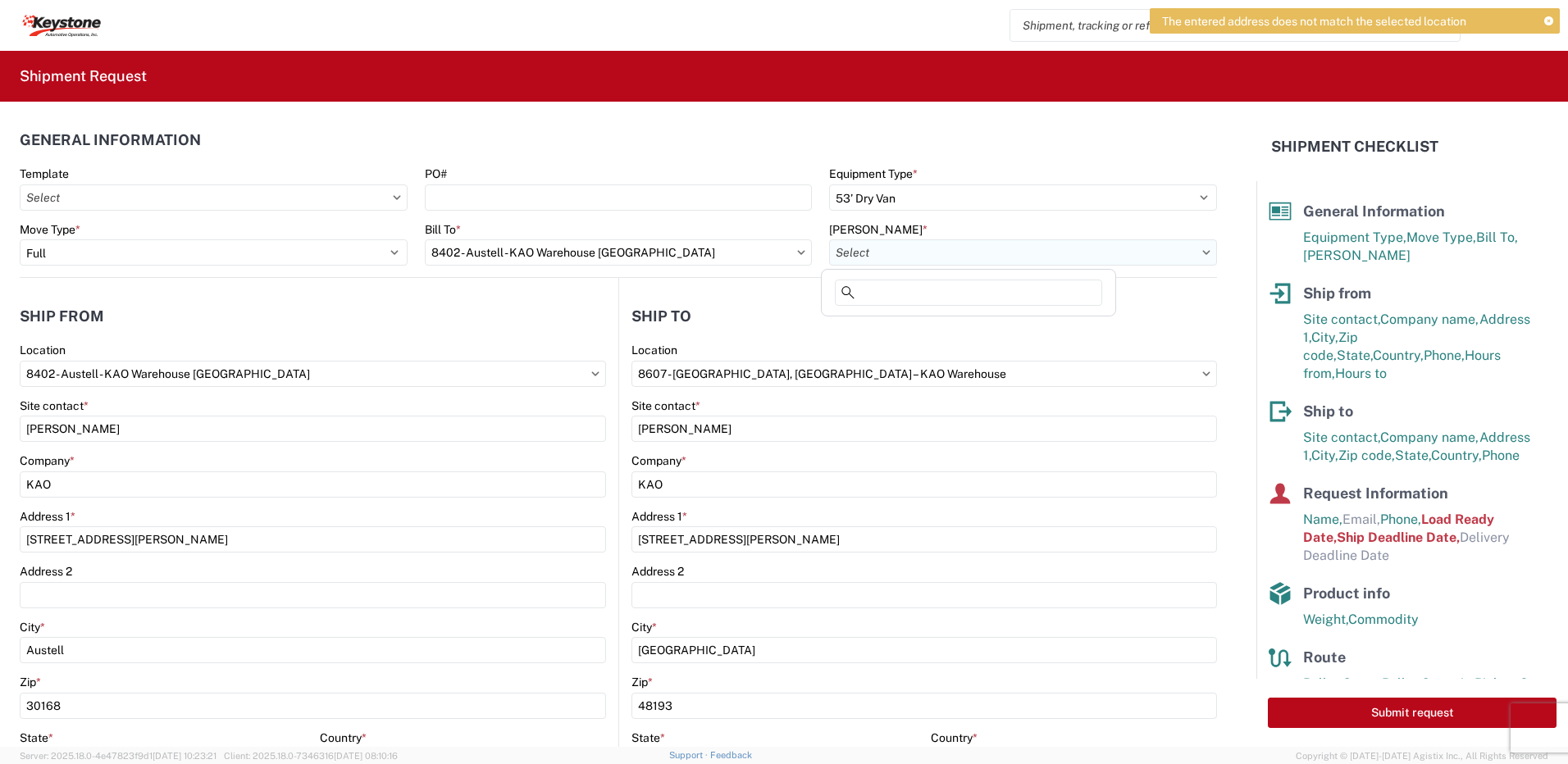
click at [884, 251] on input "[PERSON_NAME] *" at bounding box center [1022, 252] width 387 height 26
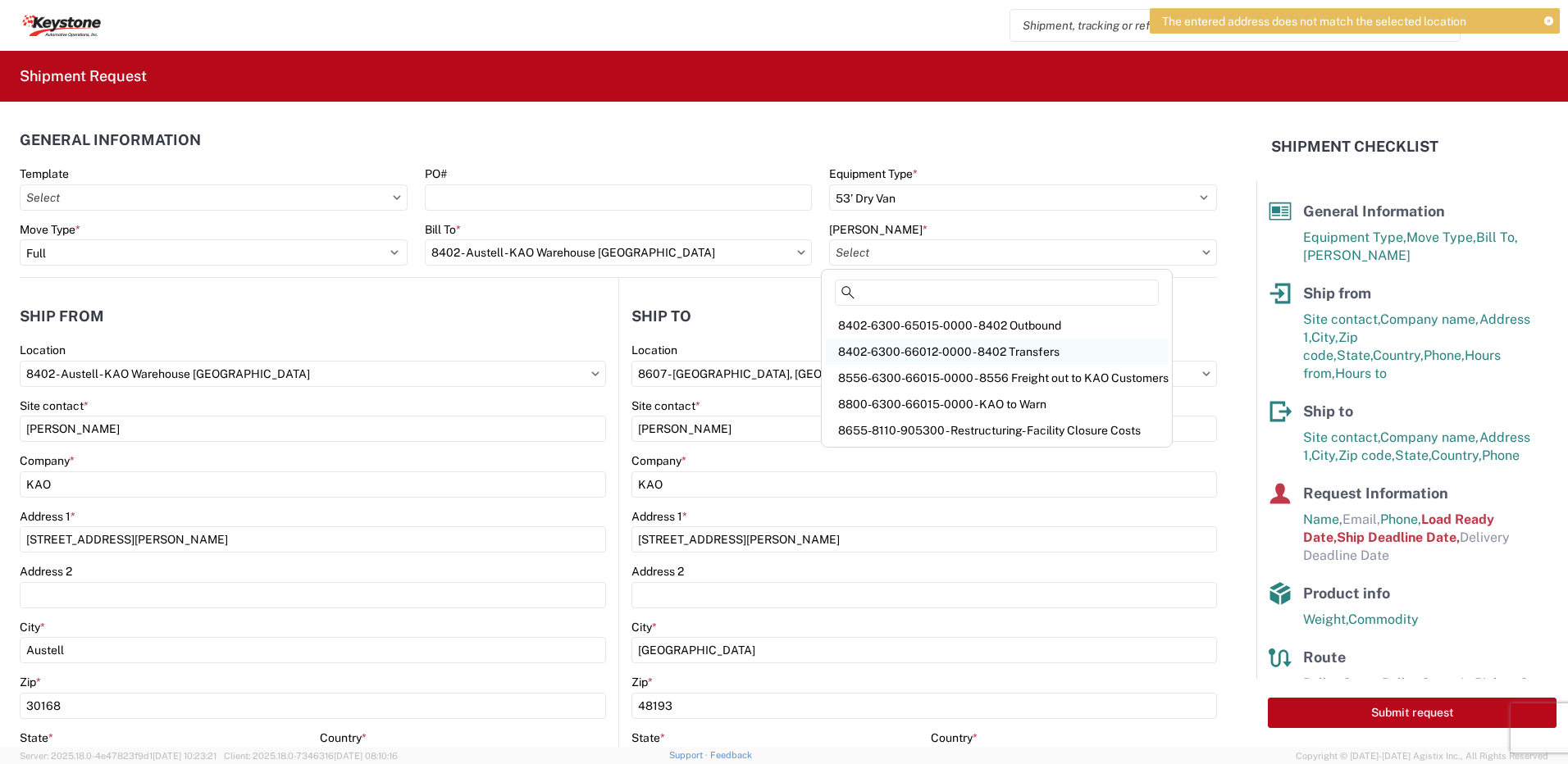
click at [897, 353] on div "8402-6300-66012-0000 - 8402 Transfers" at bounding box center [996, 351] width 343 height 26
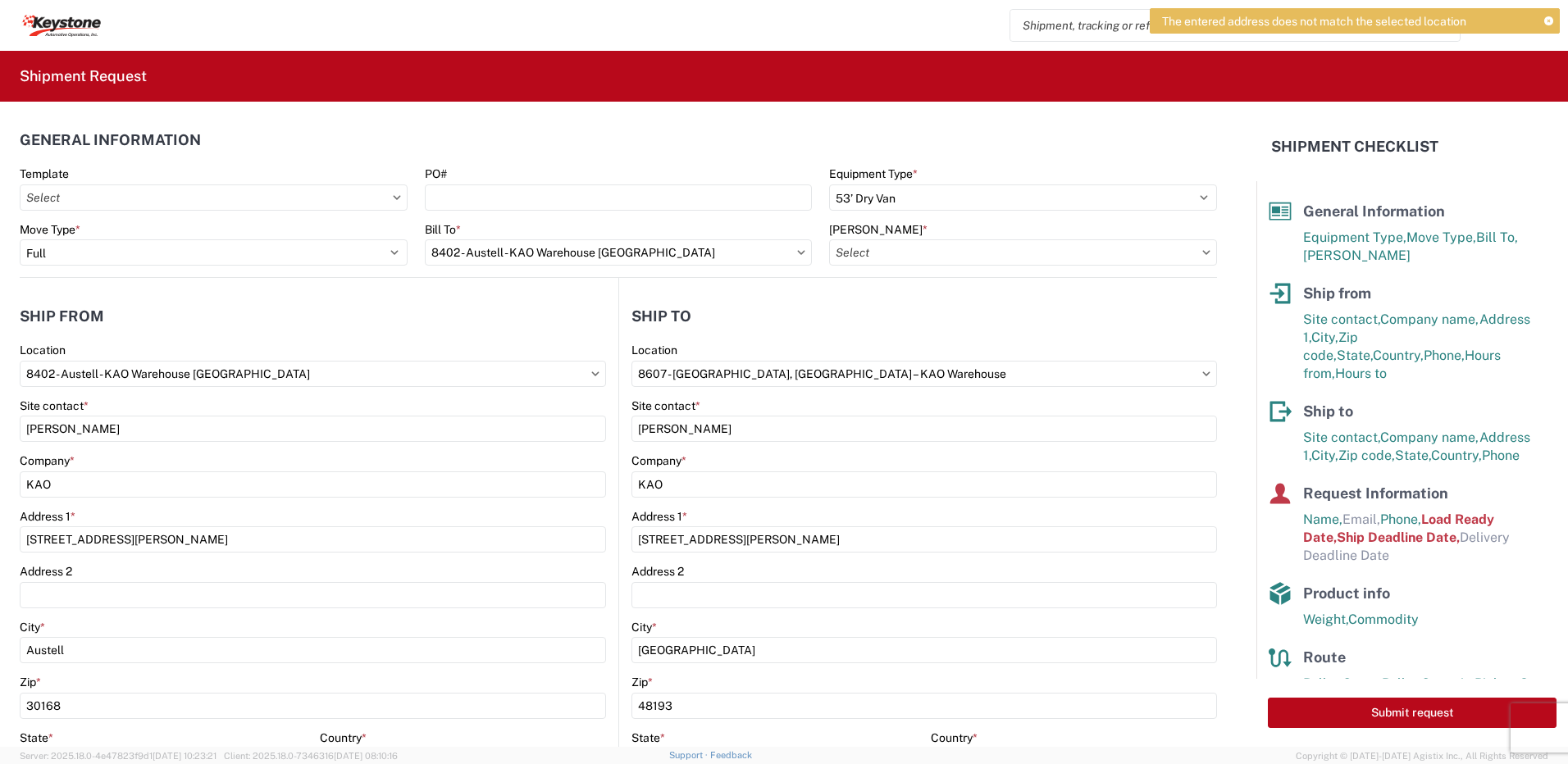
type input "8402-6300-66012-0000 - 8402 Transfers, 8402-6300-66012-0000 - 8402 Transfers"
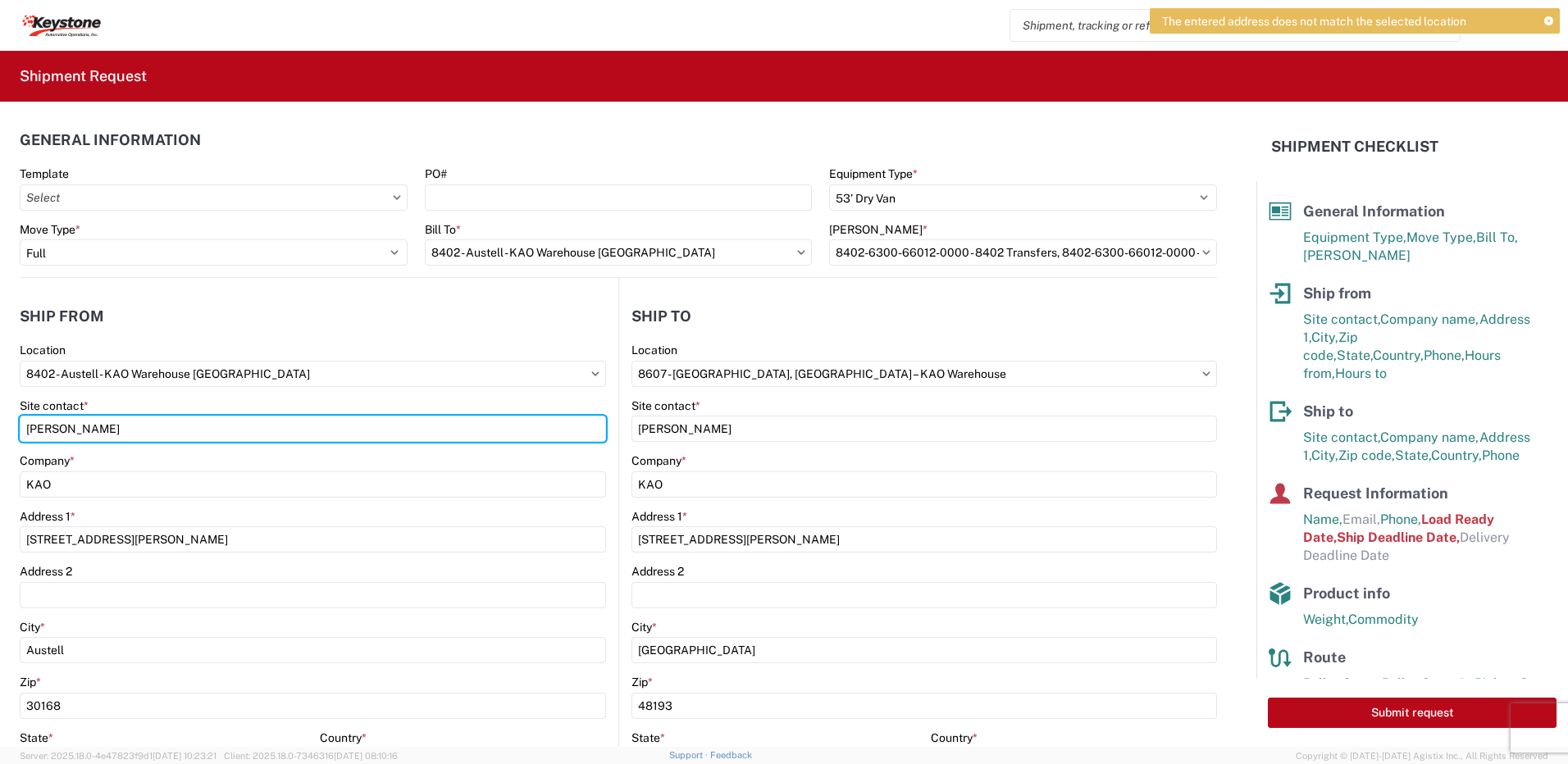
drag, startPoint x: 146, startPoint y: 432, endPoint x: 129, endPoint y: 319, distance: 114.3
click at [0, 432] on html "The entered address does not match the selected location Home Shipment request …" at bounding box center [784, 382] width 1568 height 764
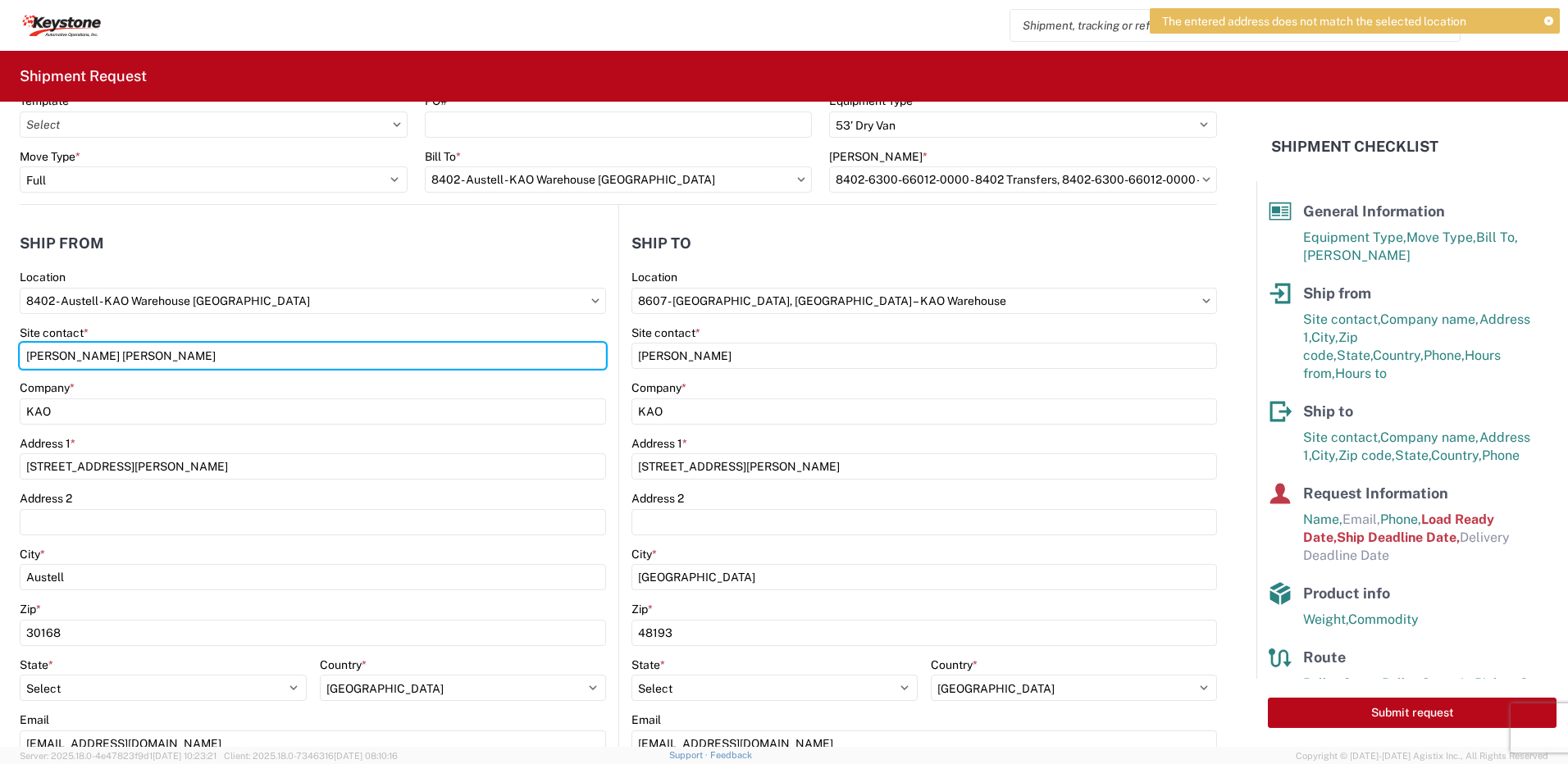
scroll to position [164, 0]
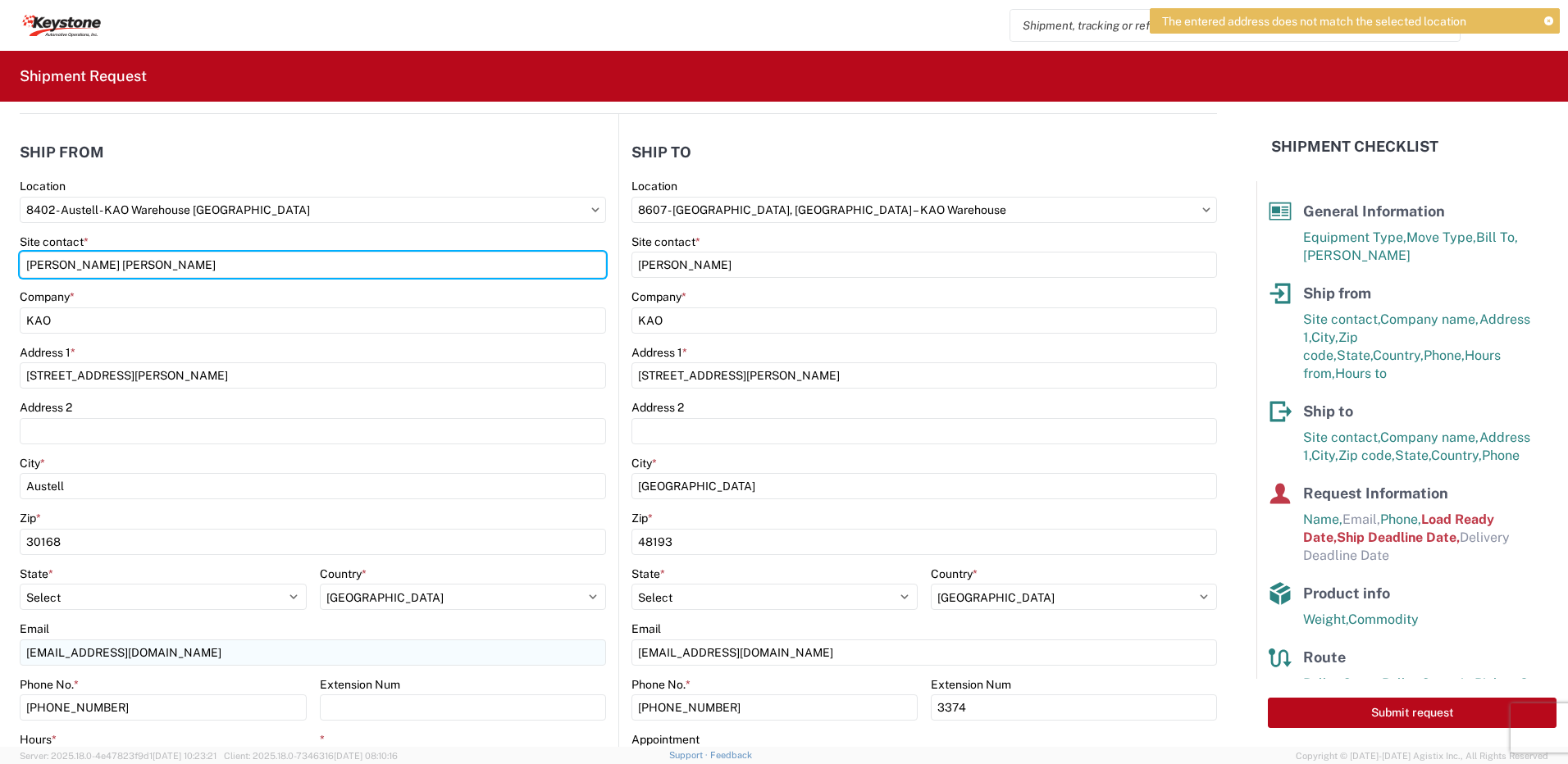
type input "[PERSON_NAME] [PERSON_NAME]"
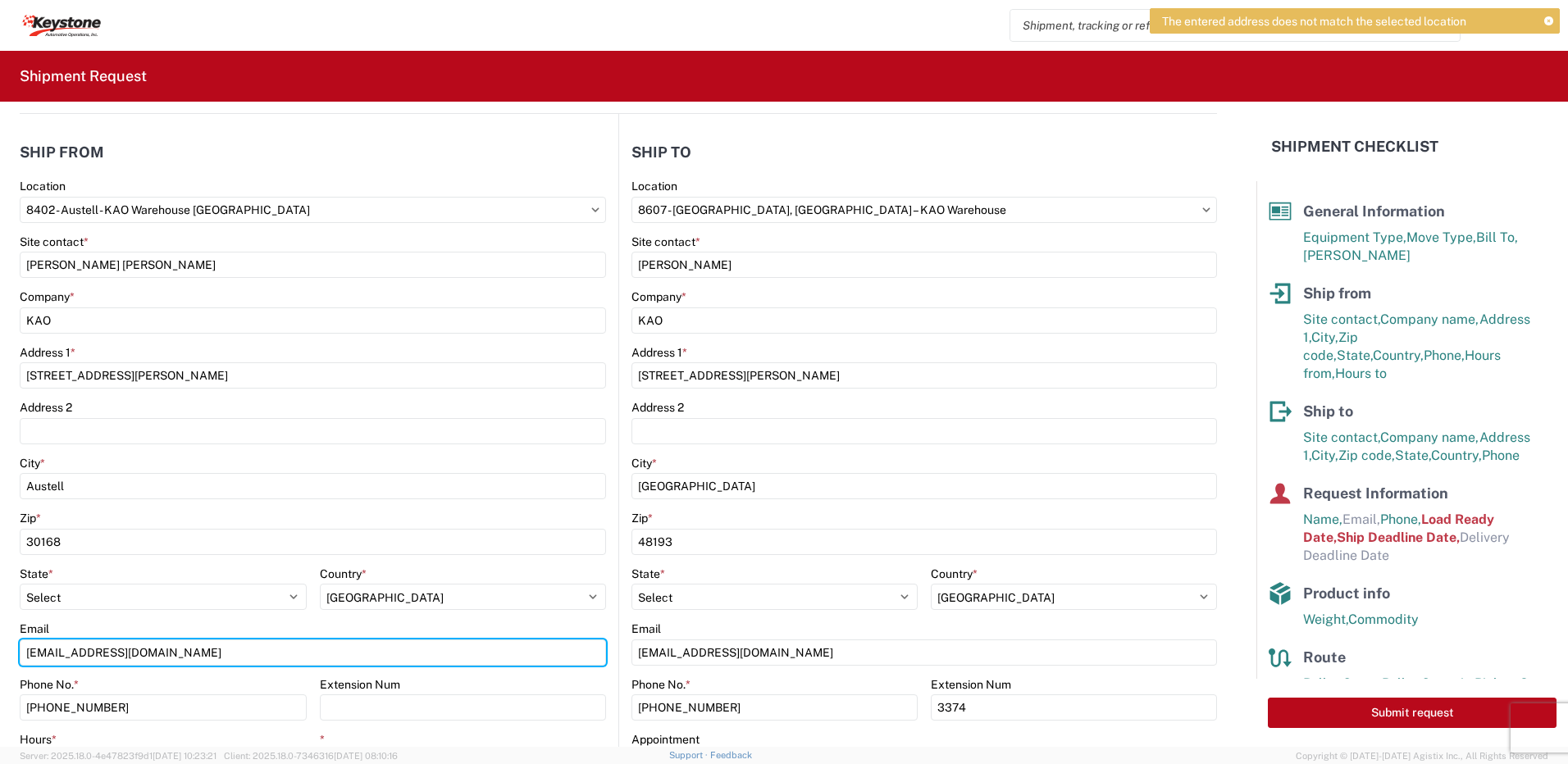
drag, startPoint x: 63, startPoint y: 655, endPoint x: -114, endPoint y: 629, distance: 178.9
click at [0, 629] on html "The entered address does not match the selected location Home Shipment request …" at bounding box center [784, 382] width 1568 height 764
type input "[EMAIL_ADDRESS][DOMAIN_NAME]"
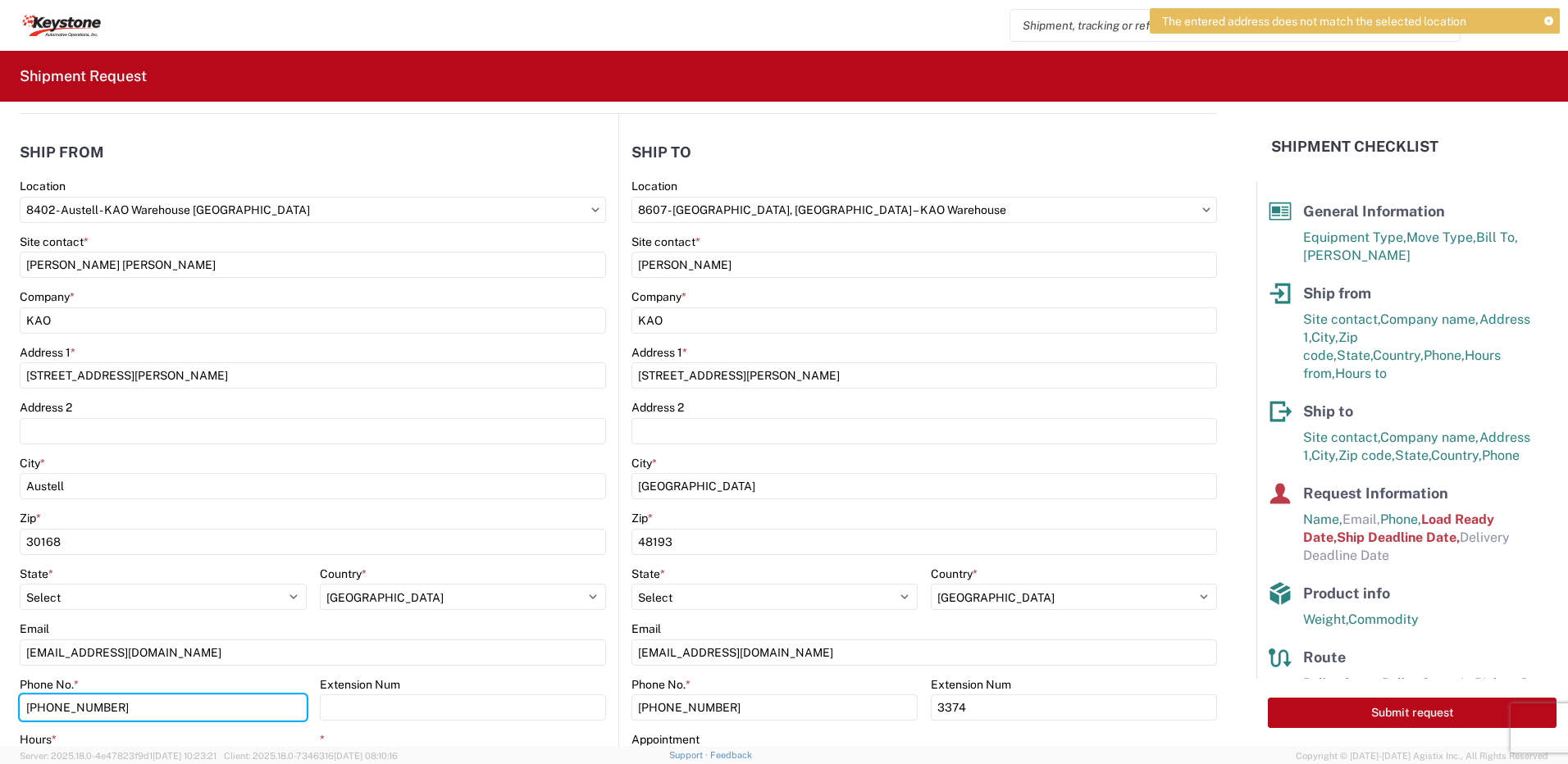
drag, startPoint x: 120, startPoint y: 711, endPoint x: -516, endPoint y: 608, distance: 644.3
click at [0, 608] on html "The entered address does not match the selected location Home Shipment request …" at bounding box center [784, 382] width 1568 height 764
type input "7179516572"
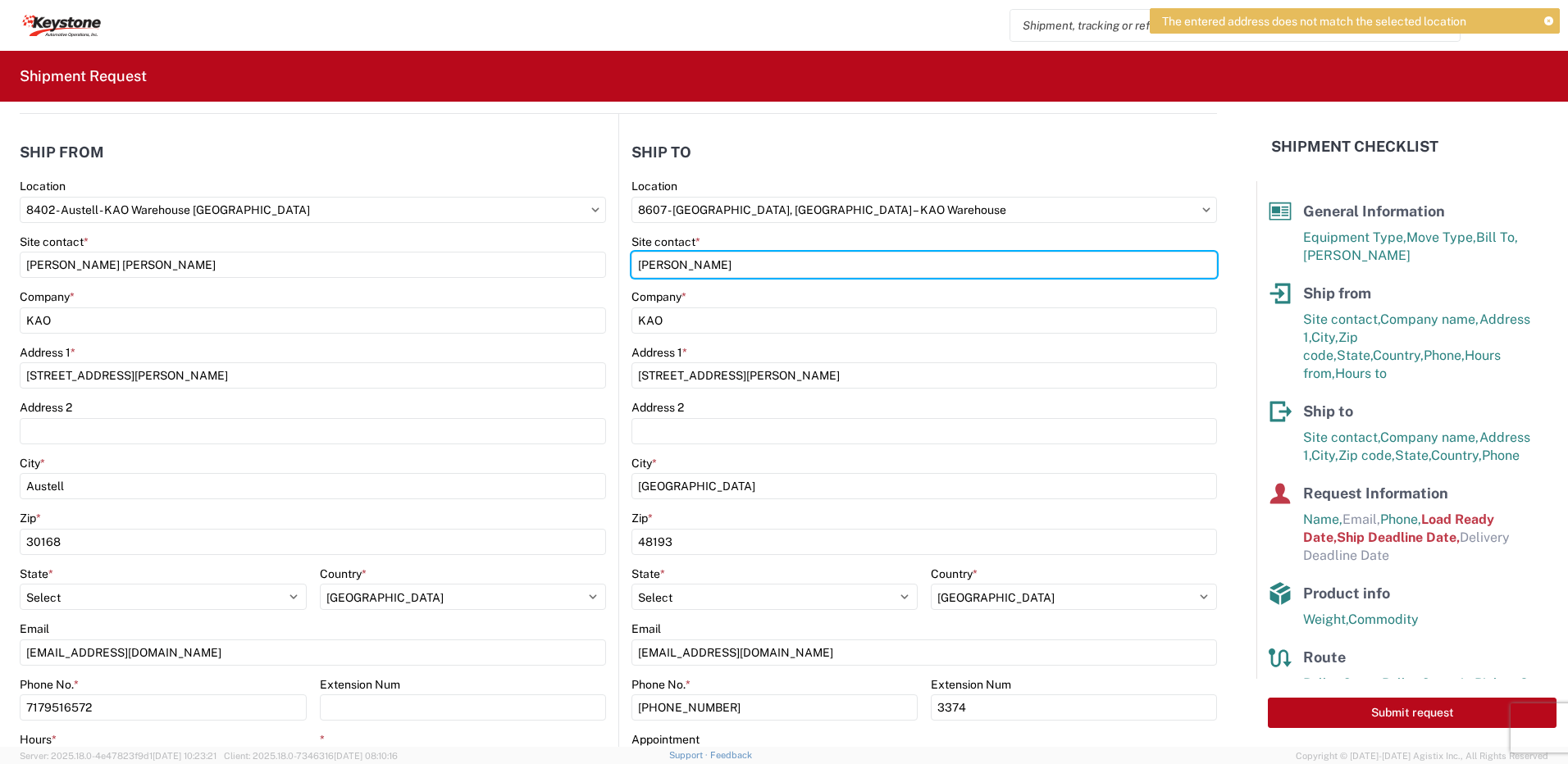
drag, startPoint x: 728, startPoint y: 272, endPoint x: 282, endPoint y: 223, distance: 448.7
click at [252, 257] on div "Ship from 8402 Location 8402 - [GEOGRAPHIC_DATA] - [GEOGRAPHIC_DATA] Site conta…" at bounding box center [617, 470] width 1197 height 712
type input "[PERSON_NAME]"
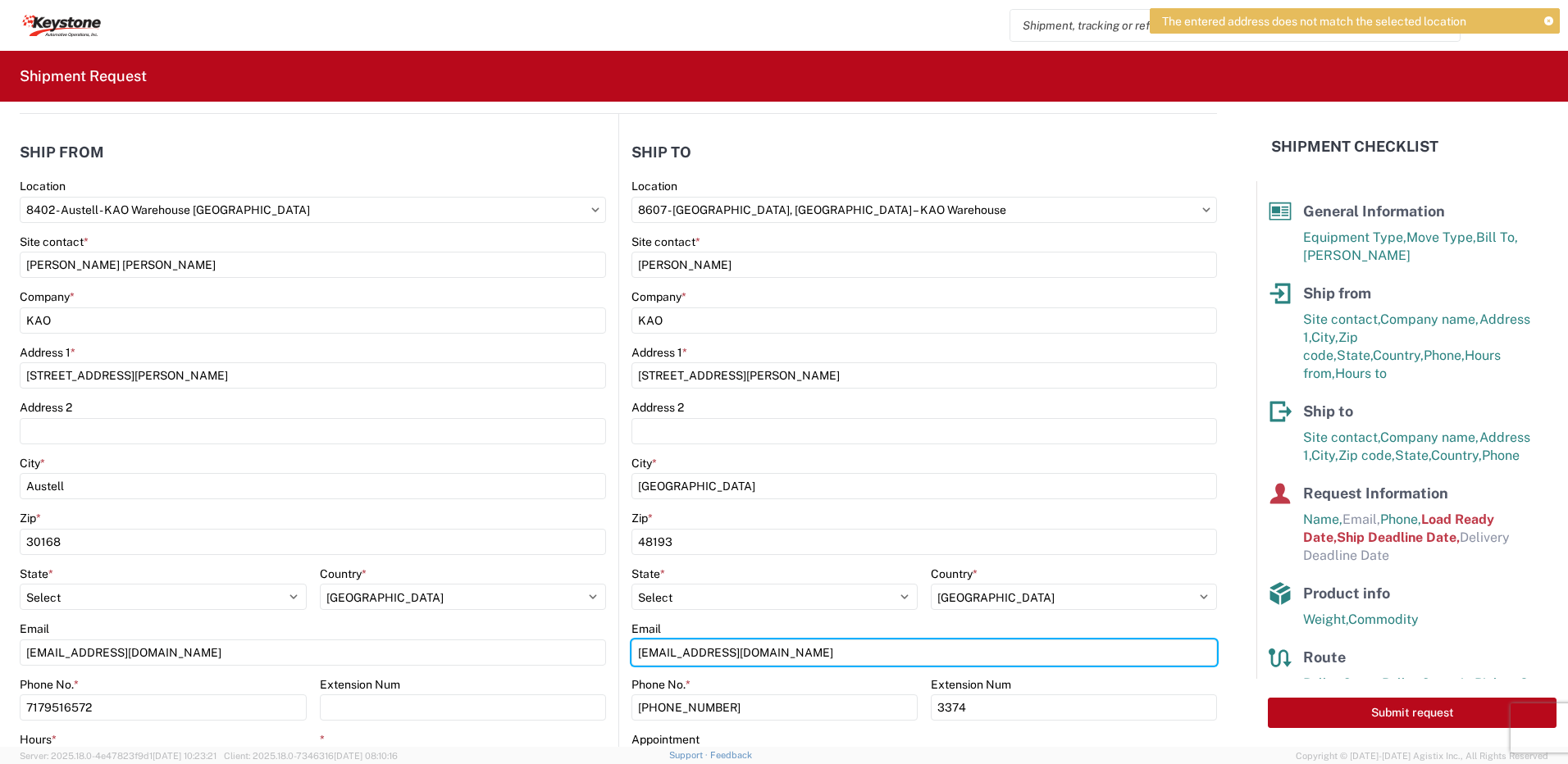
drag, startPoint x: 678, startPoint y: 655, endPoint x: 538, endPoint y: 630, distance: 142.2
click at [538, 630] on div "Ship from 8402 Location 8402 - [GEOGRAPHIC_DATA] - [GEOGRAPHIC_DATA] Site conta…" at bounding box center [617, 470] width 1197 height 712
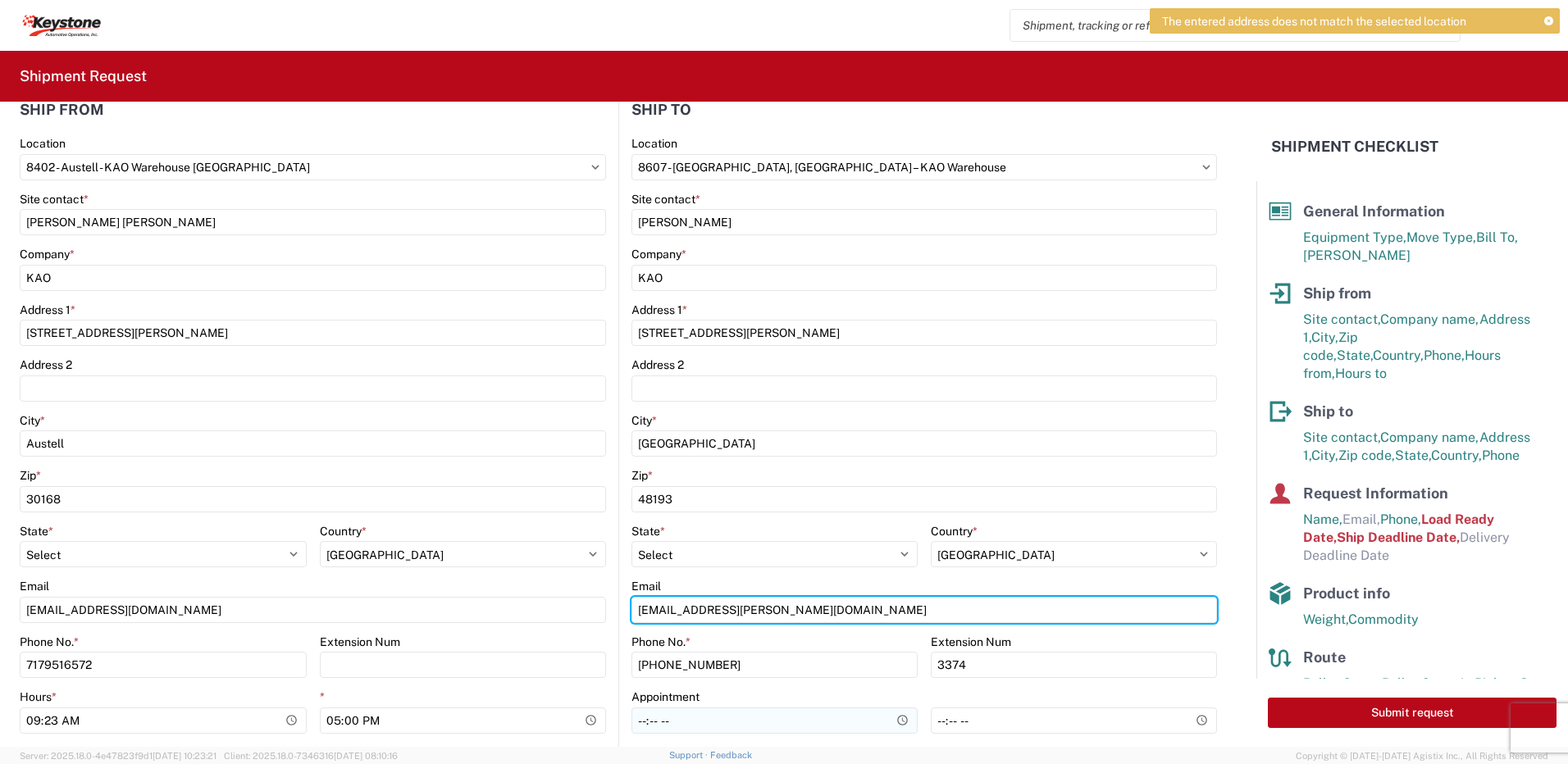
scroll to position [492, 0]
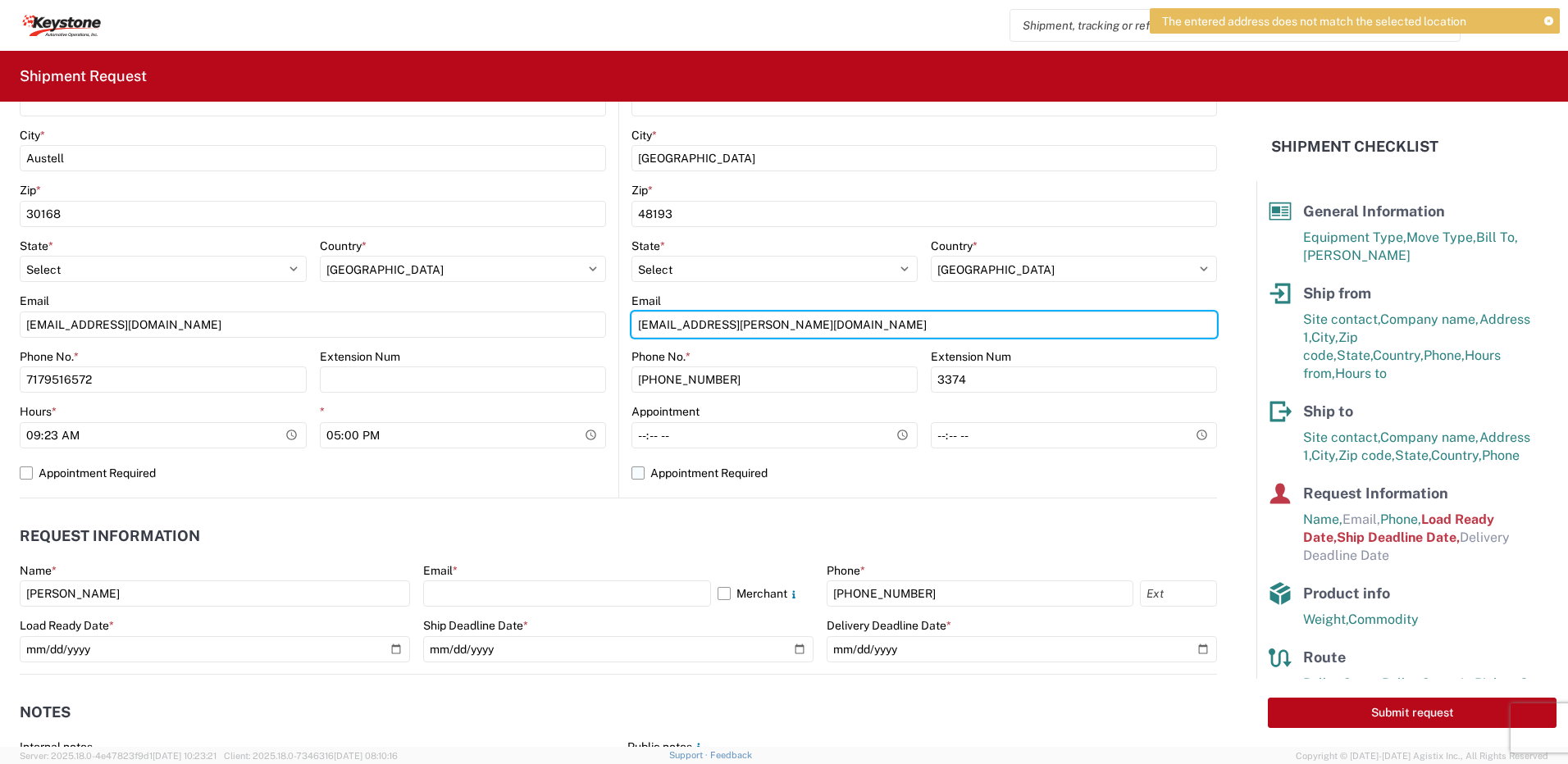
type input "[EMAIL_ADDRESS][PERSON_NAME][DOMAIN_NAME]"
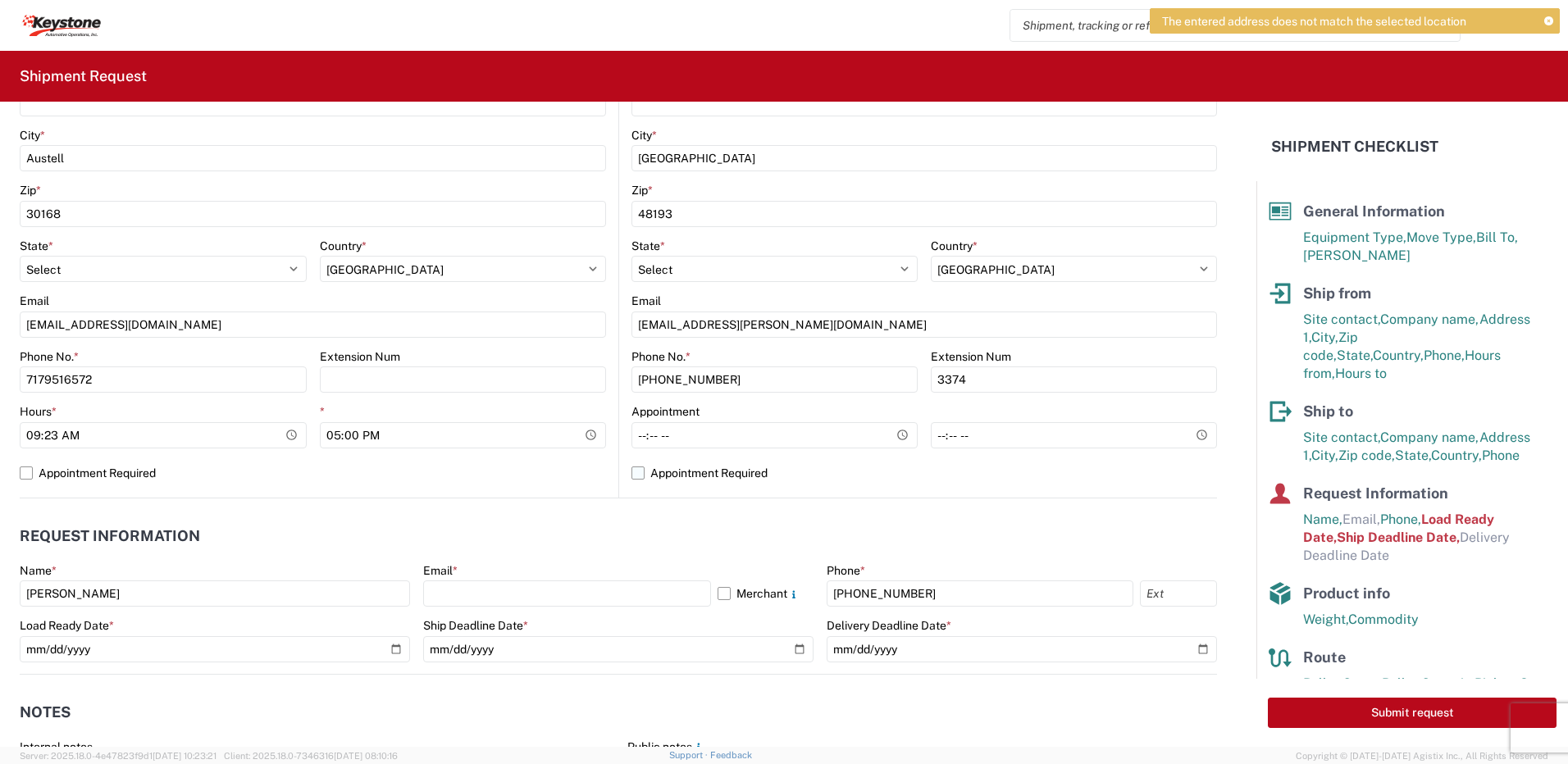
click at [632, 472] on label "Appointment Required" at bounding box center [924, 473] width 585 height 26
click at [0, 0] on input "Appointment Required" at bounding box center [0, 0] width 0 height 0
select select "US"
drag, startPoint x: 129, startPoint y: 598, endPoint x: -1007, endPoint y: 575, distance: 1136.2
click at [0, 575] on html "The entered address does not match the selected location Home Shipment request …" at bounding box center [784, 382] width 1568 height 764
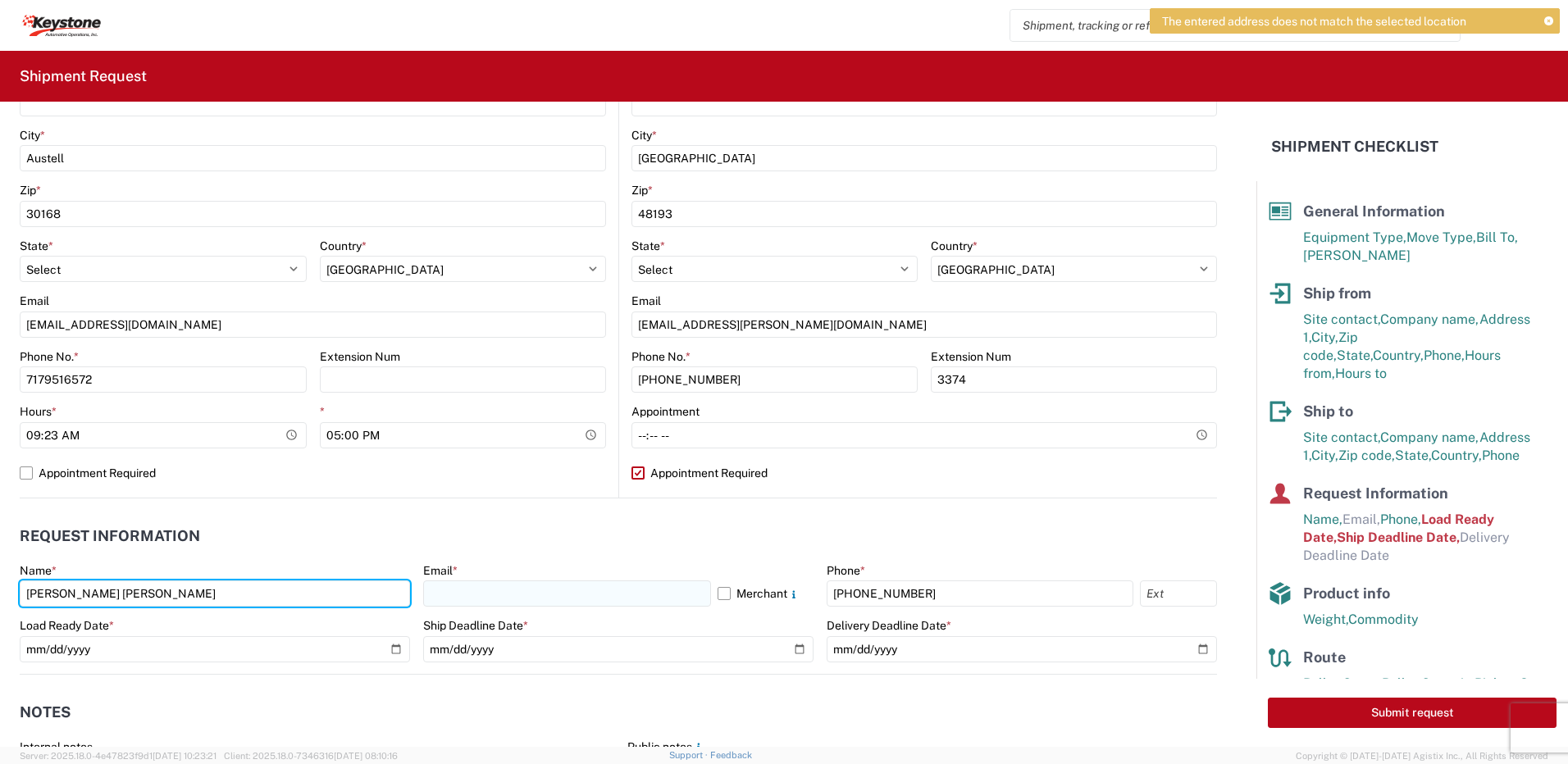
type input "[PERSON_NAME] [PERSON_NAME]"
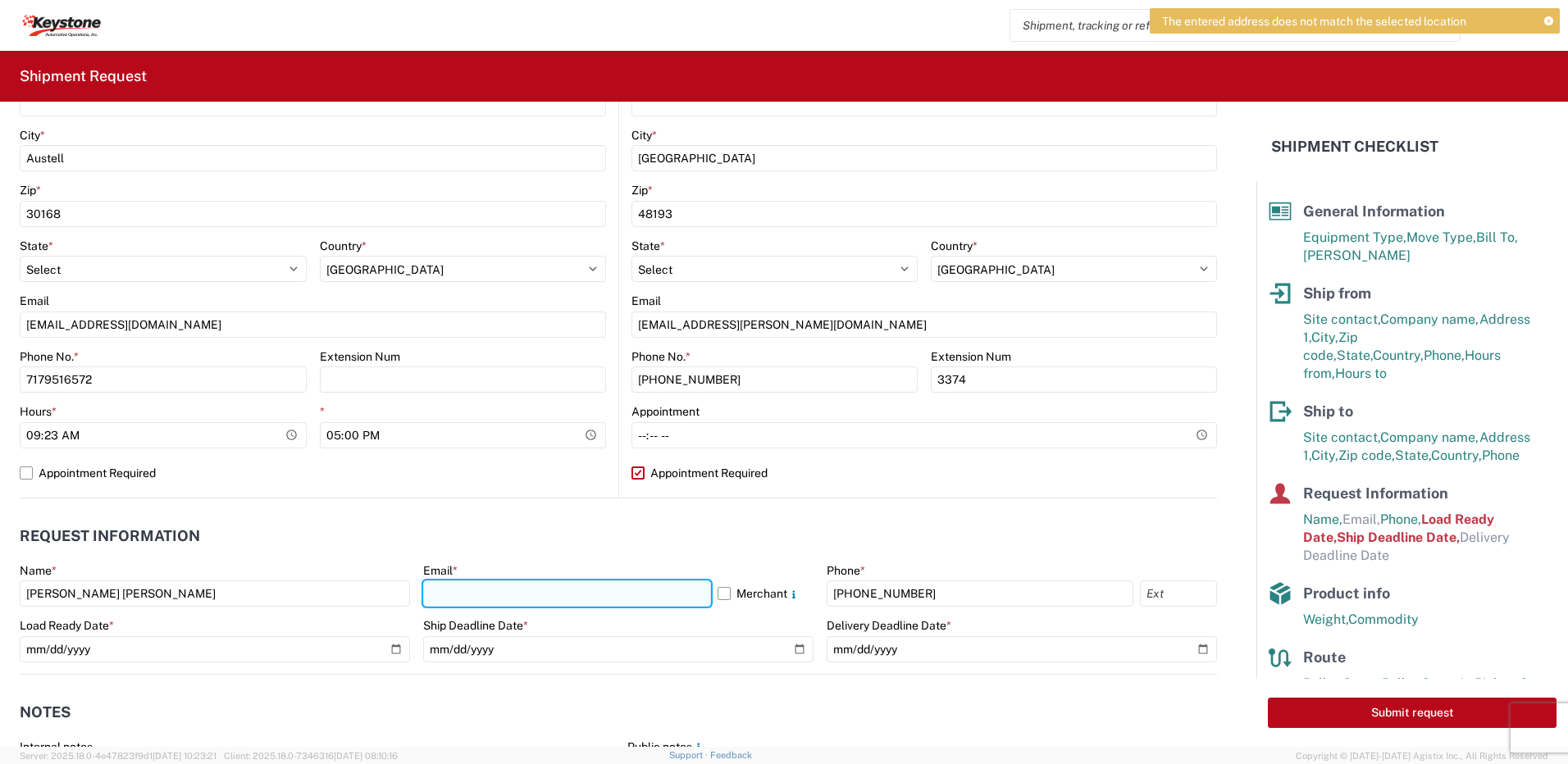
click at [460, 586] on input "text" at bounding box center [566, 593] width 287 height 26
type input "[EMAIL_ADDRESS][DOMAIN_NAME]"
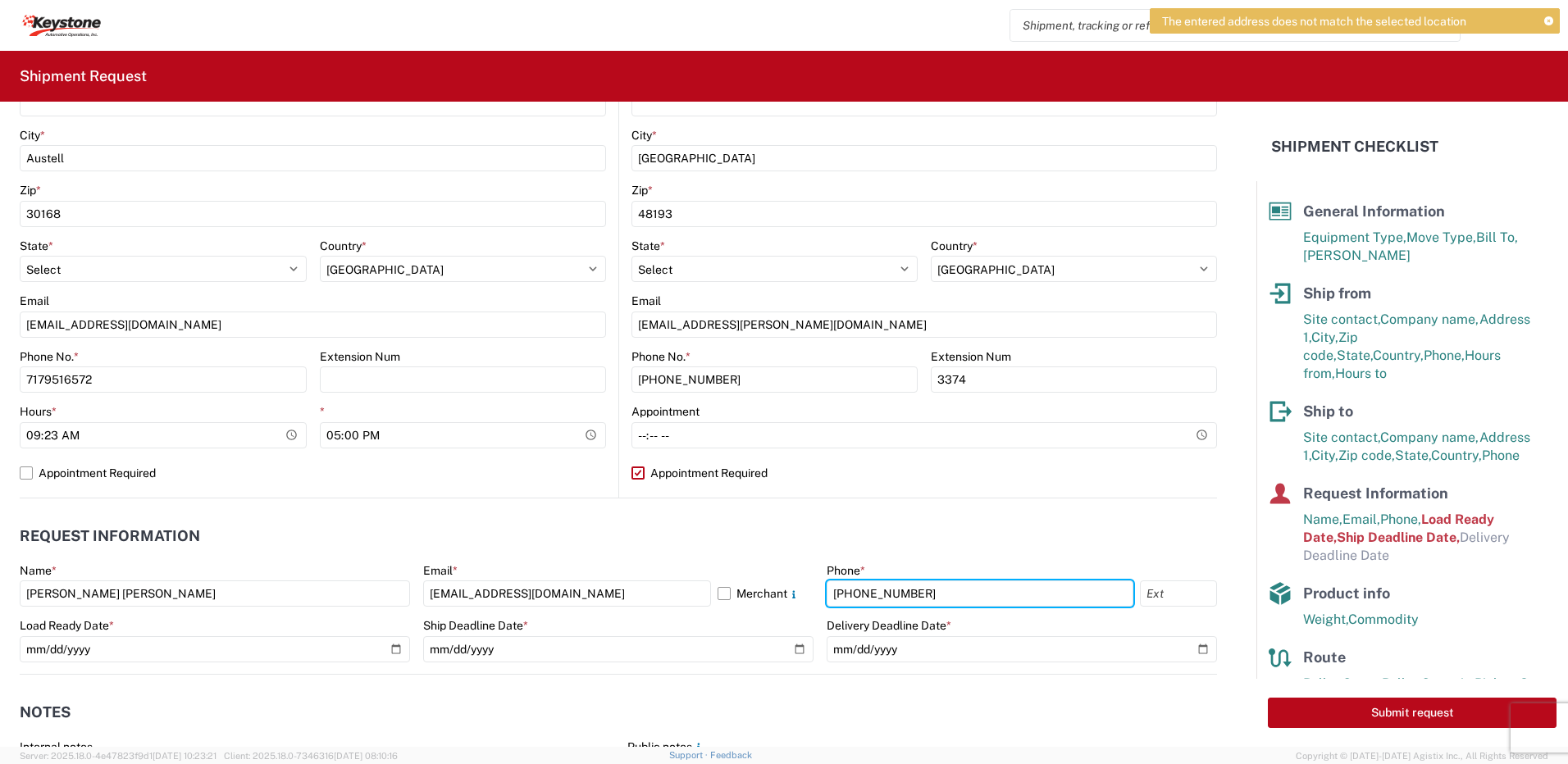
drag, startPoint x: 918, startPoint y: 586, endPoint x: 415, endPoint y: 586, distance: 503.0
click at [420, 586] on div "Name * [PERSON_NAME] [PERSON_NAME] Email * [EMAIL_ADDRESS][DOMAIN_NAME] Merchan…" at bounding box center [617, 618] width 1197 height 111
type input "7179516572"
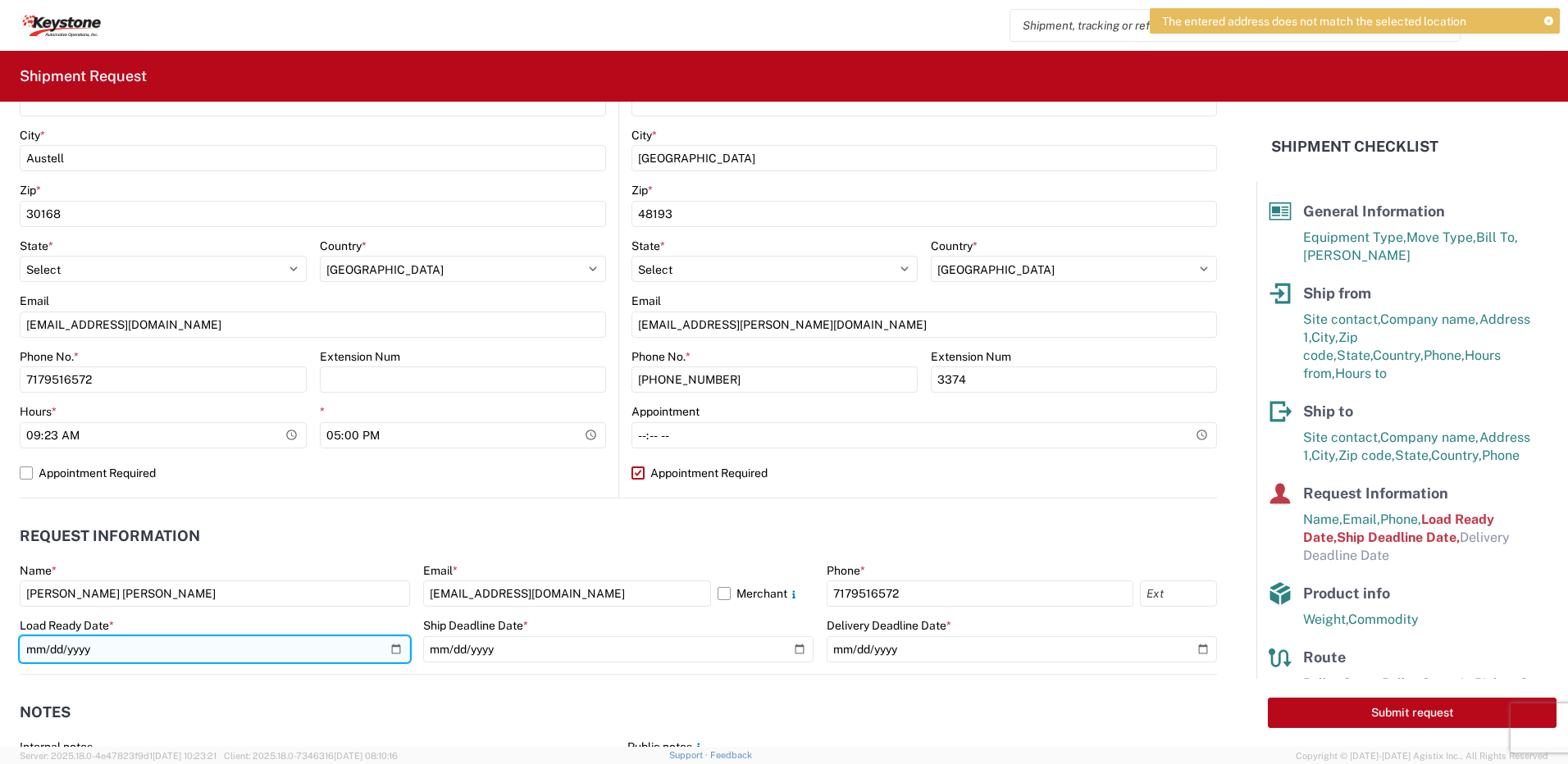
click at [387, 653] on input "[DATE]" at bounding box center [214, 649] width 390 height 26
type input "[DATE]"
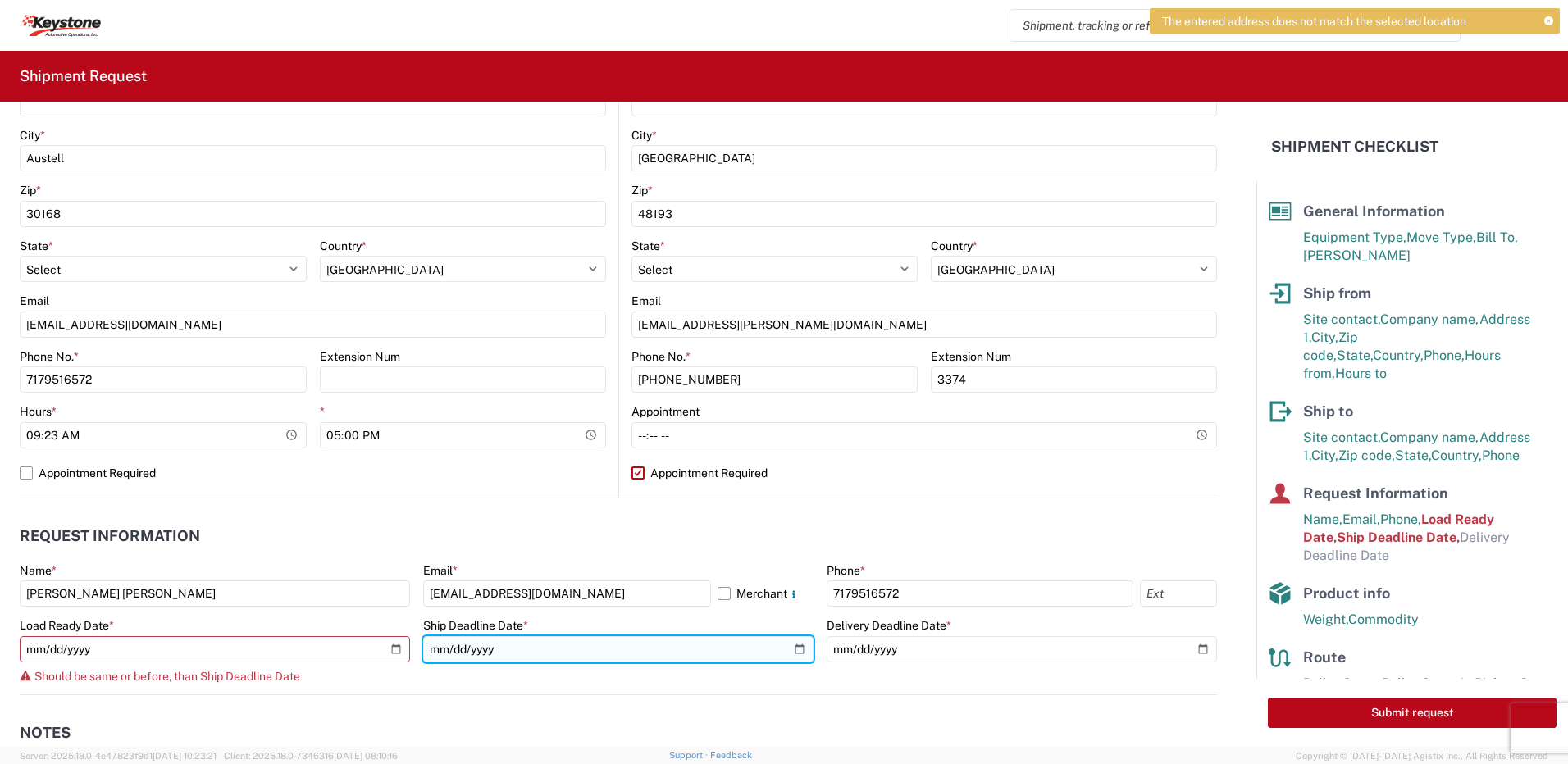
click at [789, 649] on input "[DATE]" at bounding box center [618, 649] width 390 height 26
click at [793, 650] on input "[DATE]" at bounding box center [618, 649] width 390 height 26
type input "[DATE]"
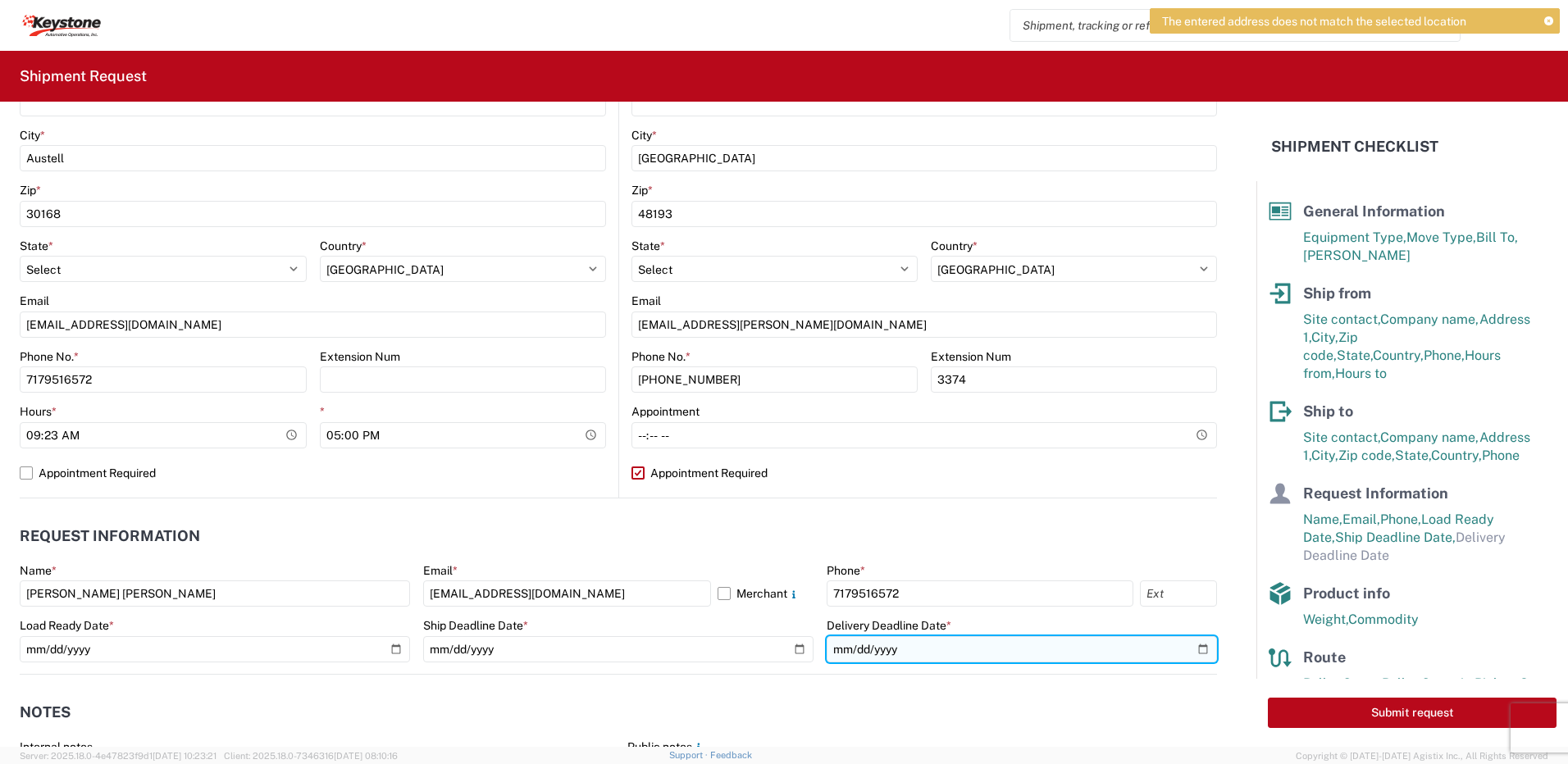
click at [1187, 650] on input "date" at bounding box center [1022, 649] width 390 height 26
click at [1193, 650] on input "date" at bounding box center [1022, 649] width 390 height 26
type input "[DATE]"
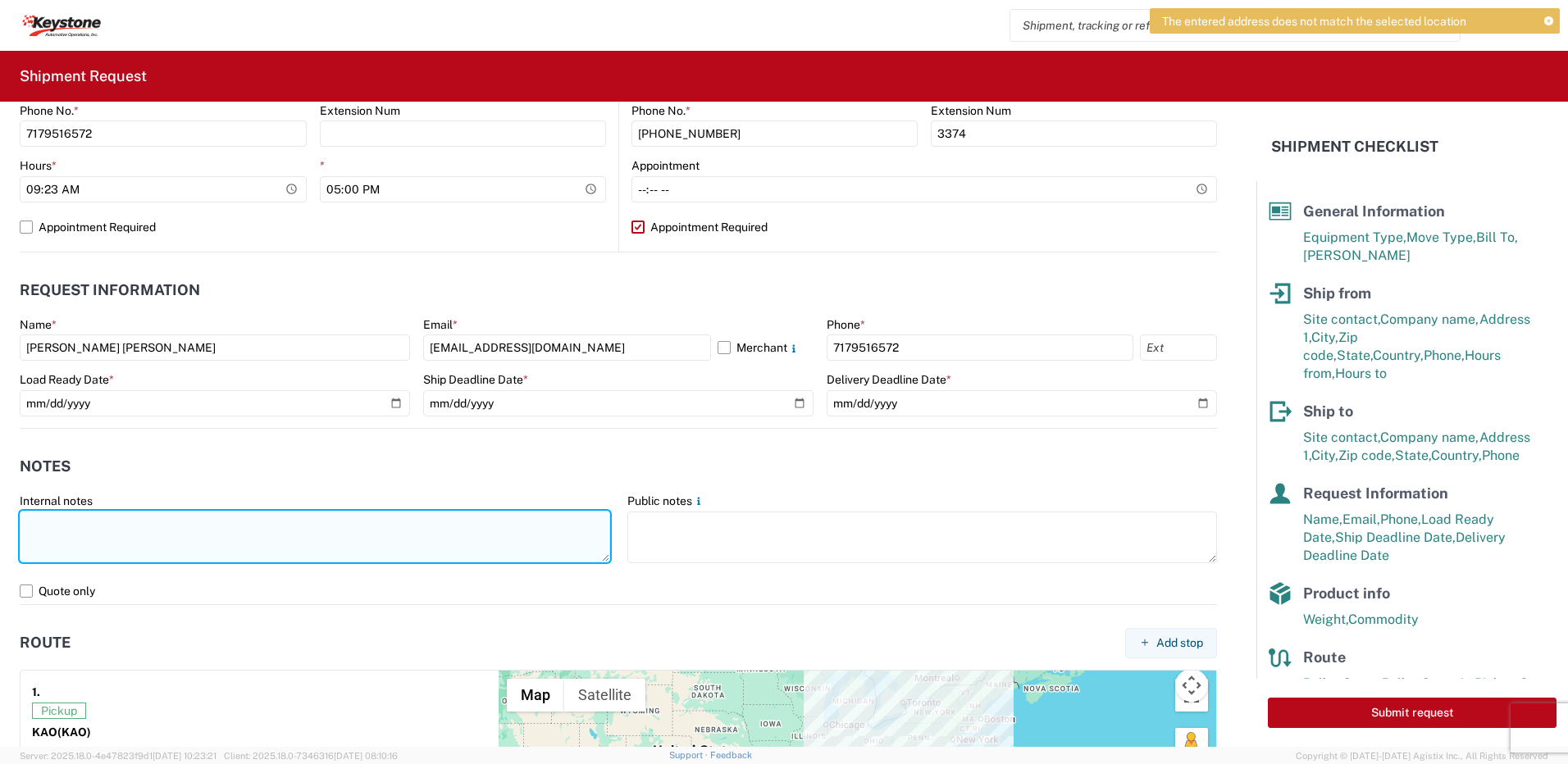
click at [69, 530] on textarea at bounding box center [314, 536] width 590 height 52
paste textarea "The load will be soldxfers and redistribution."
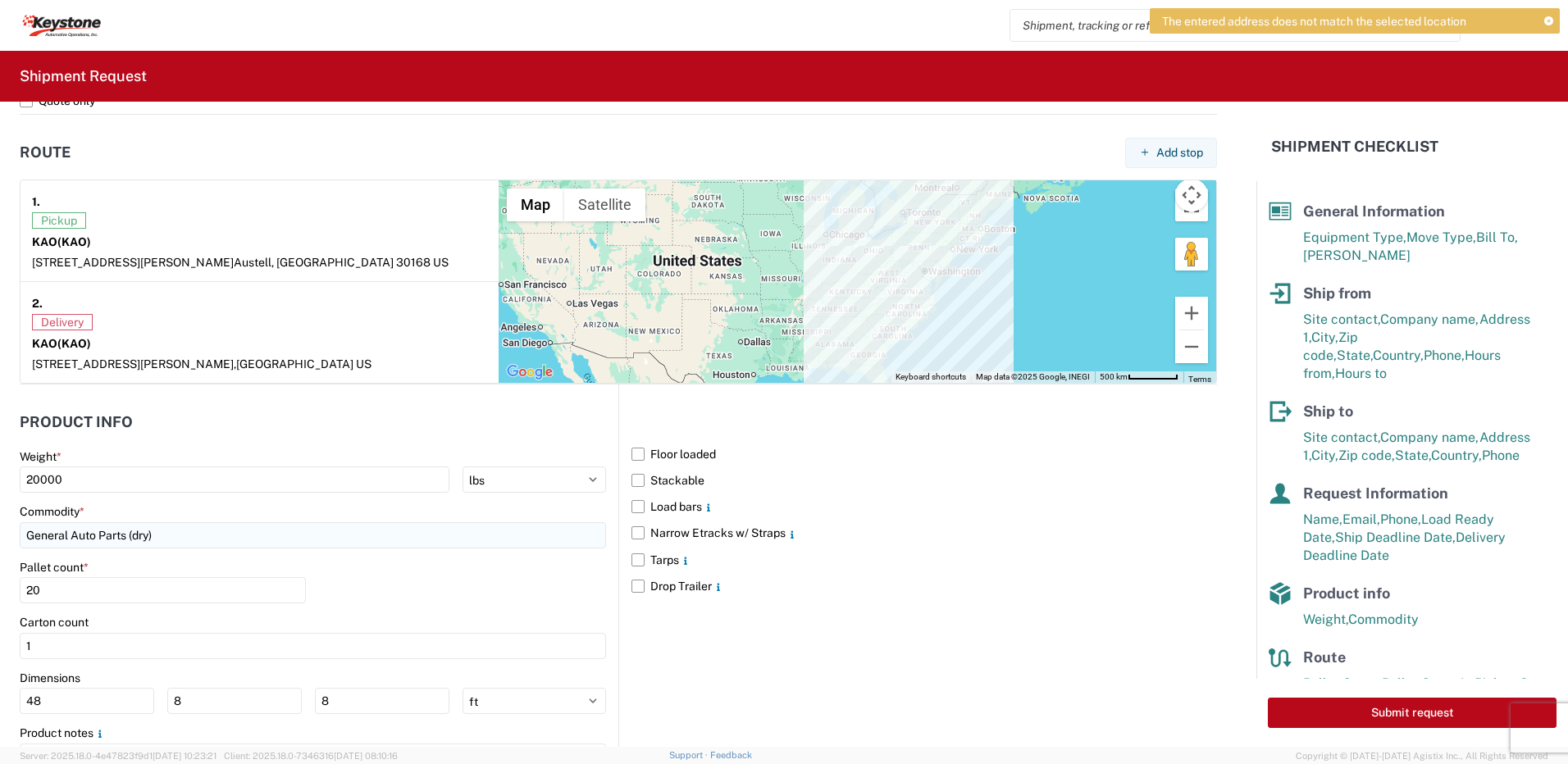
scroll to position [1230, 0]
type textarea "The load will be soldxfers and redistribution."
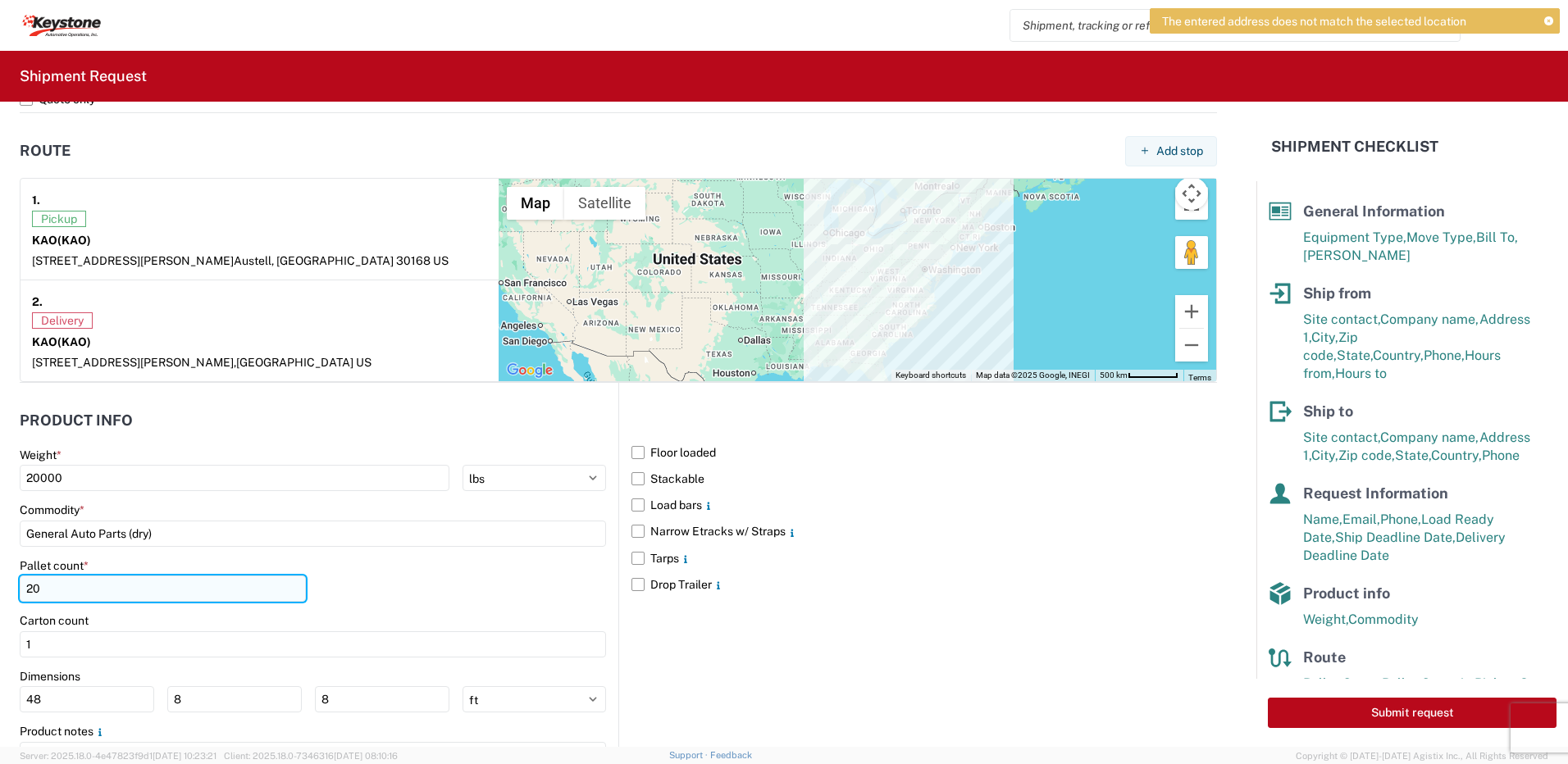
click at [42, 590] on input "20" at bounding box center [162, 588] width 286 height 26
type input "24"
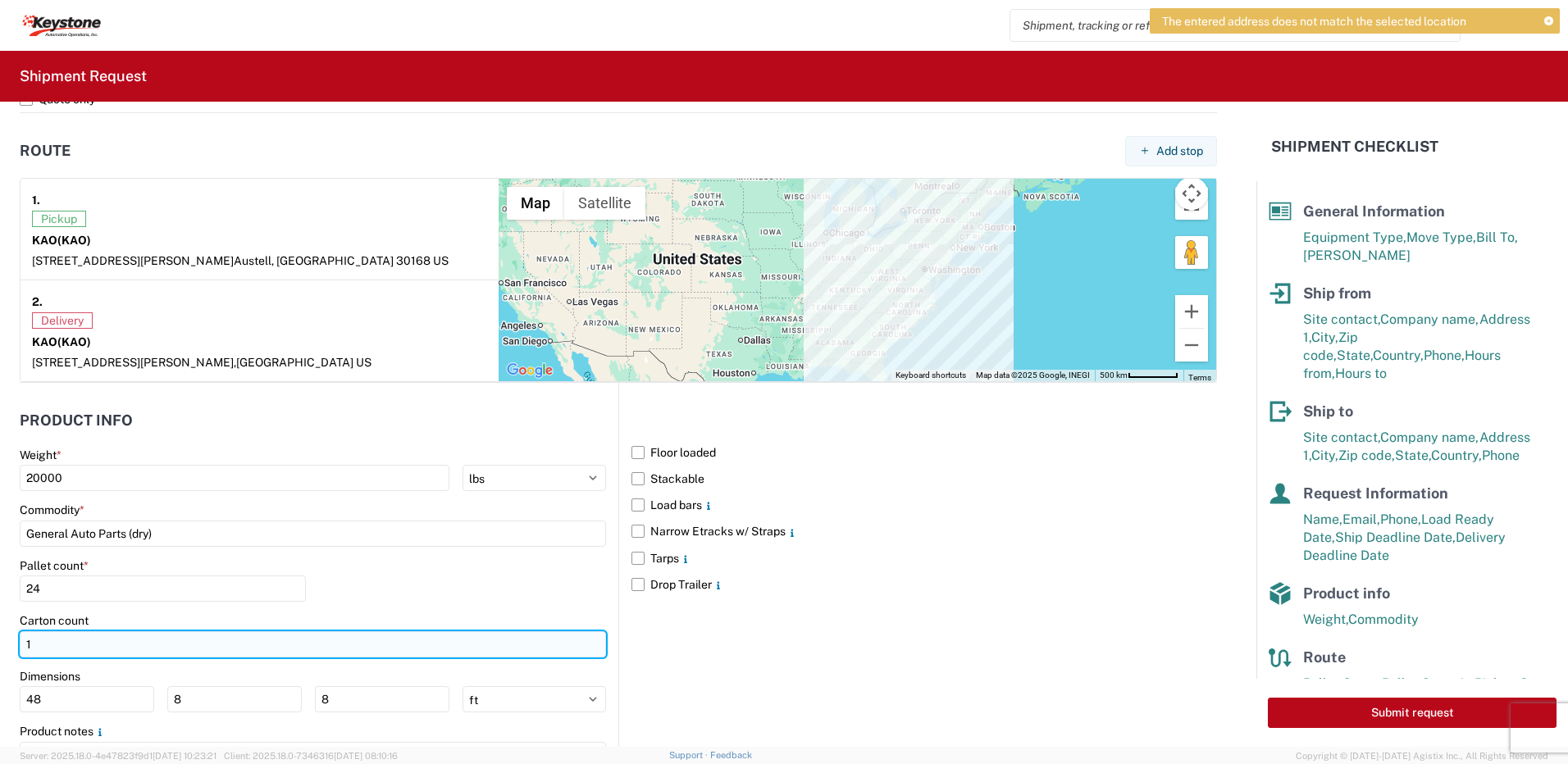
click at [57, 639] on input "1" at bounding box center [312, 644] width 586 height 26
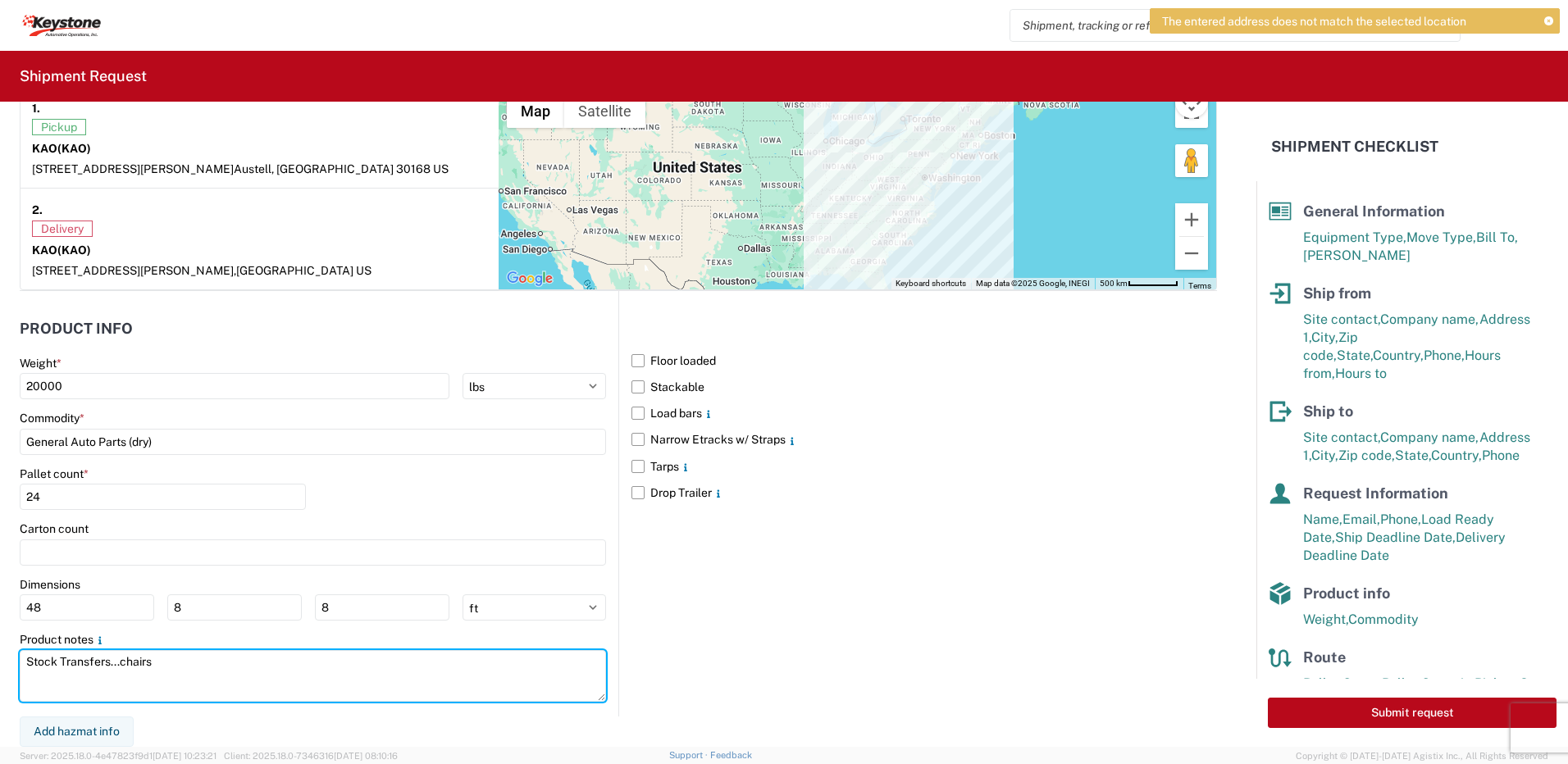
drag, startPoint x: 193, startPoint y: 675, endPoint x: -236, endPoint y: 655, distance: 429.5
click at [0, 655] on html "The entered address does not match the selected location Home Shipment request …" at bounding box center [784, 382] width 1568 height 764
paste textarea "The load will be soldxfers and redistribution."
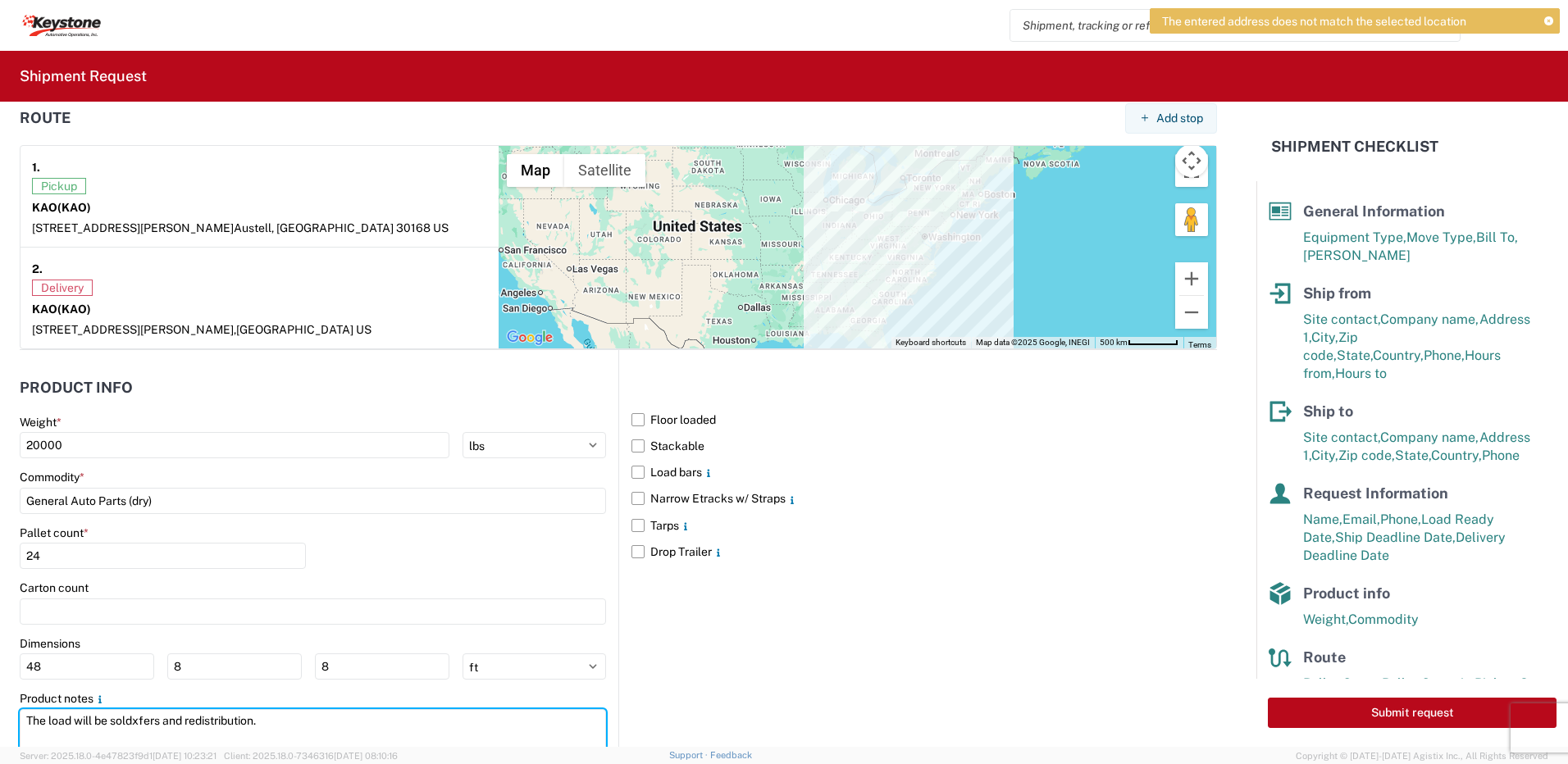
scroll to position [1312, 0]
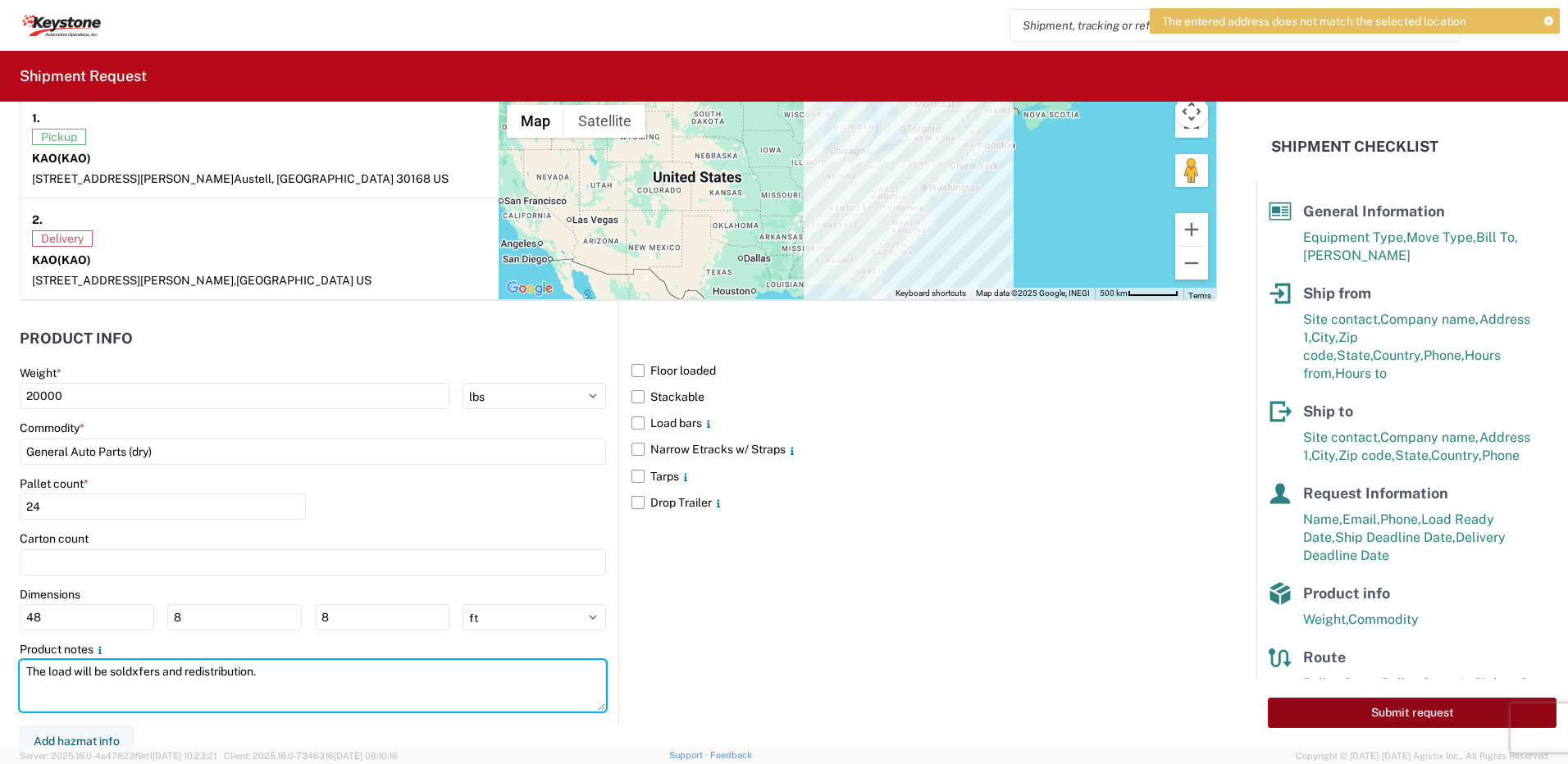
type textarea "The load will be soldxfers and redistribution."
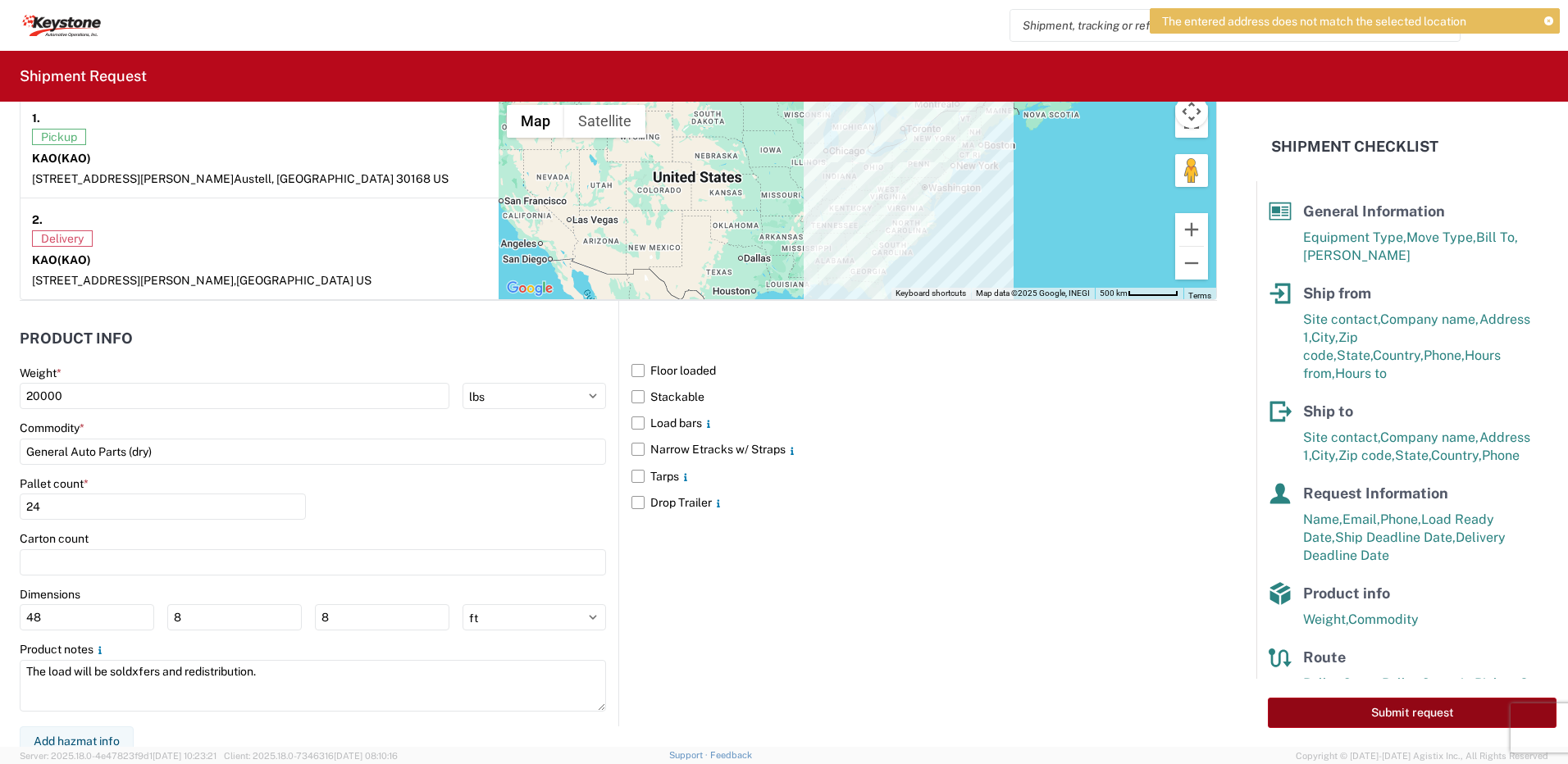
click at [1358, 712] on button "Submit request" at bounding box center [1412, 713] width 288 height 31
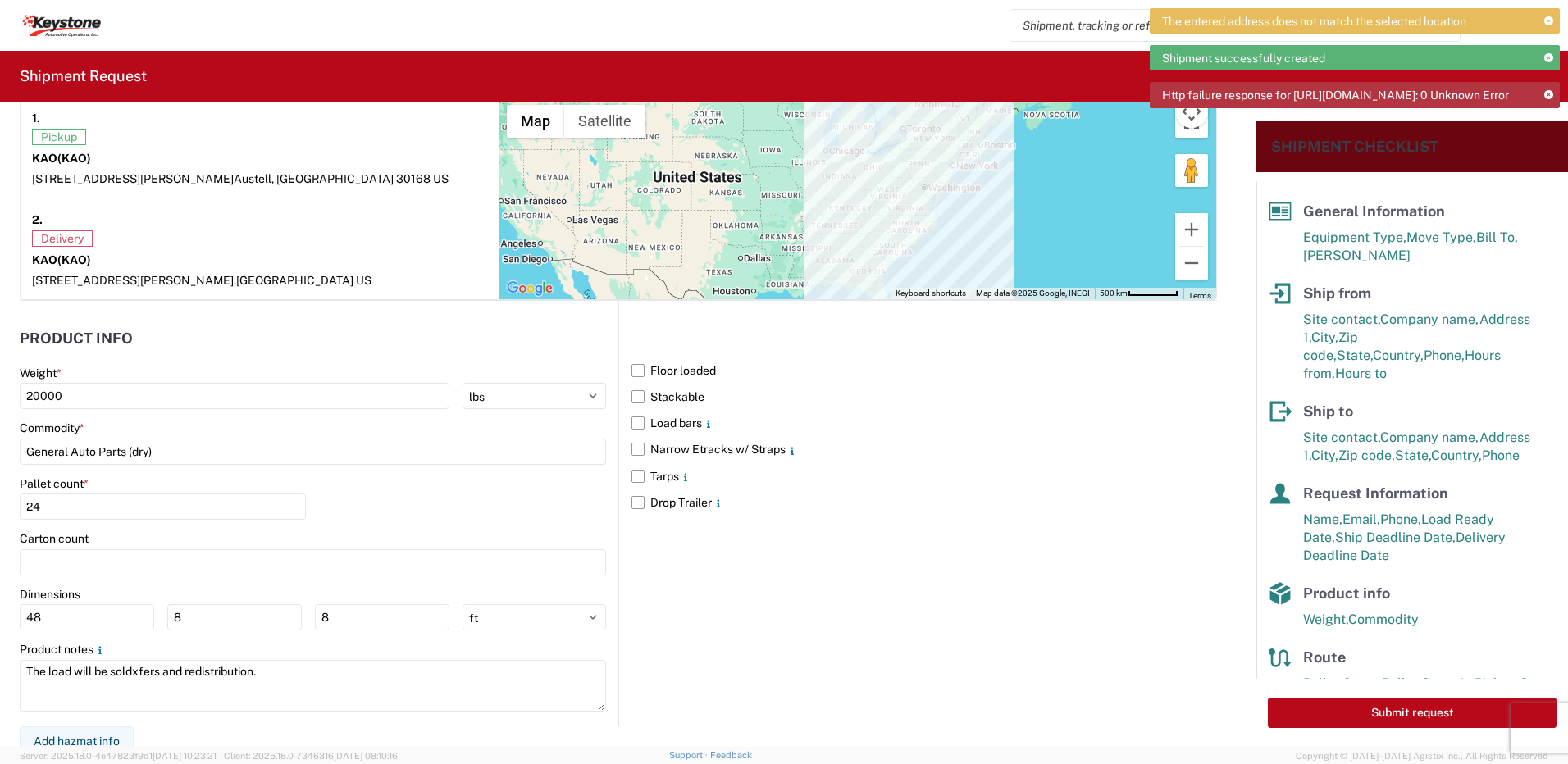
click at [1550, 20] on icon at bounding box center [1548, 21] width 9 height 9
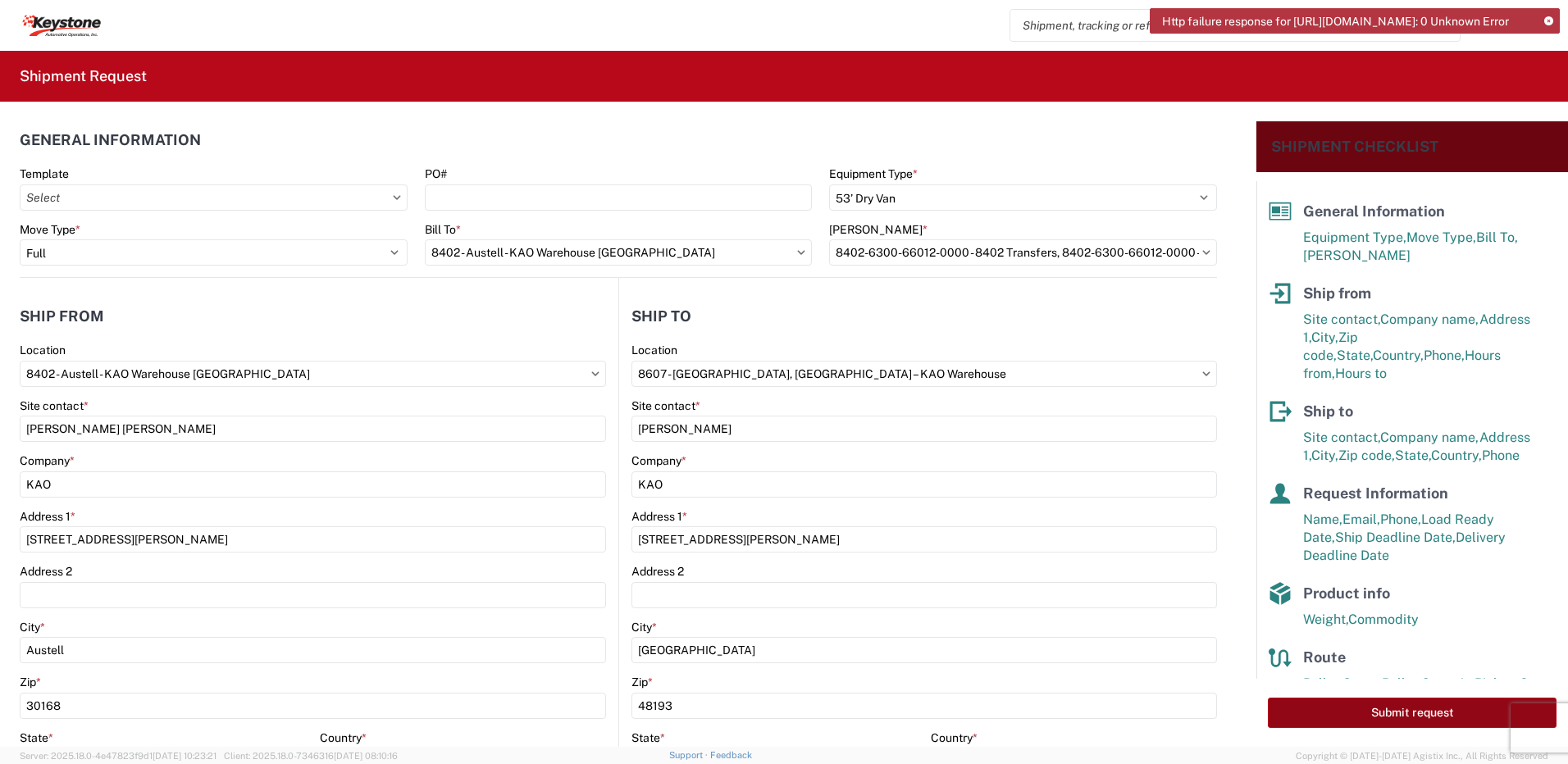
click at [1379, 712] on button "Submit request" at bounding box center [1412, 713] width 288 height 31
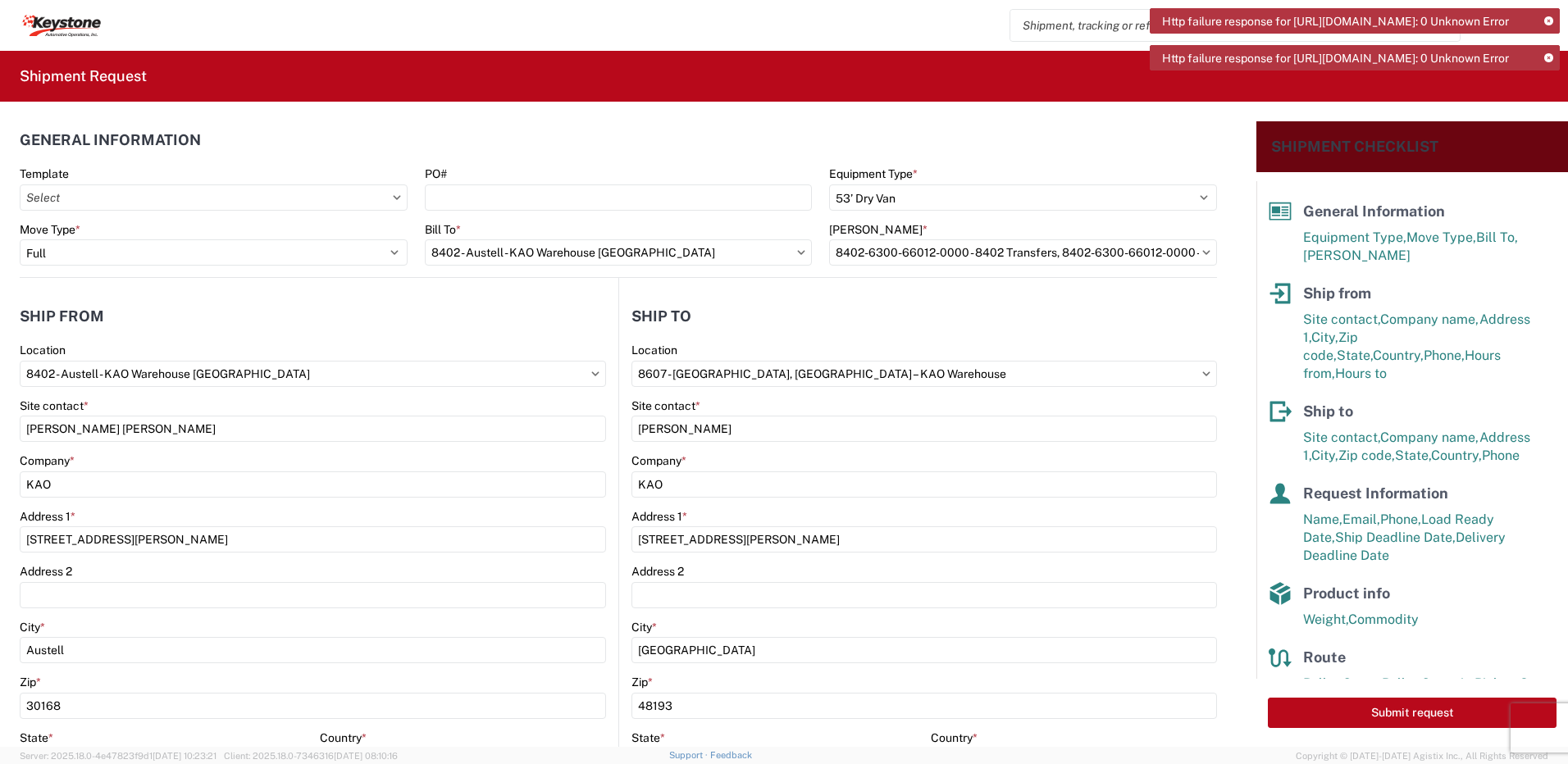
click at [1545, 63] on icon at bounding box center [1548, 58] width 9 height 9
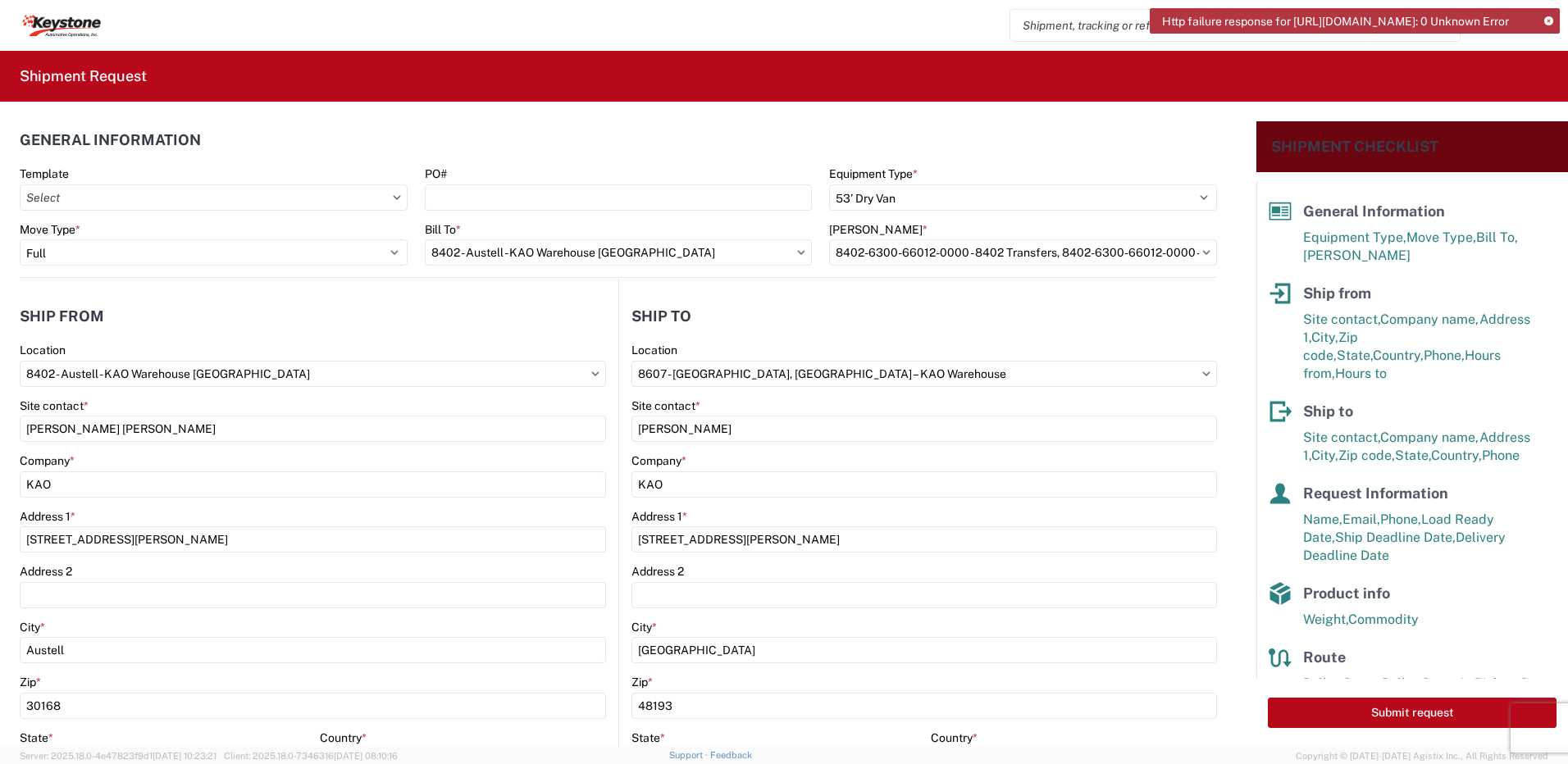
click at [1552, 23] on icon at bounding box center [1548, 21] width 9 height 9
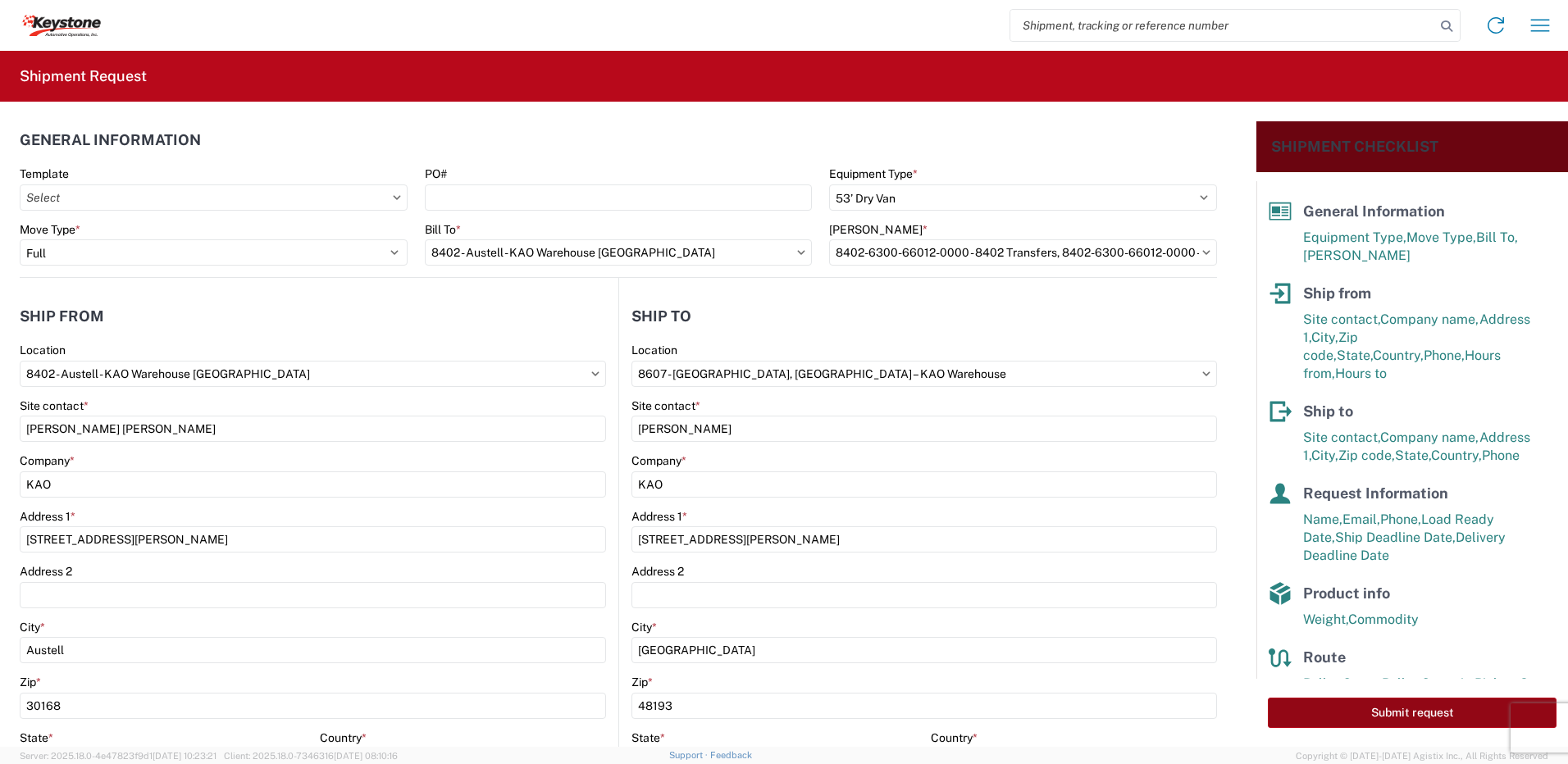
click at [1364, 713] on button "Submit request" at bounding box center [1412, 713] width 288 height 31
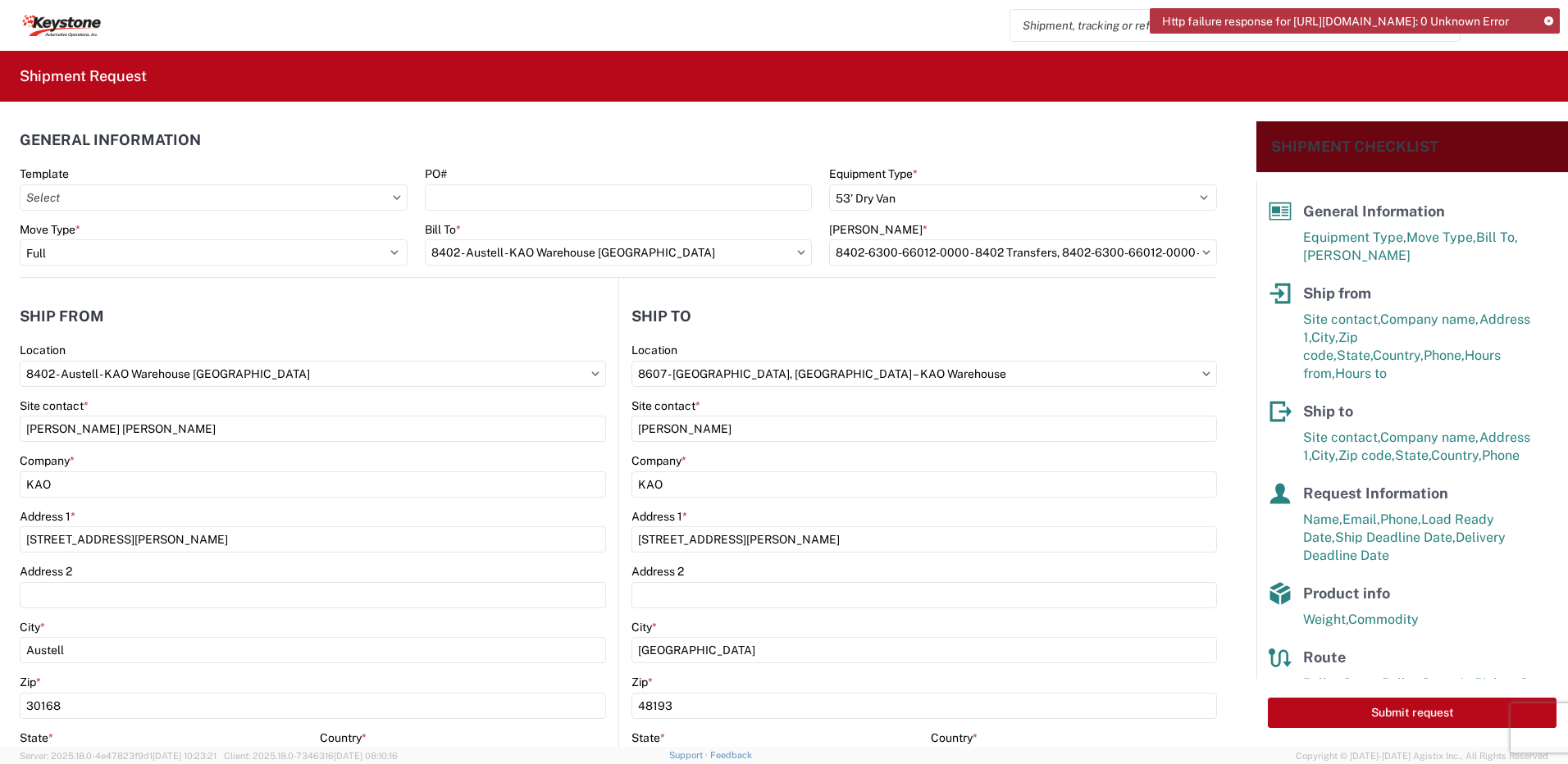
click at [1550, 24] on icon at bounding box center [1548, 21] width 9 height 9
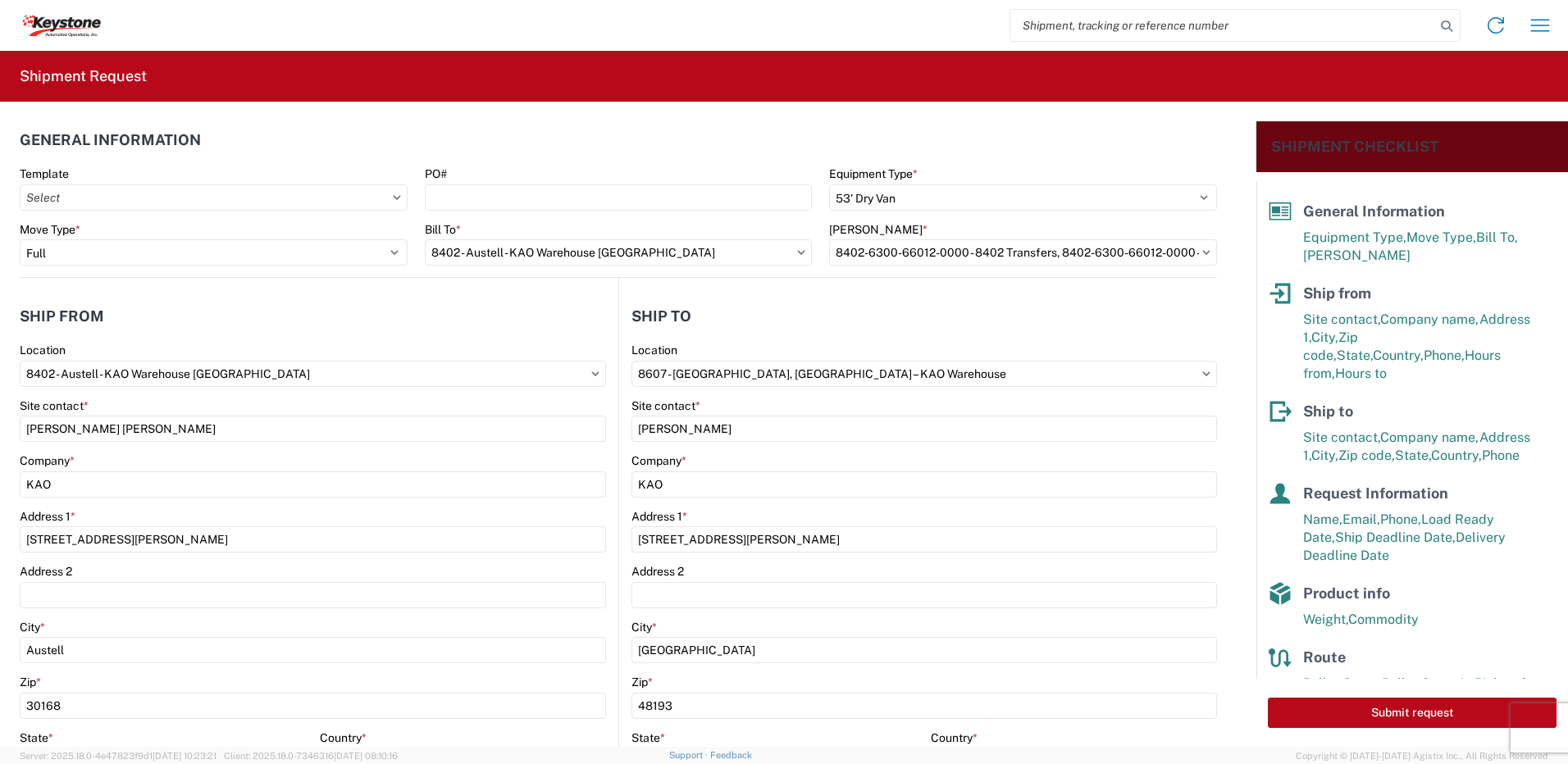
click at [1189, 25] on input "search" at bounding box center [1223, 25] width 425 height 31
paste input "56685060"
type input "56685060"
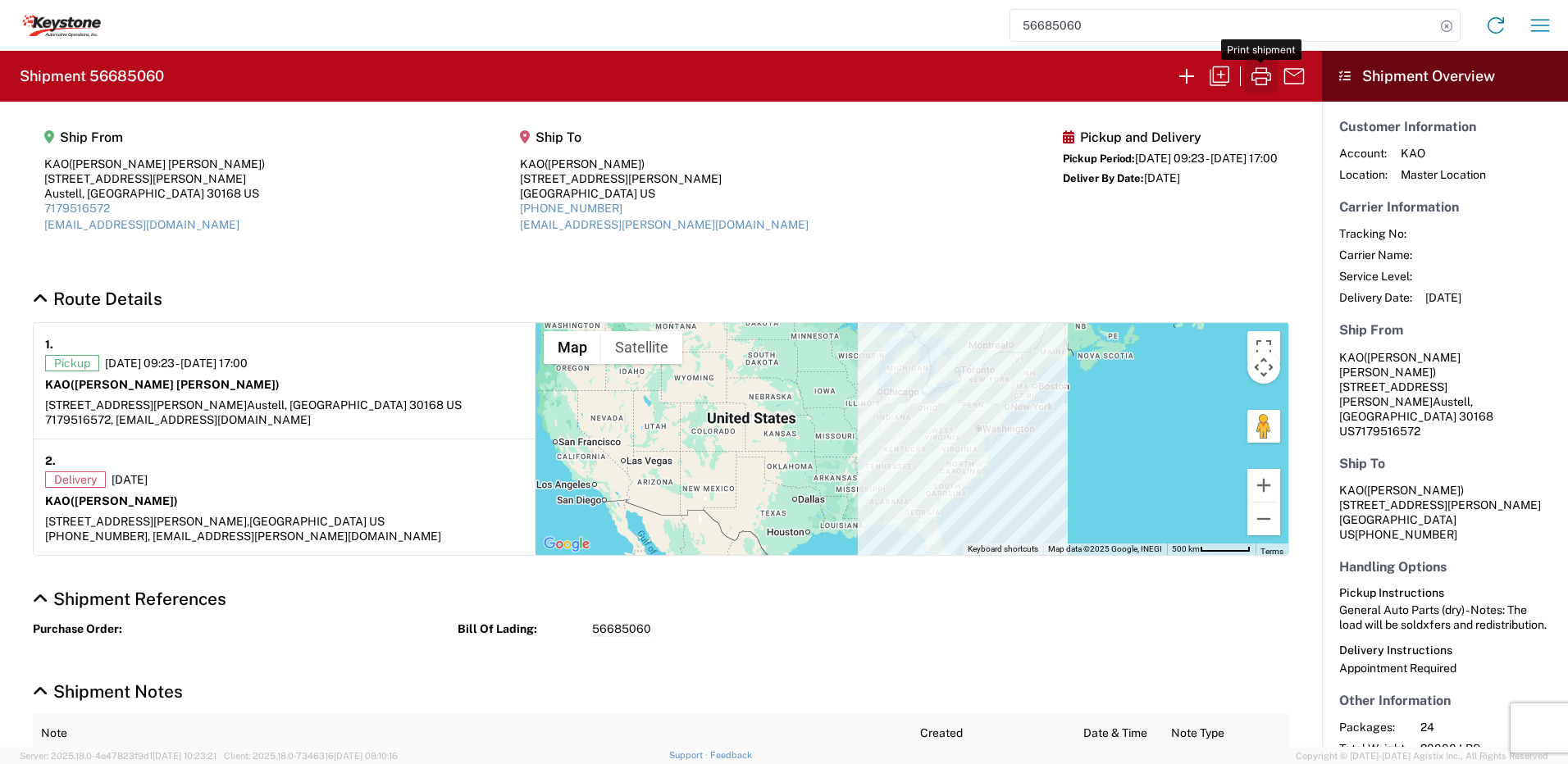
click at [1261, 81] on icon "button" at bounding box center [1260, 76] width 26 height 26
